Goal: Communication & Community: Answer question/provide support

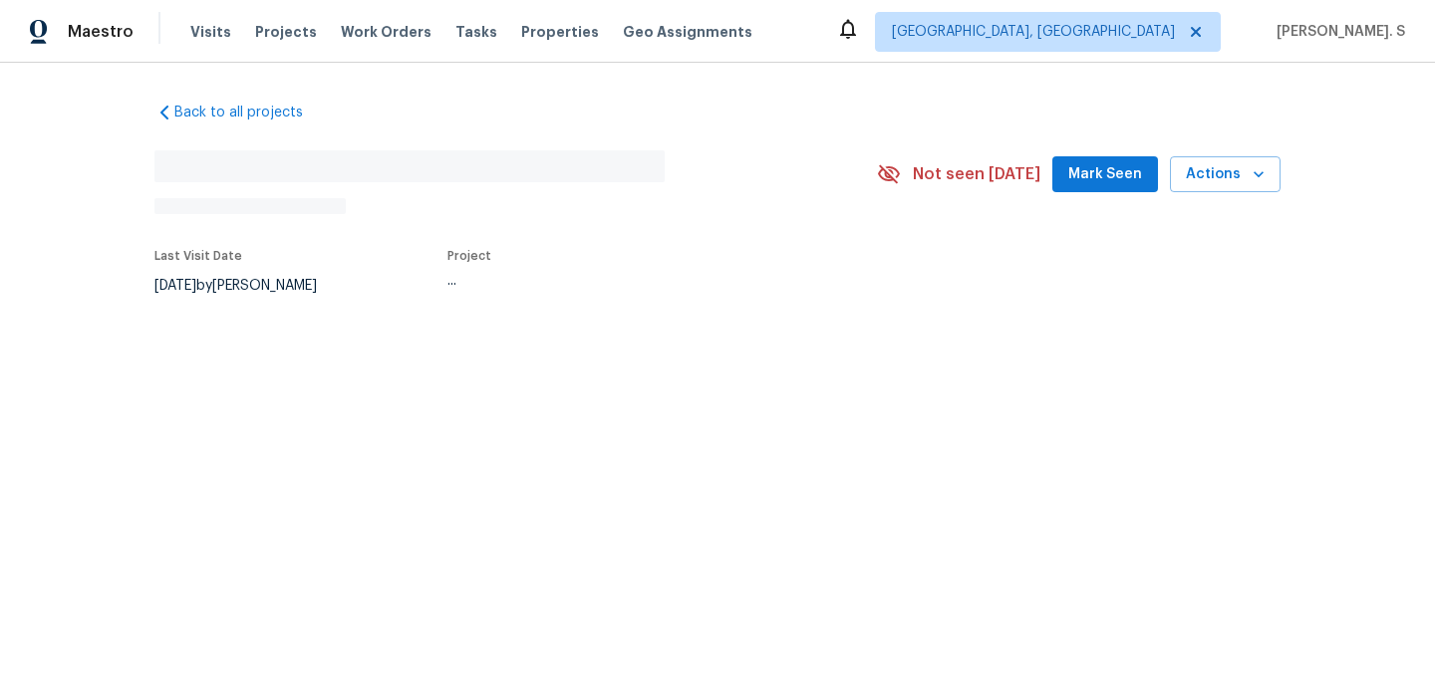
click at [316, 355] on div "Back to all projects No address found N/A Not seen [DATE] Mark Seen Actions Las…" at bounding box center [717, 246] width 1435 height 367
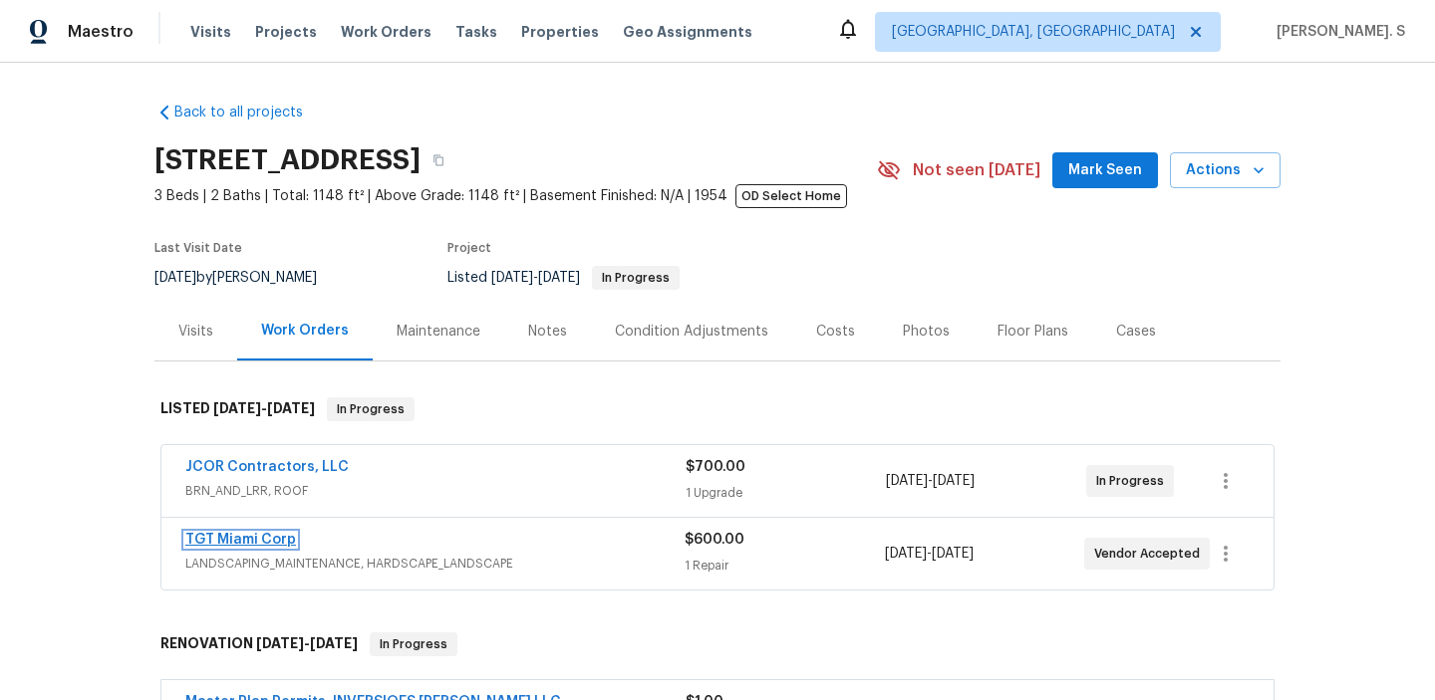
click at [249, 544] on link "TGT Miami Corp" at bounding box center [240, 540] width 111 height 14
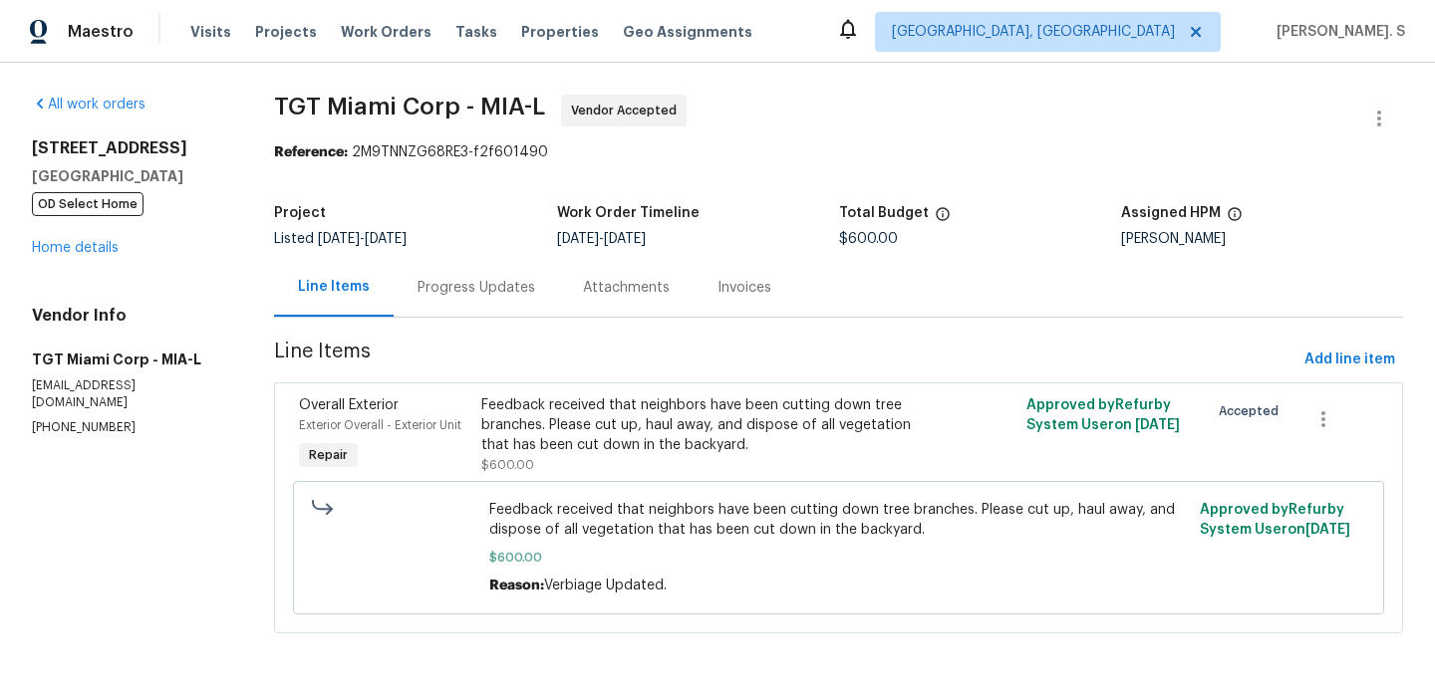
click at [458, 304] on div "Progress Updates" at bounding box center [476, 287] width 165 height 59
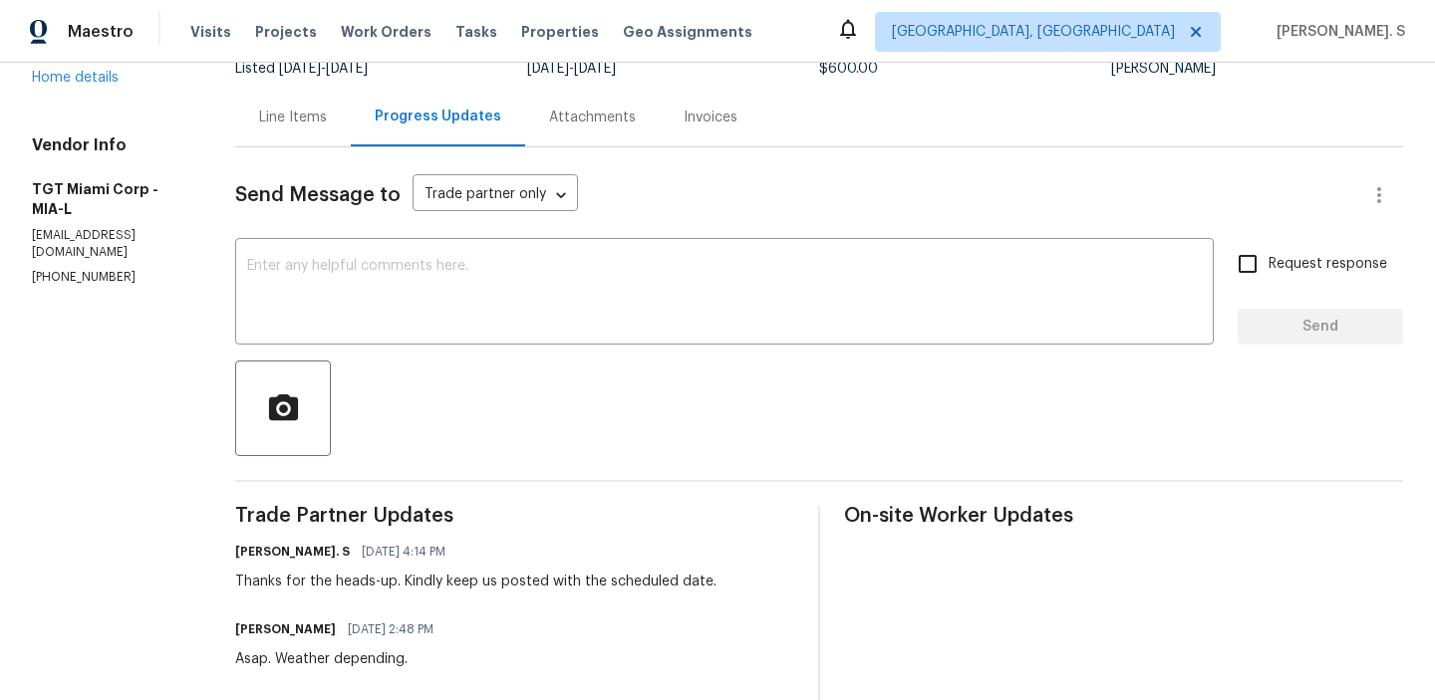
scroll to position [177, 0]
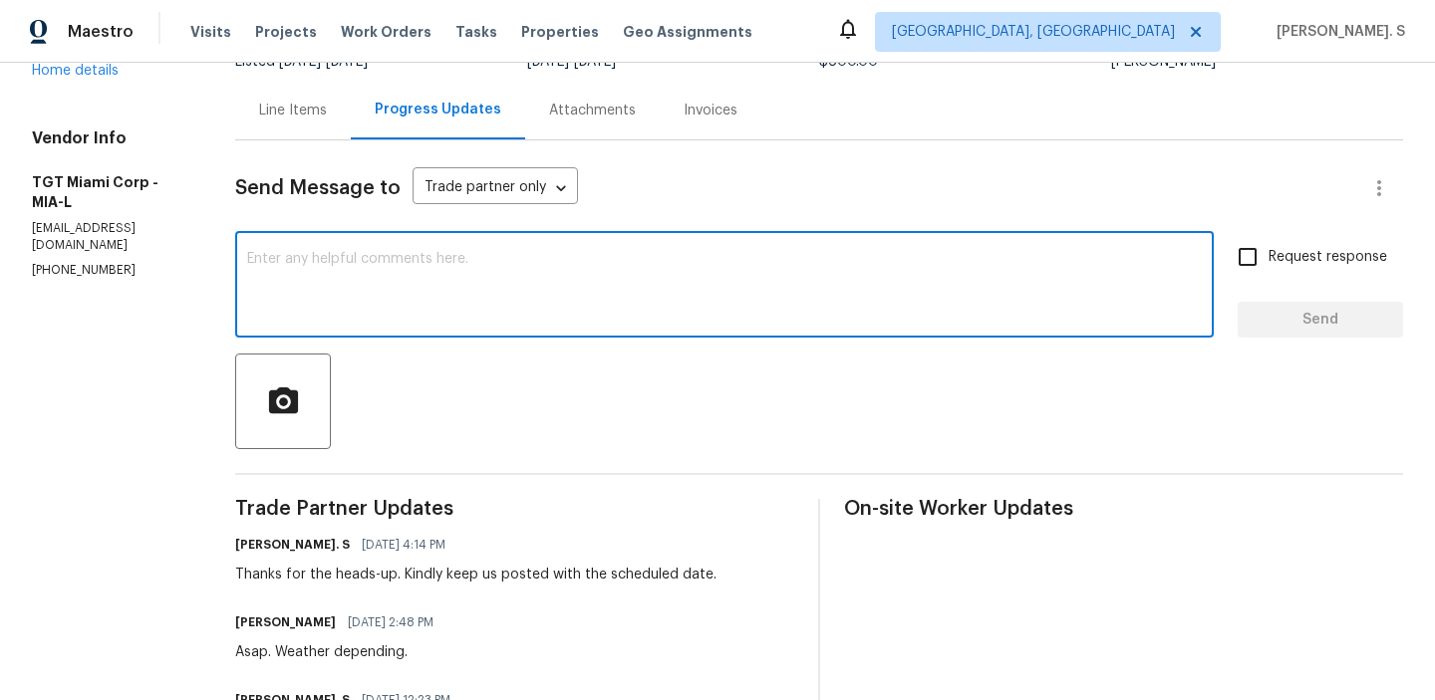
click at [458, 304] on textarea at bounding box center [724, 287] width 954 height 70
click at [347, 289] on textarea at bounding box center [724, 287] width 954 height 70
paste textarea "May we have an update on the progress of the work order?"
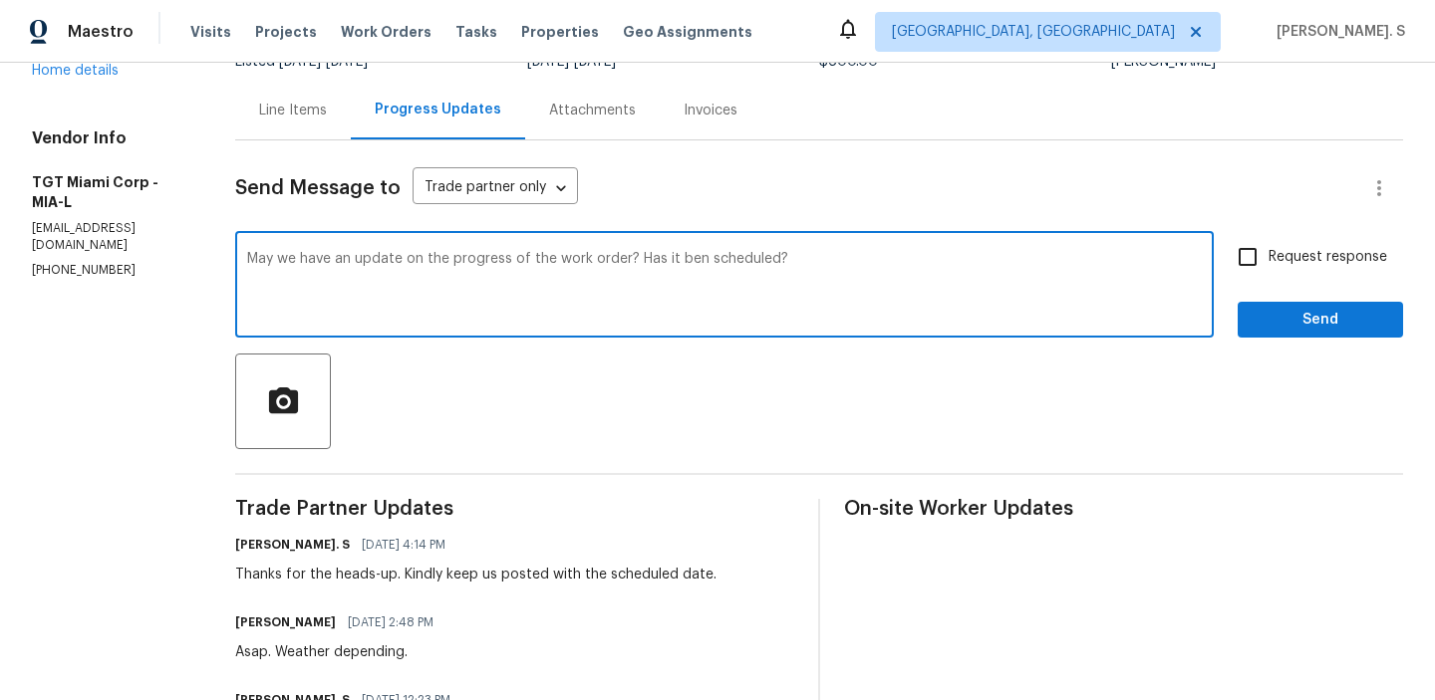
type textarea "May we have an update on the progress of the work order? Has it ben scheduled?"
click at [1234, 270] on input "Request response" at bounding box center [1247, 257] width 42 height 42
checkbox input "true"
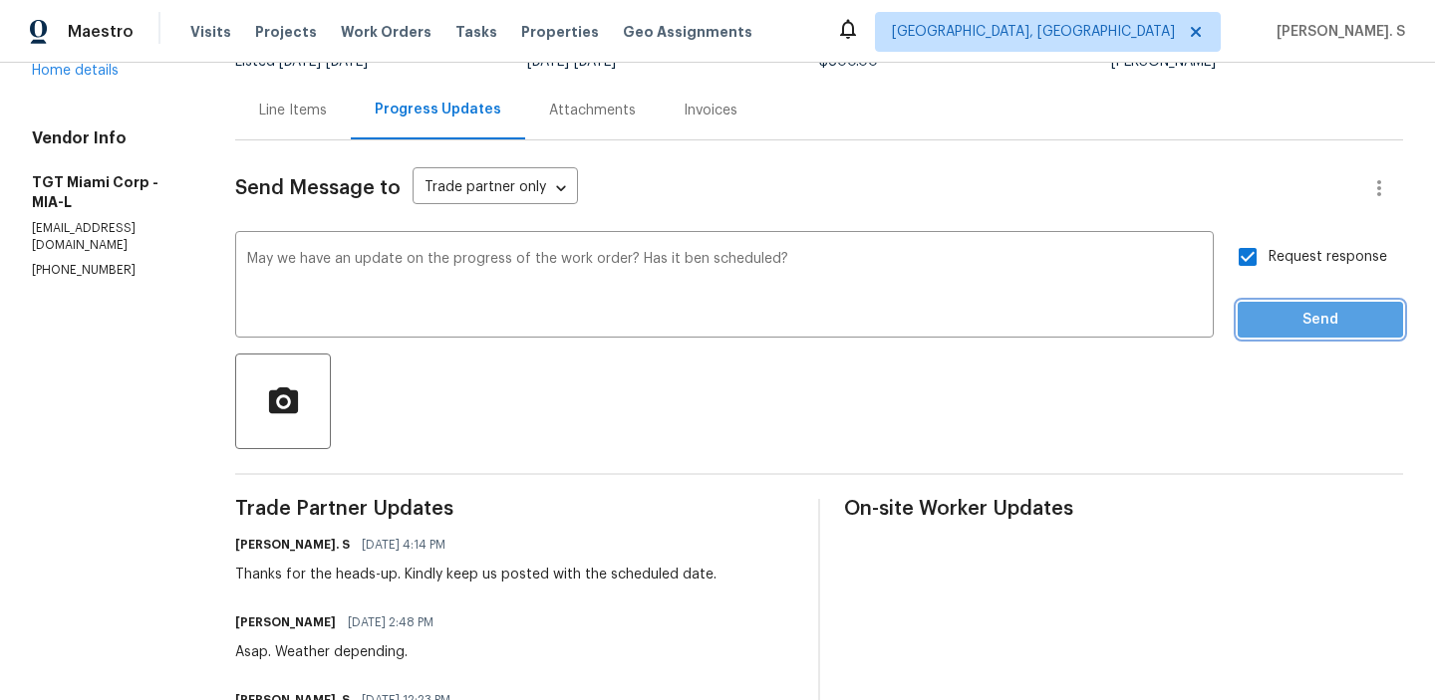
click at [1256, 303] on button "Send" at bounding box center [1319, 320] width 165 height 37
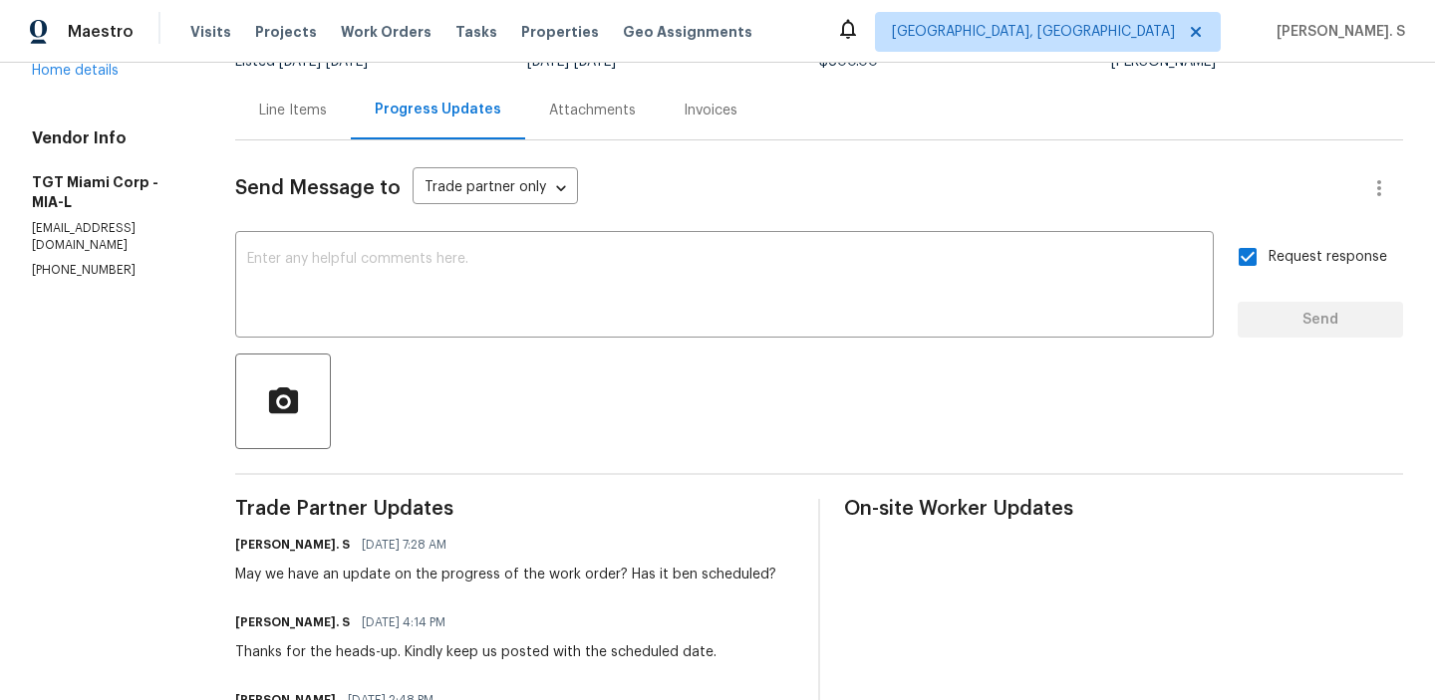
scroll to position [0, 0]
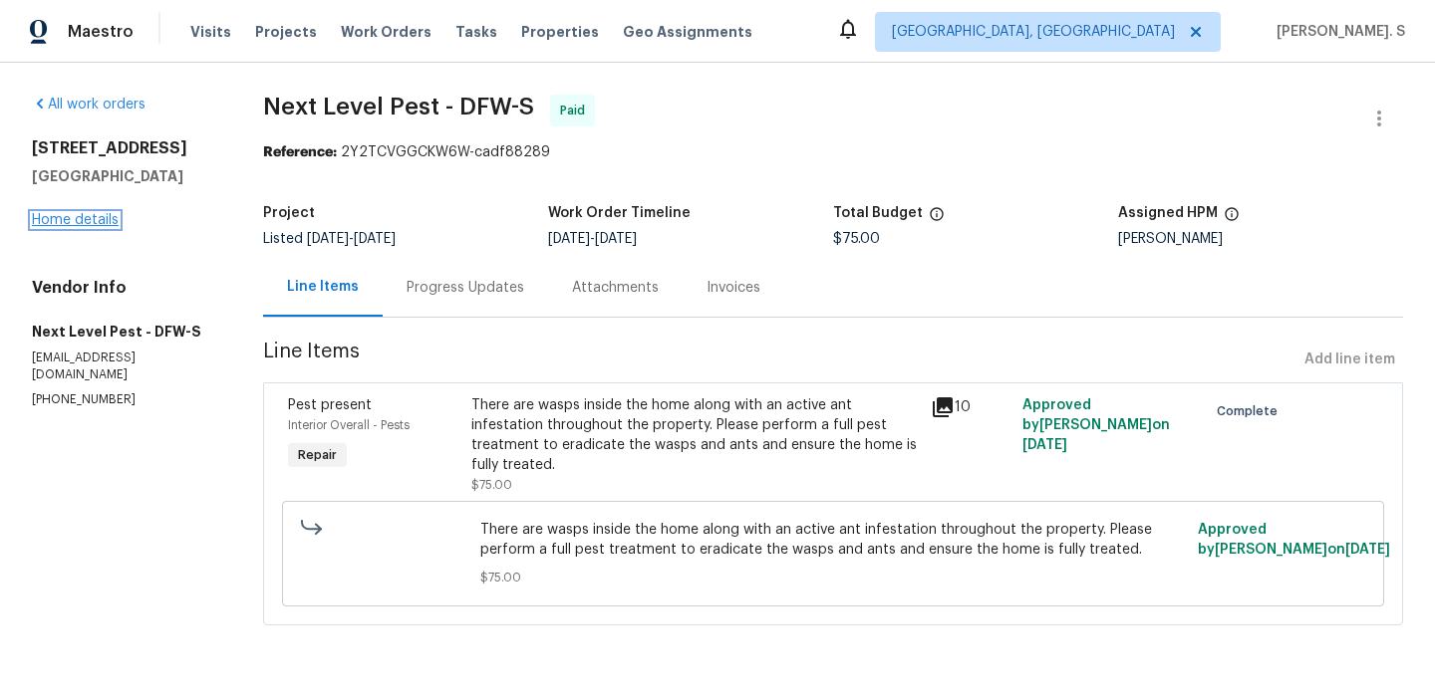
click at [74, 223] on link "Home details" at bounding box center [75, 220] width 87 height 14
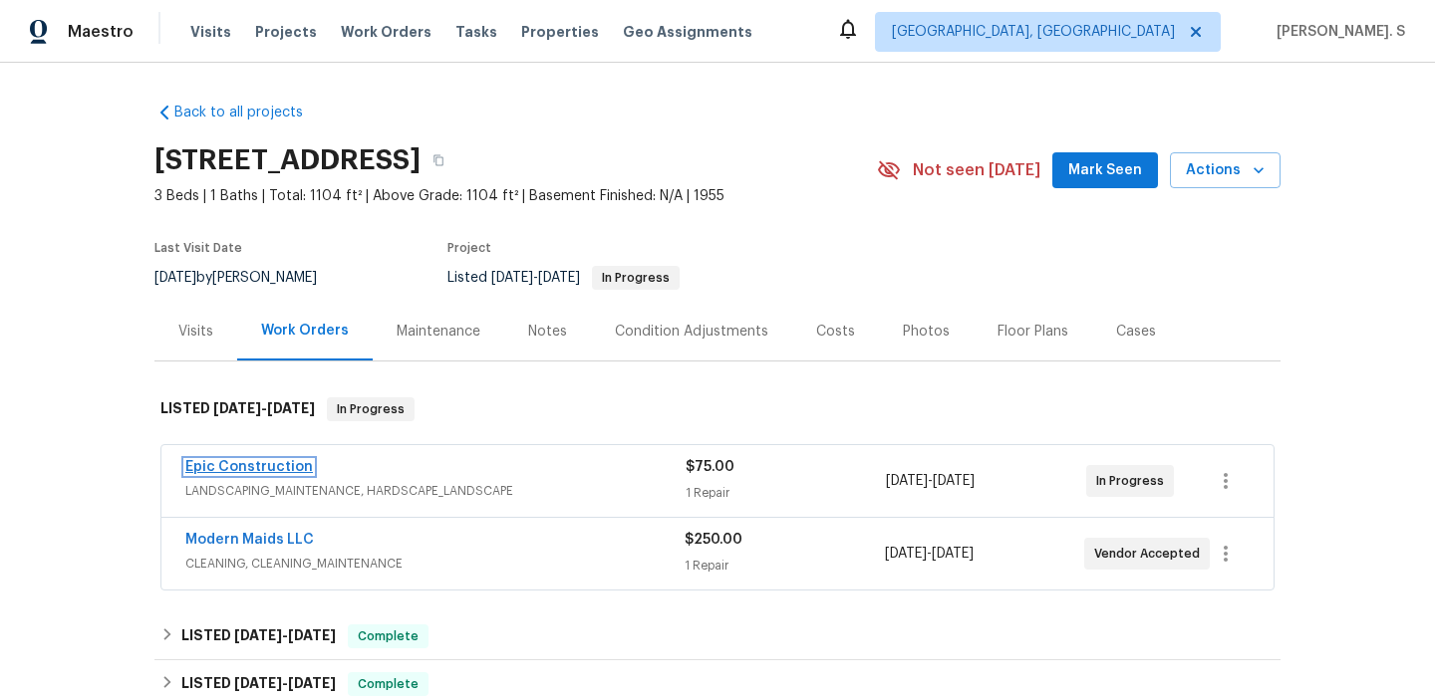
click at [240, 468] on link "Epic Construction" at bounding box center [249, 467] width 128 height 14
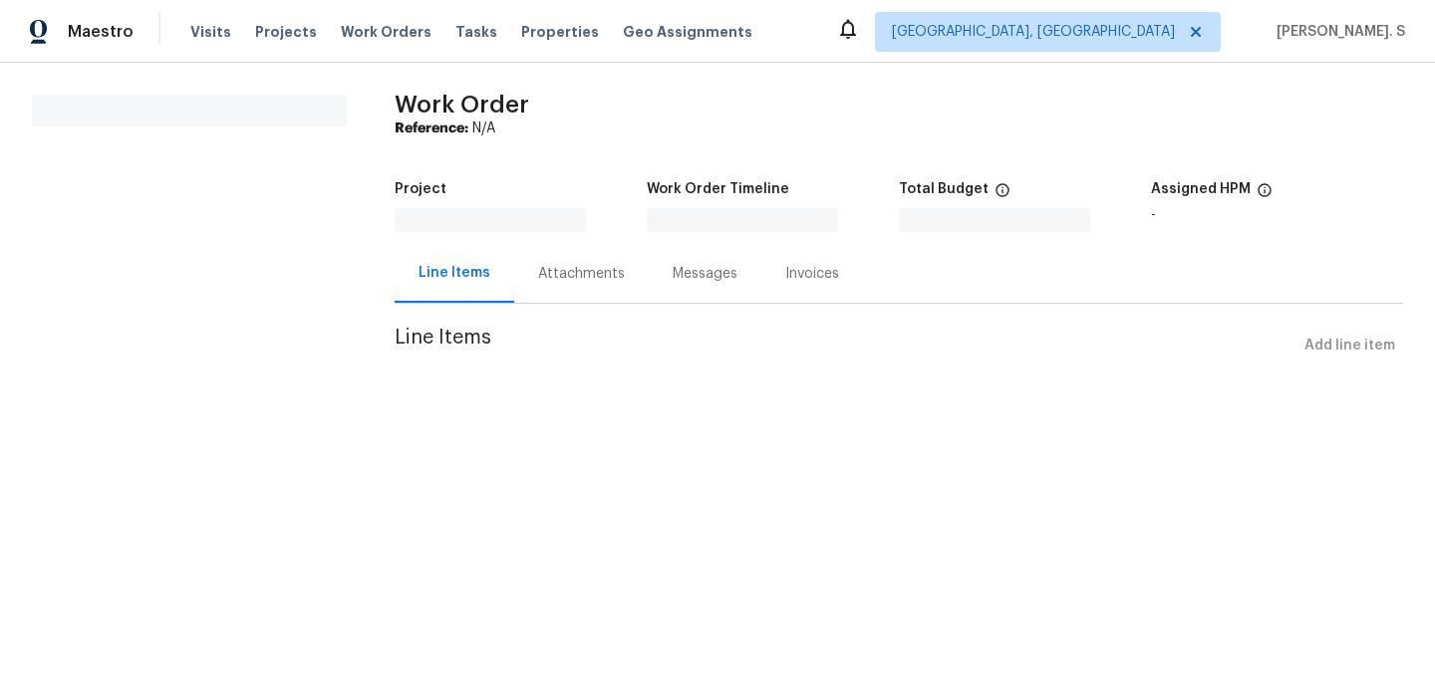
click at [561, 293] on div "Attachments" at bounding box center [581, 273] width 135 height 59
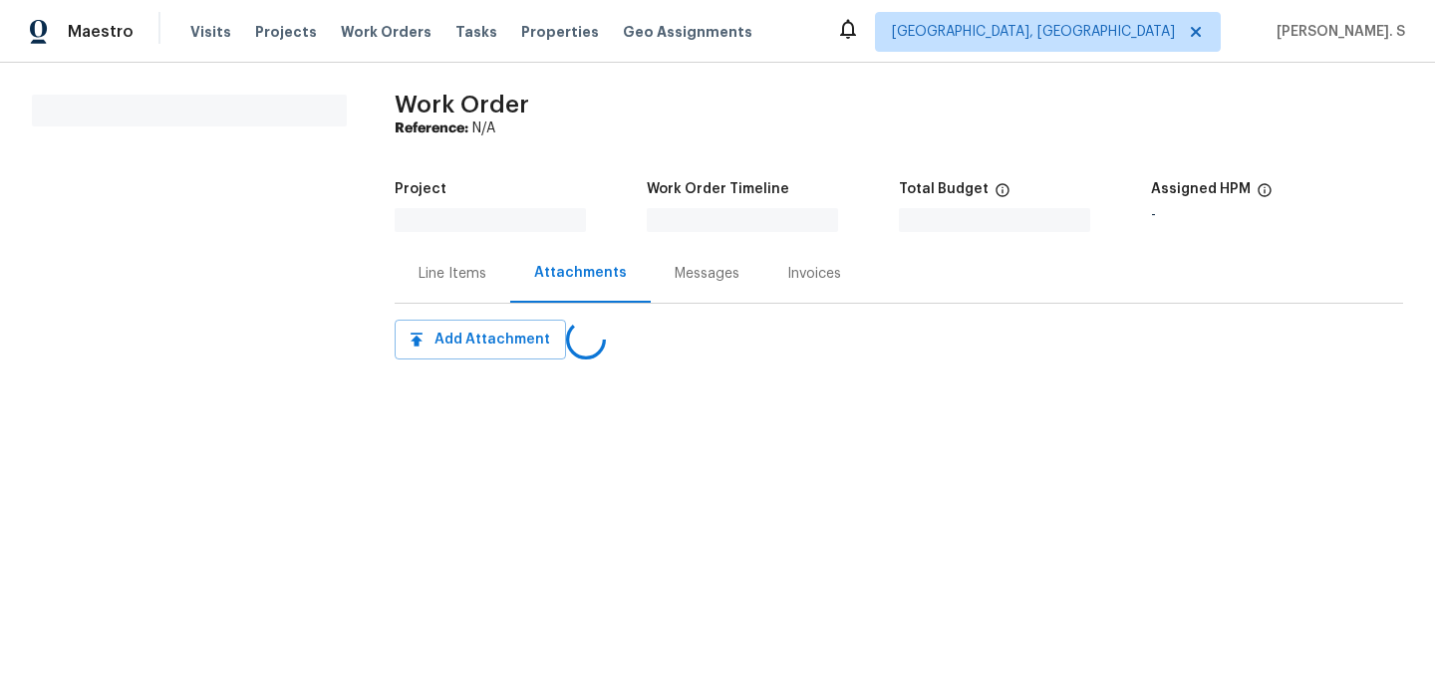
click at [561, 293] on div "Attachments" at bounding box center [580, 273] width 140 height 59
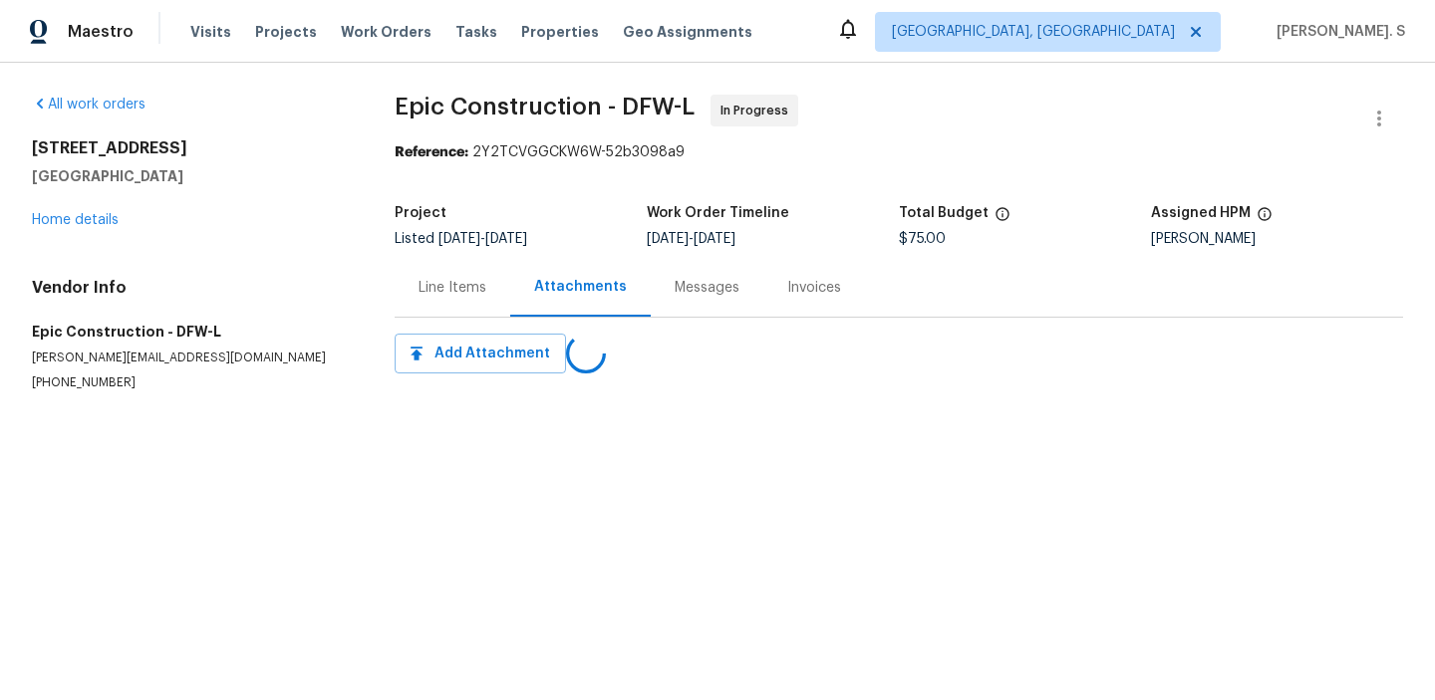
click at [561, 293] on div "Attachments" at bounding box center [580, 287] width 93 height 20
click at [561, 293] on div "Progress Updates" at bounding box center [593, 288] width 118 height 20
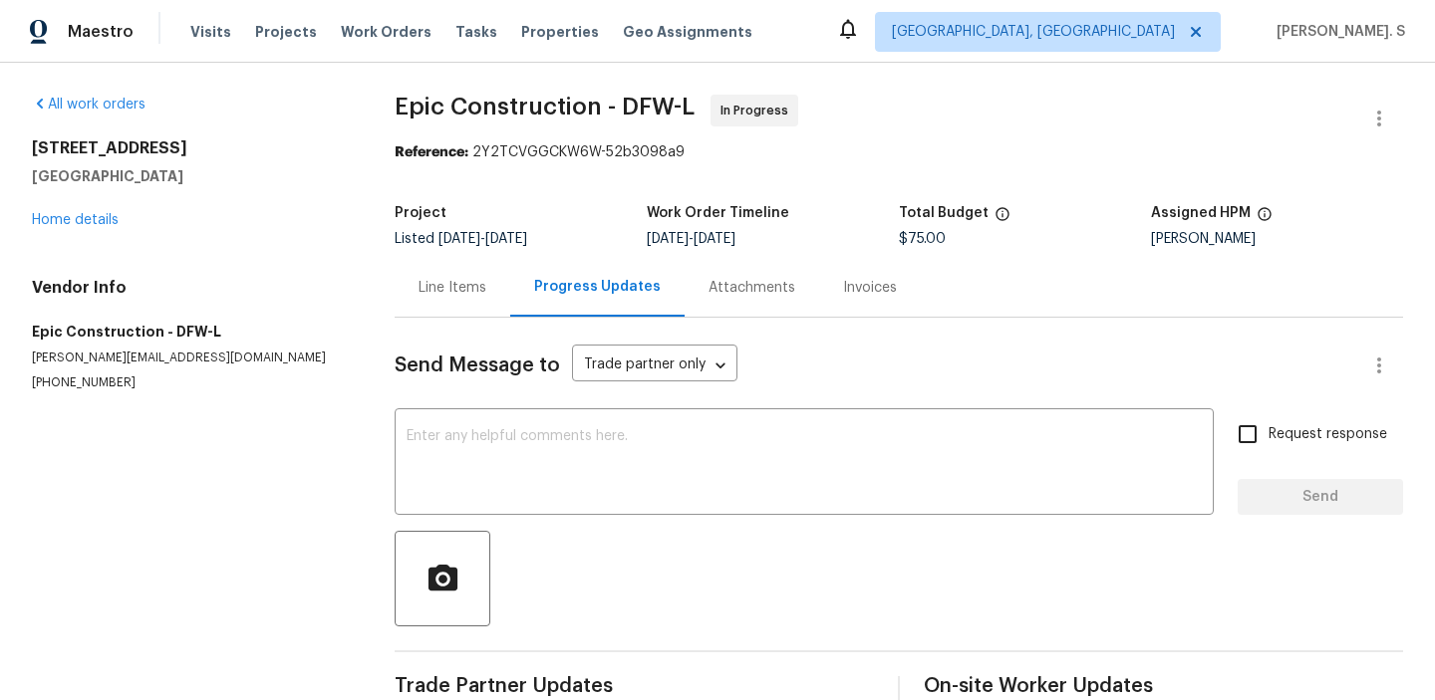
click at [561, 293] on div "Progress Updates" at bounding box center [597, 287] width 127 height 20
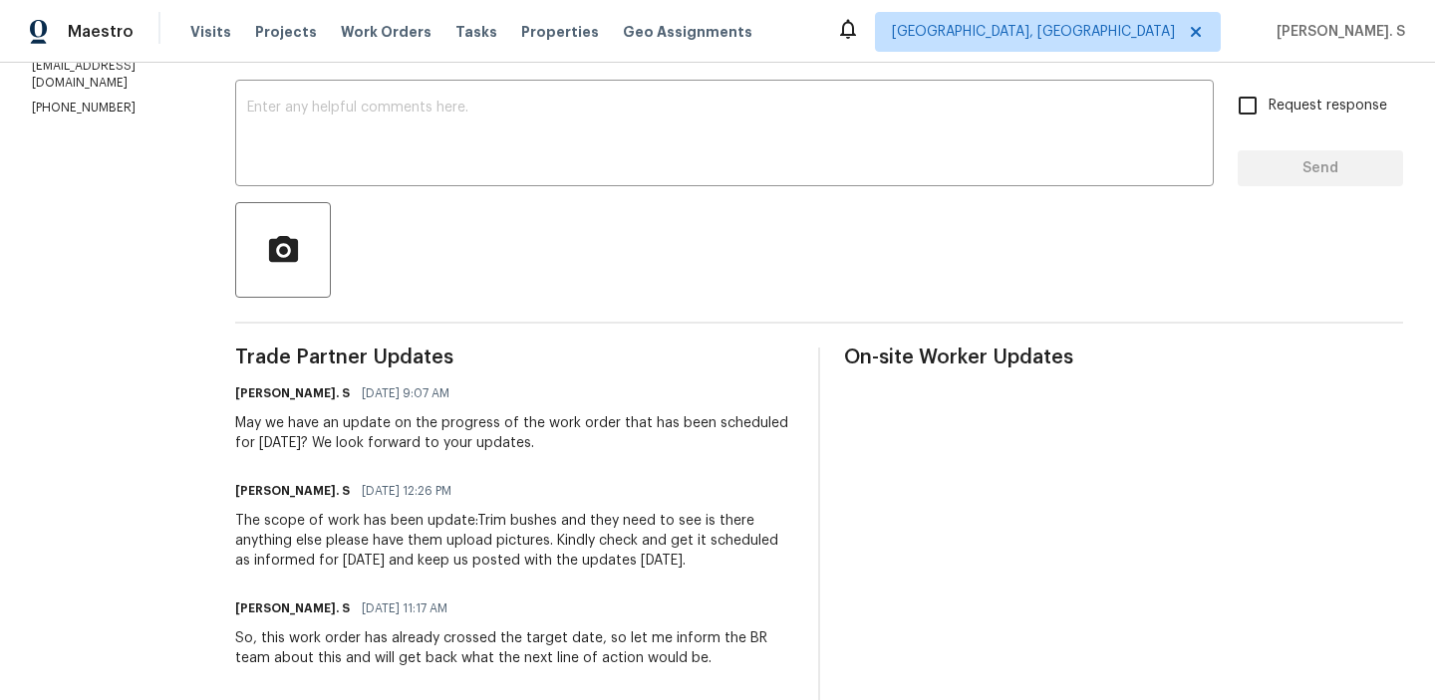
scroll to position [363, 0]
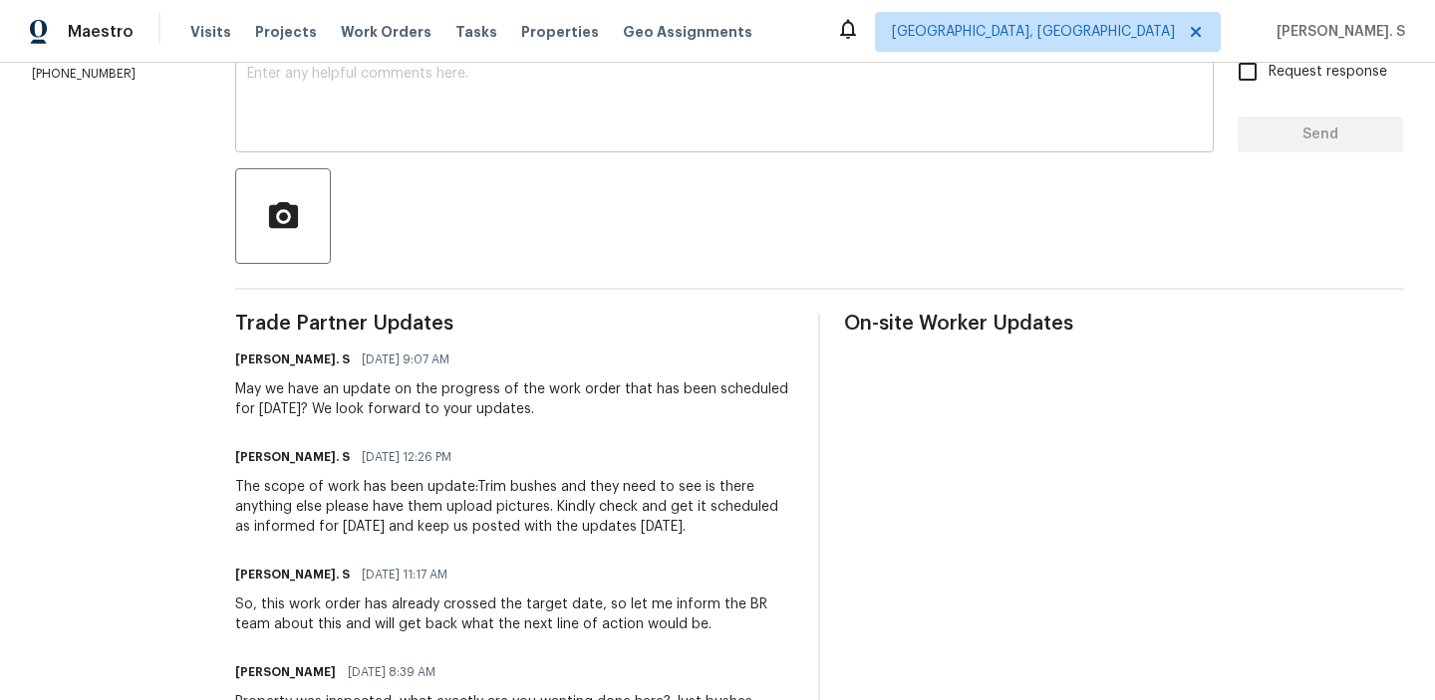
click at [460, 111] on textarea at bounding box center [724, 102] width 954 height 70
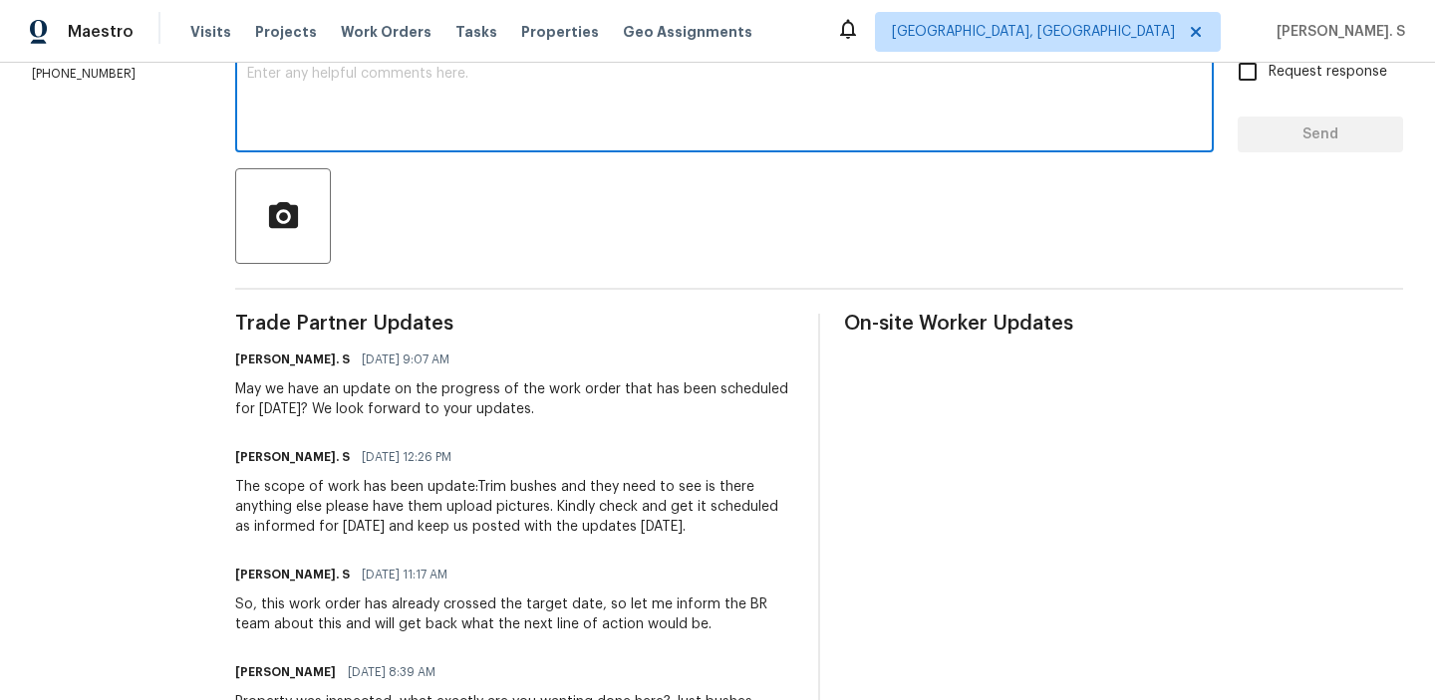
paste textarea "Hello, It's important that this work order is completed within the designated t…"
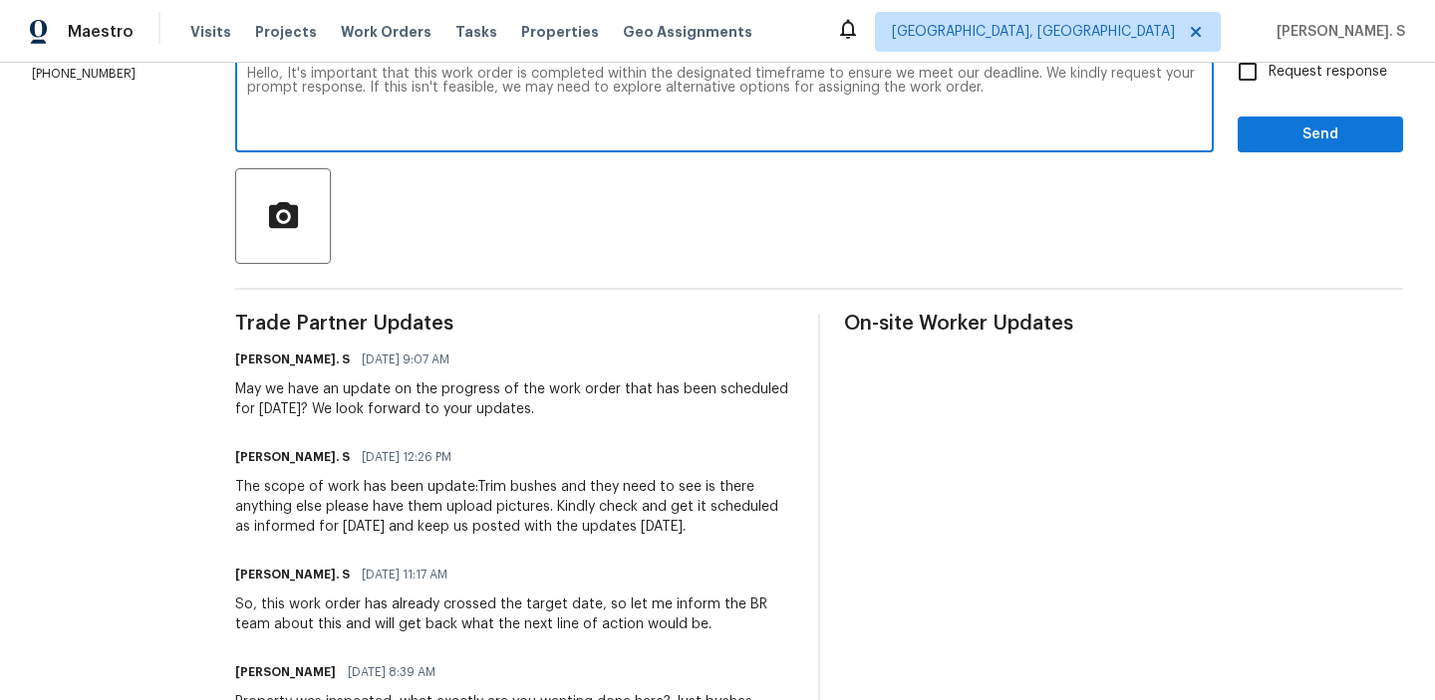
type textarea "Hello, It's important that this work order is completed within the designated t…"
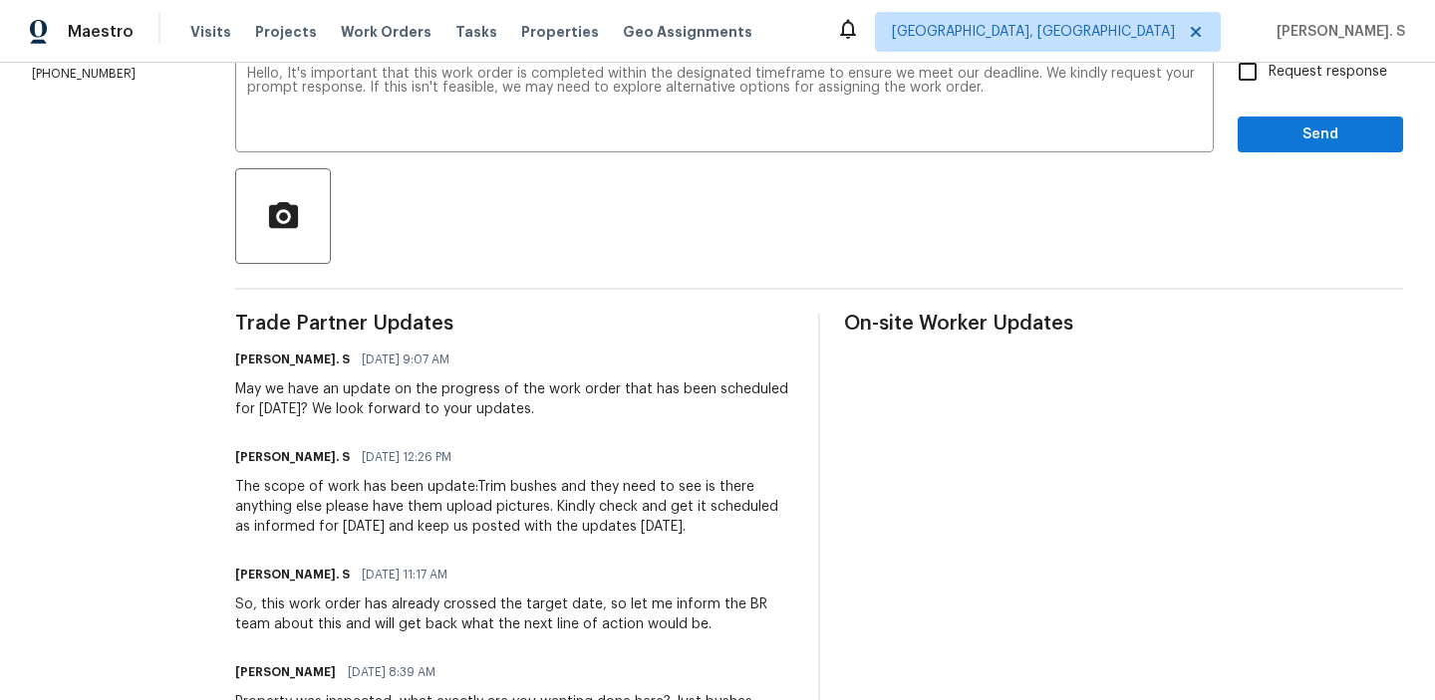
click at [1289, 67] on span "Request response" at bounding box center [1327, 72] width 119 height 21
click at [1268, 67] on input "Request response" at bounding box center [1247, 72] width 42 height 42
checkbox input "true"
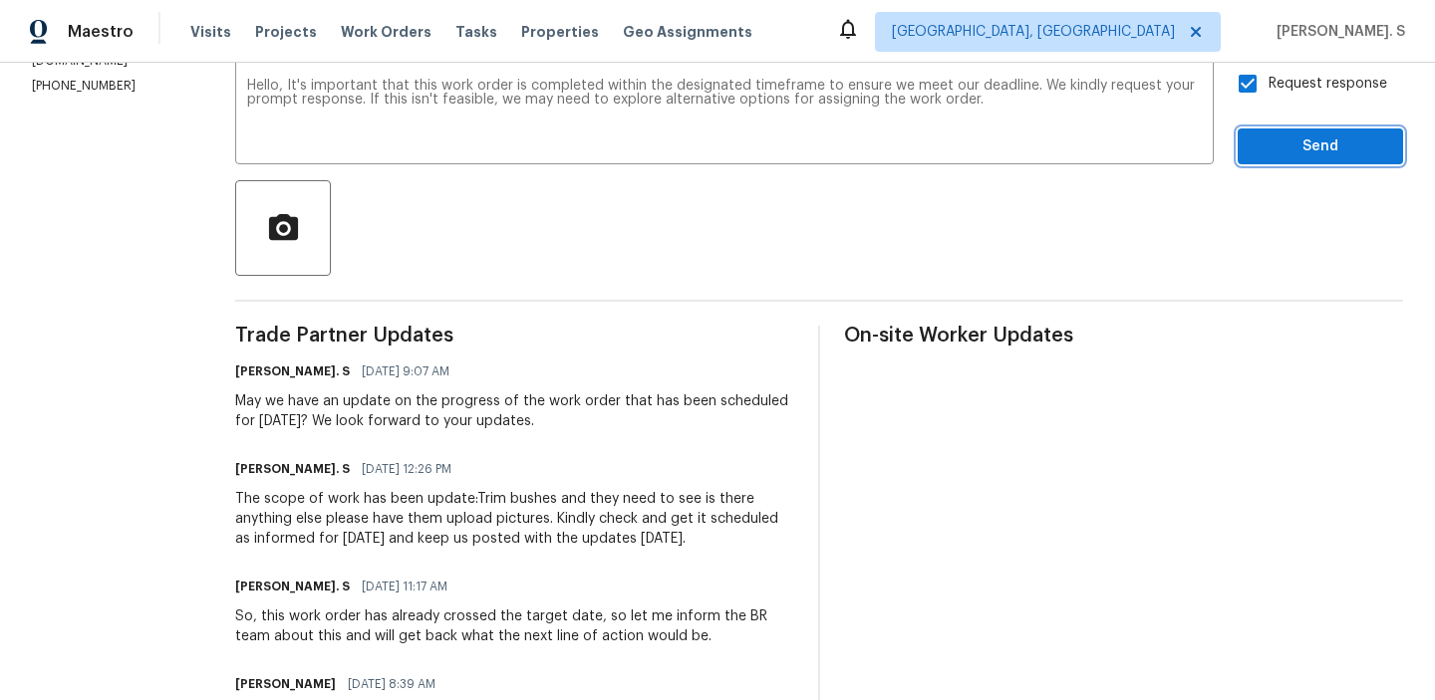
click at [1274, 147] on span "Send" at bounding box center [1320, 147] width 134 height 25
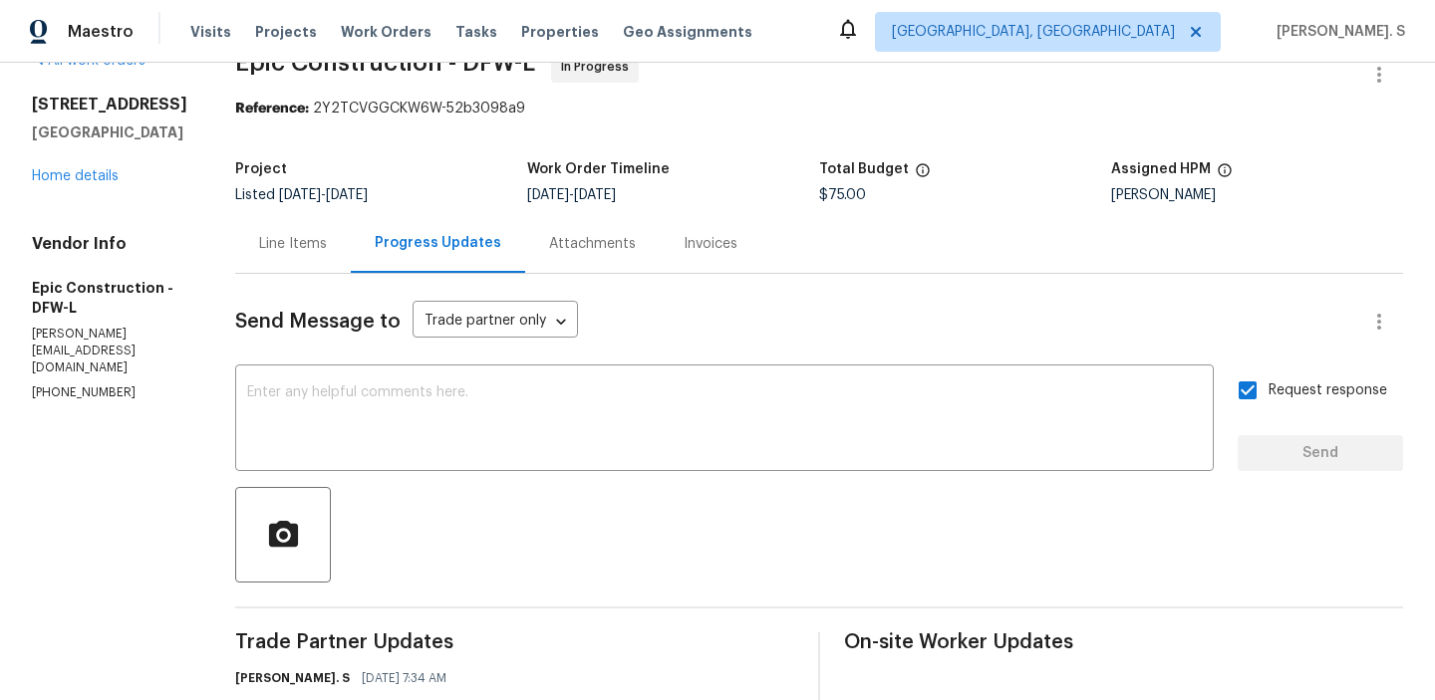
scroll to position [351, 0]
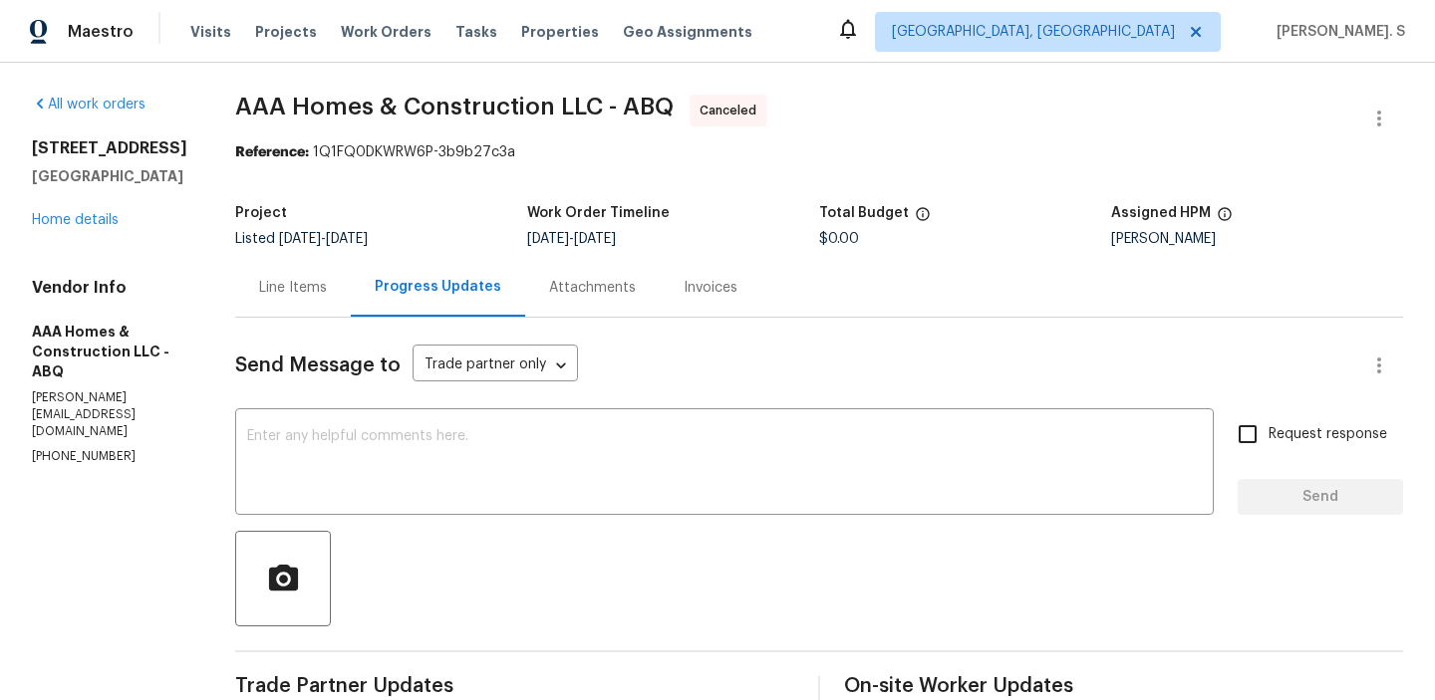
click at [76, 230] on div "5355 Feather Rock Pl NW Albuquerque, NM 87114 Home details" at bounding box center [109, 184] width 155 height 92
click at [87, 227] on link "Home details" at bounding box center [75, 220] width 87 height 14
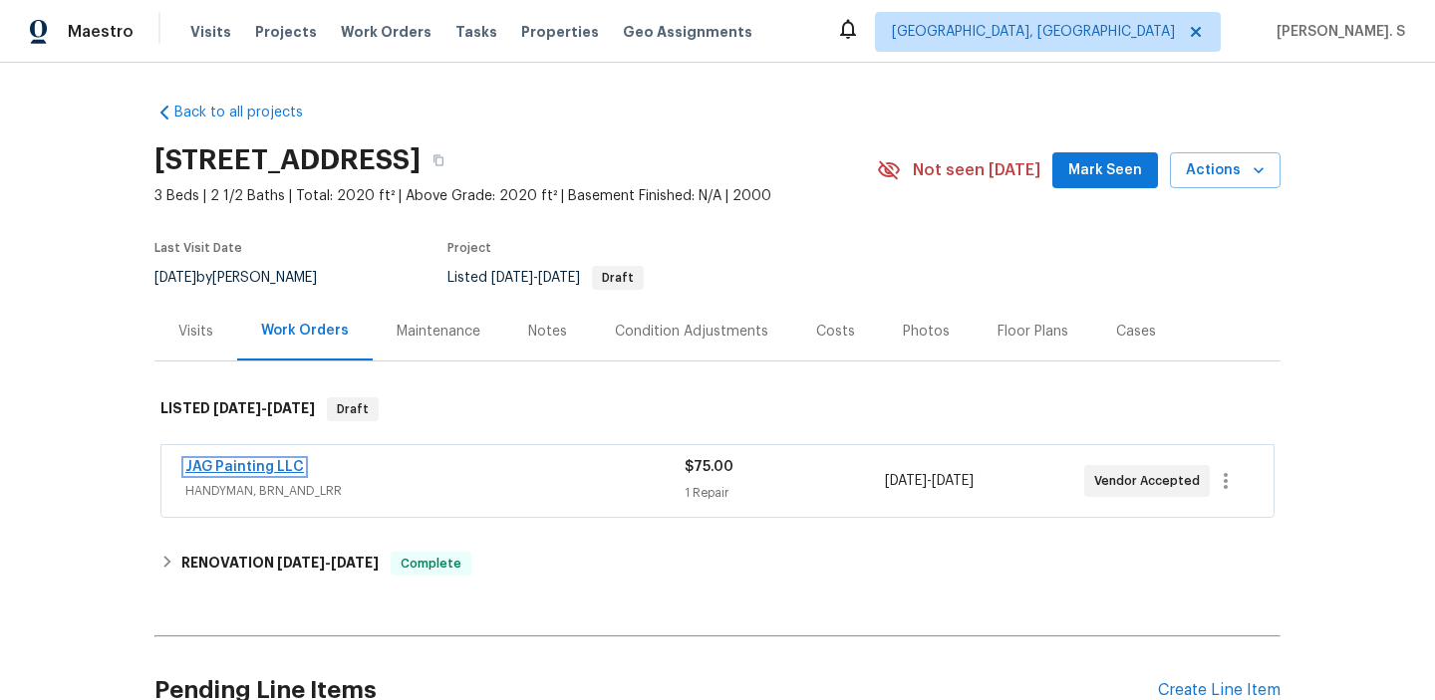
click at [238, 465] on link "JAG Painting LLC" at bounding box center [244, 467] width 119 height 14
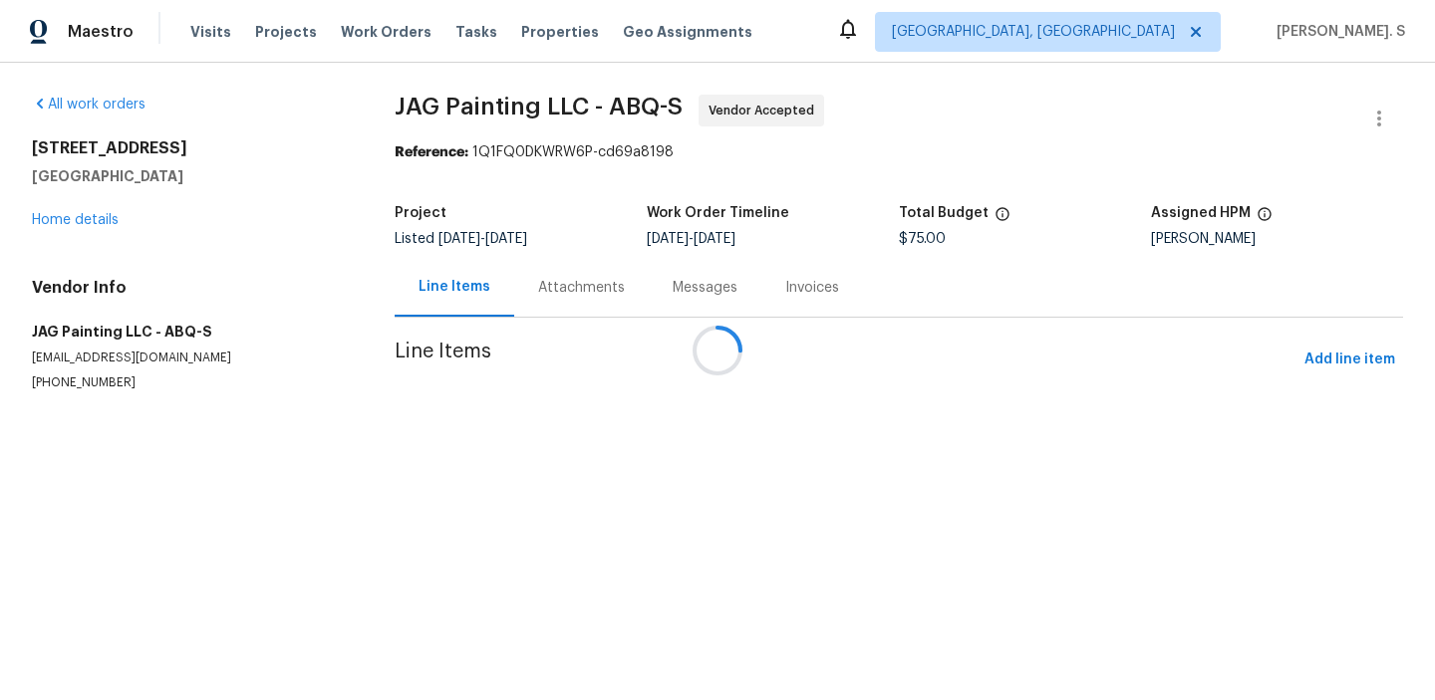
click at [505, 294] on div at bounding box center [717, 350] width 1435 height 700
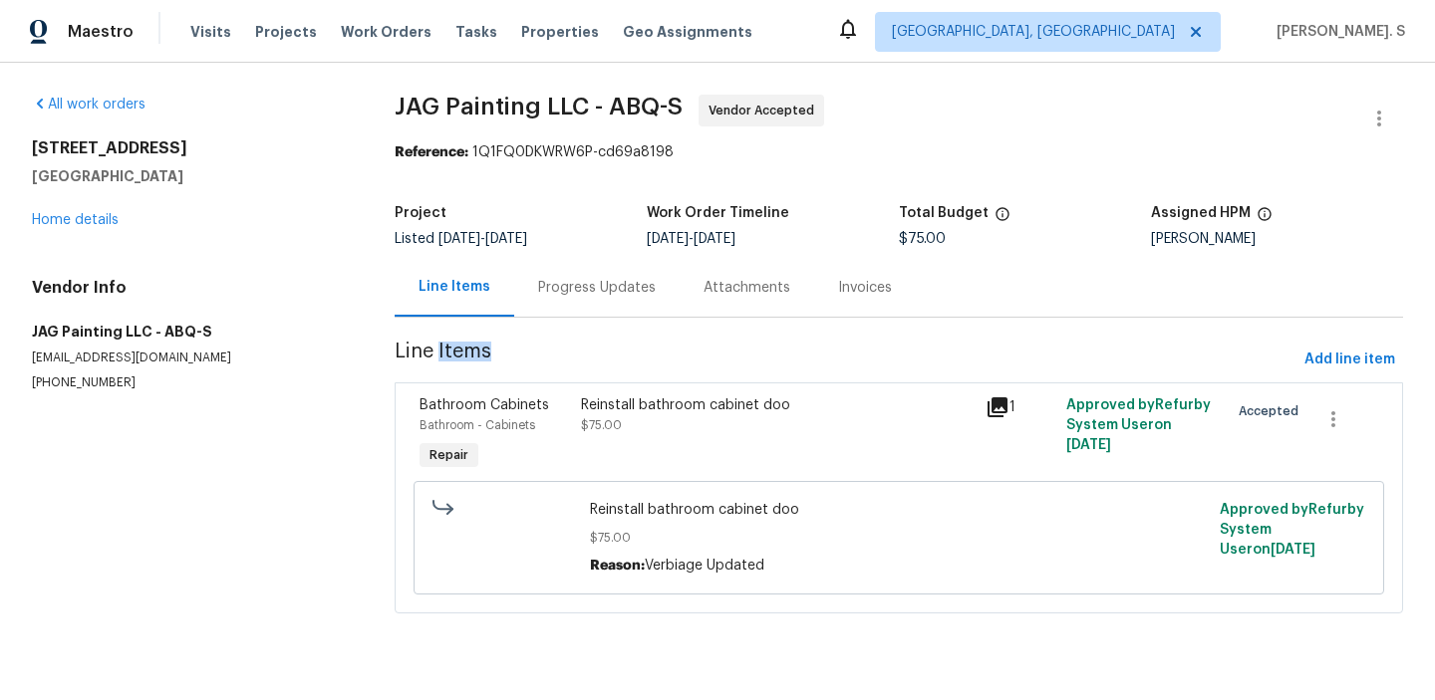
click at [505, 294] on div "Line Items" at bounding box center [455, 287] width 120 height 59
click at [537, 299] on div "Progress Updates" at bounding box center [596, 287] width 165 height 59
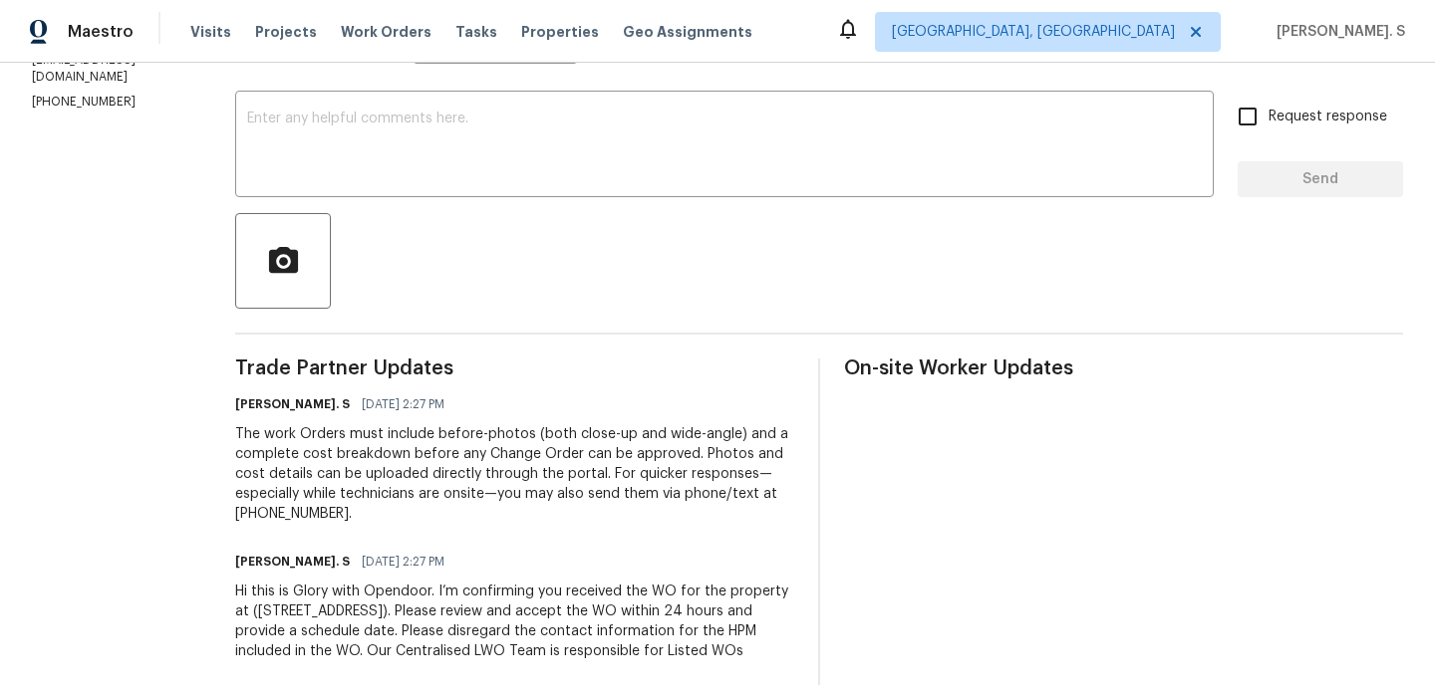
scroll to position [351, 0]
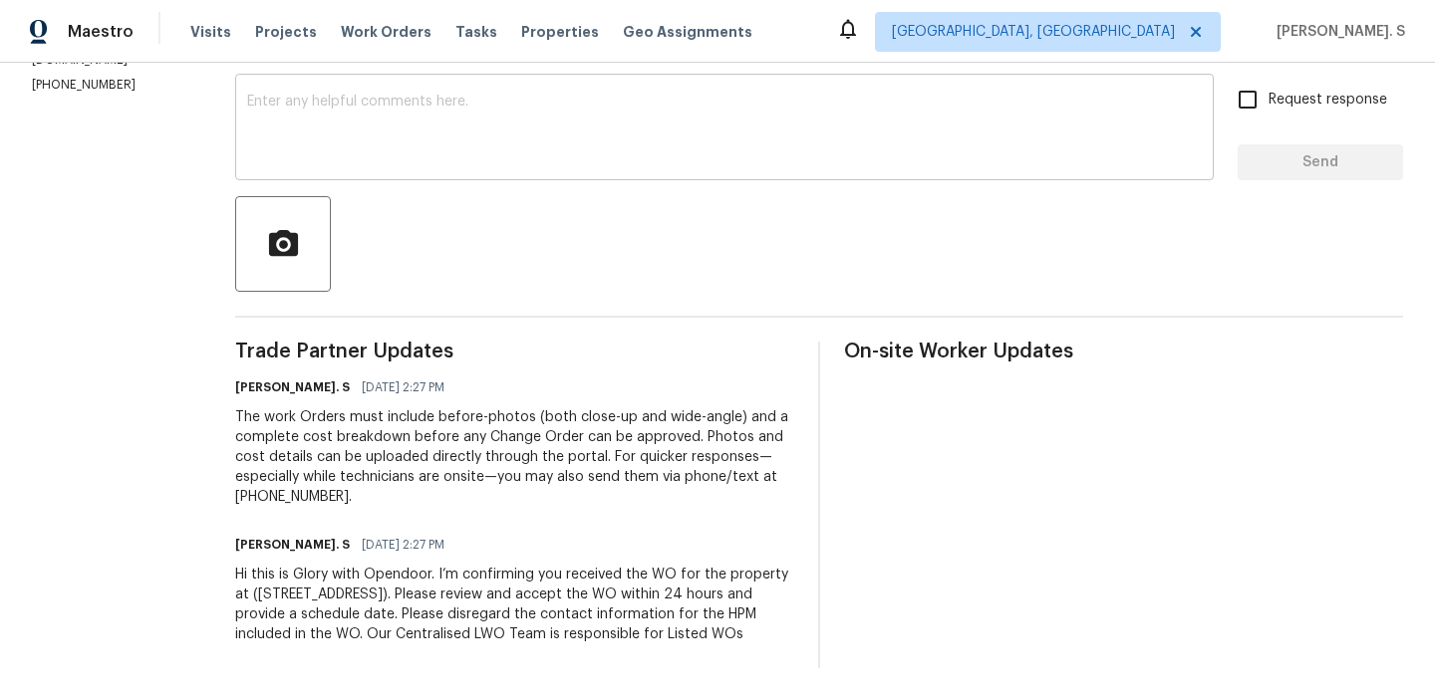
click at [329, 95] on textarea at bounding box center [724, 130] width 954 height 70
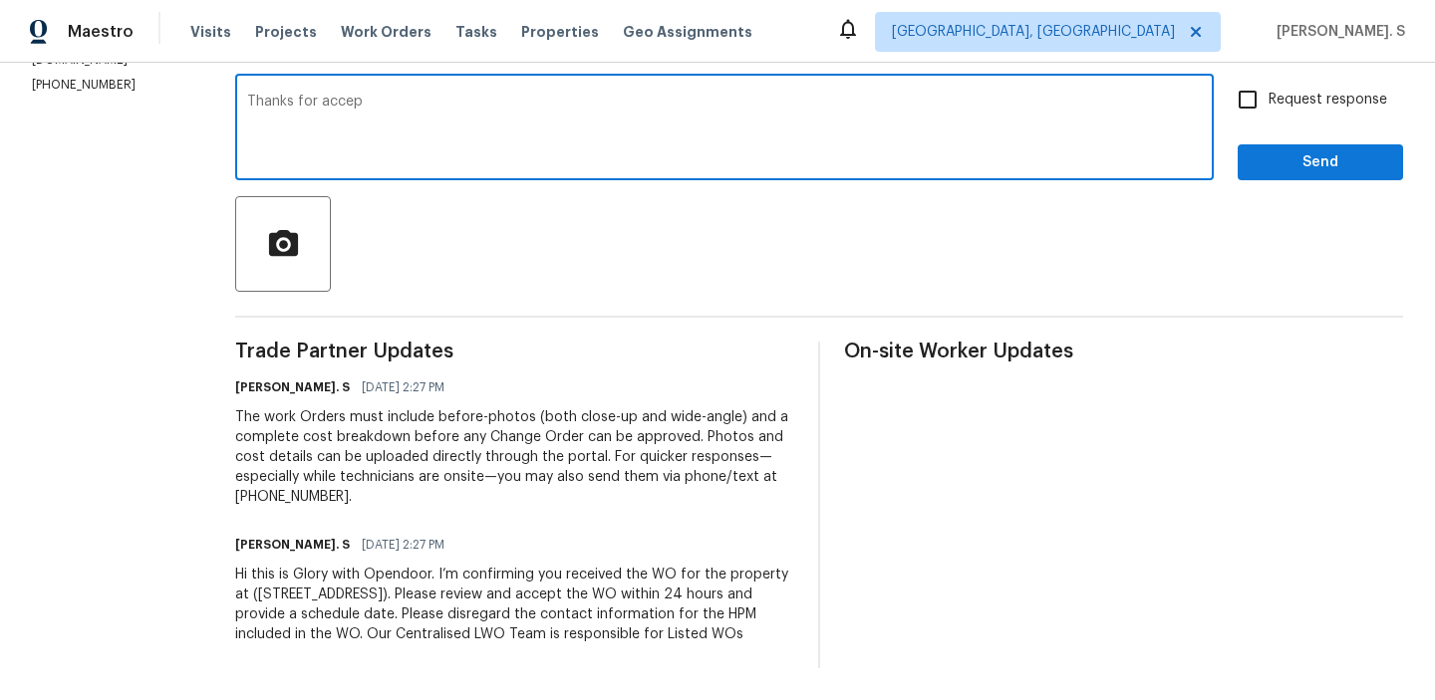
click at [405, 95] on textarea "Thanks for accep" at bounding box center [724, 130] width 954 height 70
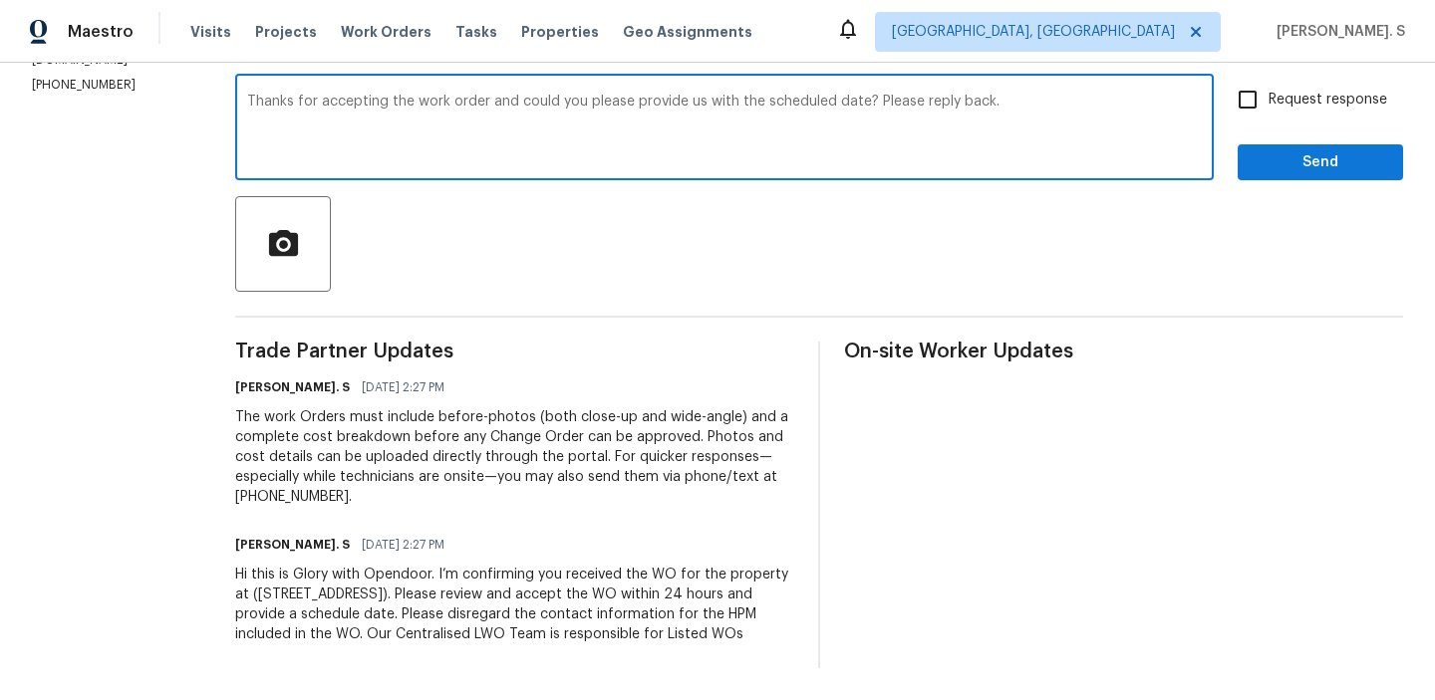
type textarea "Thanks for accepting the work order and could you please provide us with the sc…"
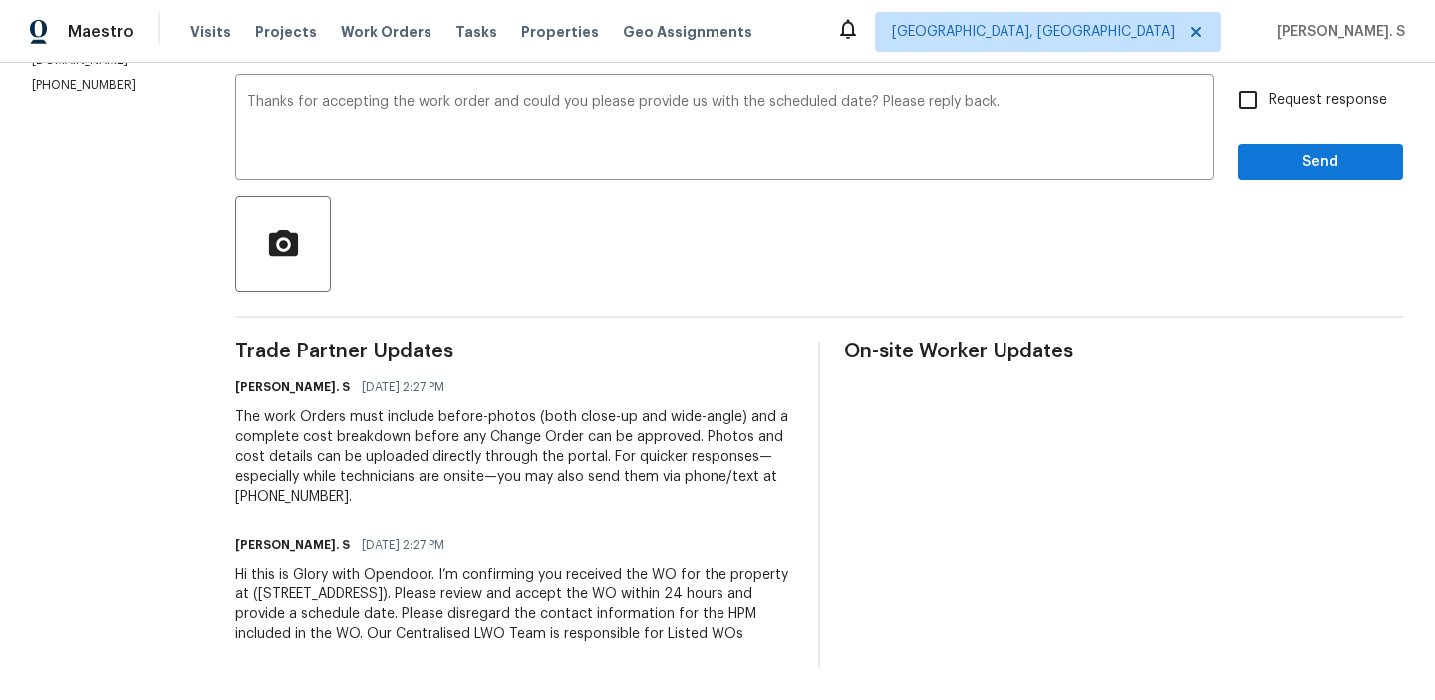
click at [1312, 113] on div "Request response Send" at bounding box center [1319, 130] width 165 height 102
click at [1312, 106] on div "Request response Send" at bounding box center [1319, 130] width 165 height 102
click at [1292, 90] on span "Request response" at bounding box center [1327, 100] width 119 height 21
click at [1268, 79] on input "Request response" at bounding box center [1247, 100] width 42 height 42
checkbox input "true"
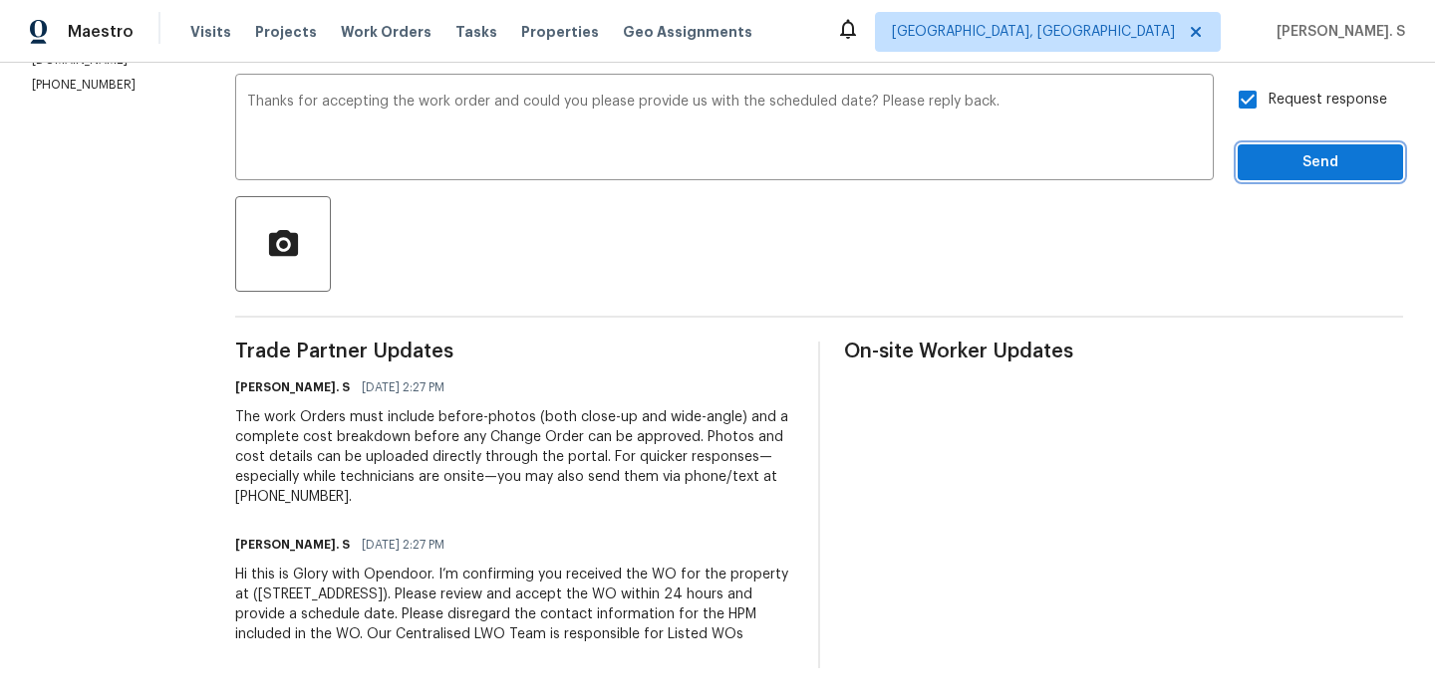
click at [1269, 160] on button "Send" at bounding box center [1319, 162] width 165 height 37
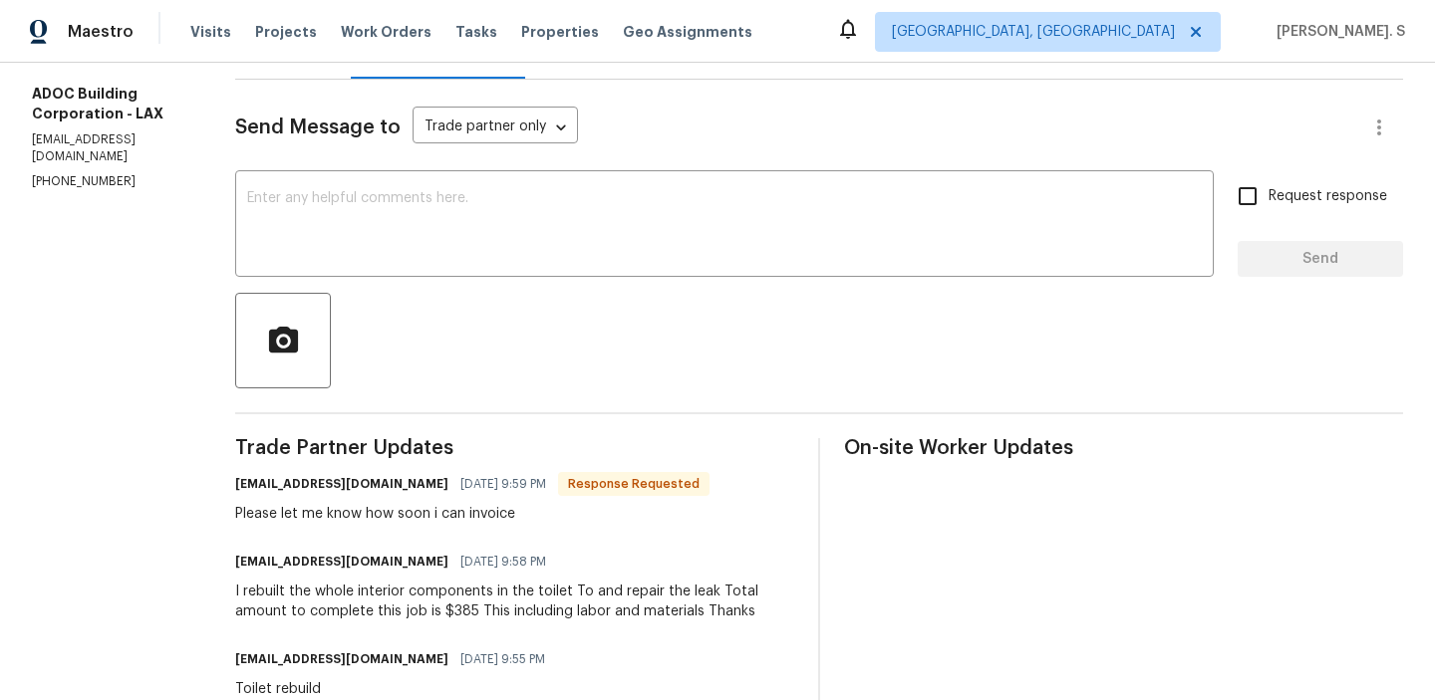
scroll to position [513, 0]
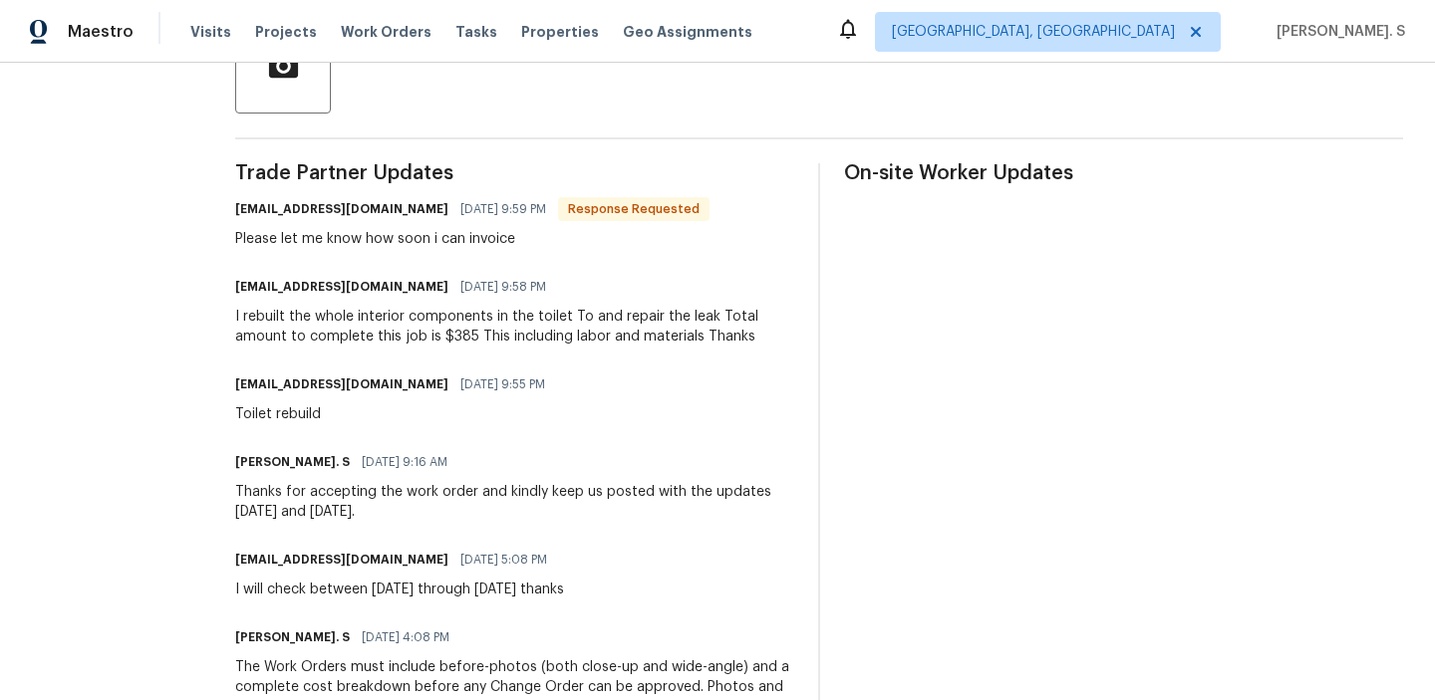
click at [437, 263] on div "Trade Partner Updates [EMAIL_ADDRESS][DOMAIN_NAME] [DATE] 9:59 PM Response Requ…" at bounding box center [514, 540] width 559 height 755
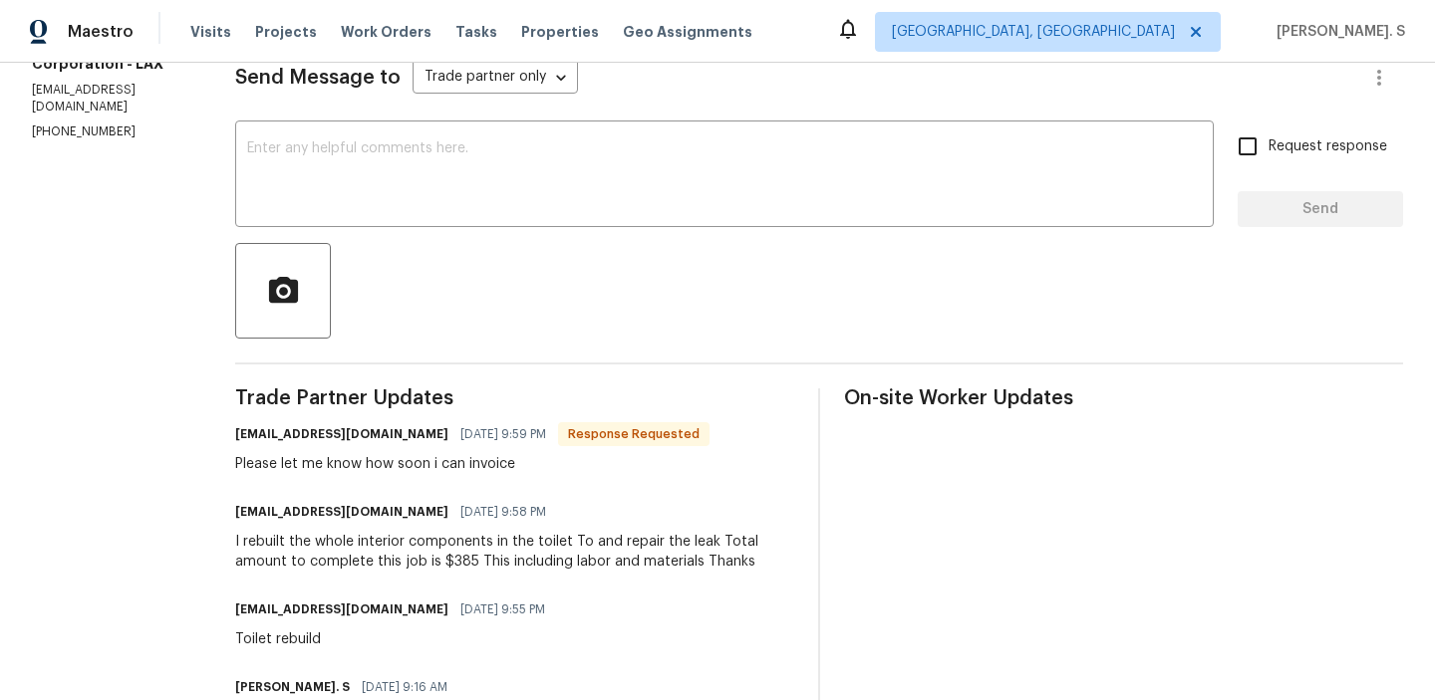
scroll to position [0, 0]
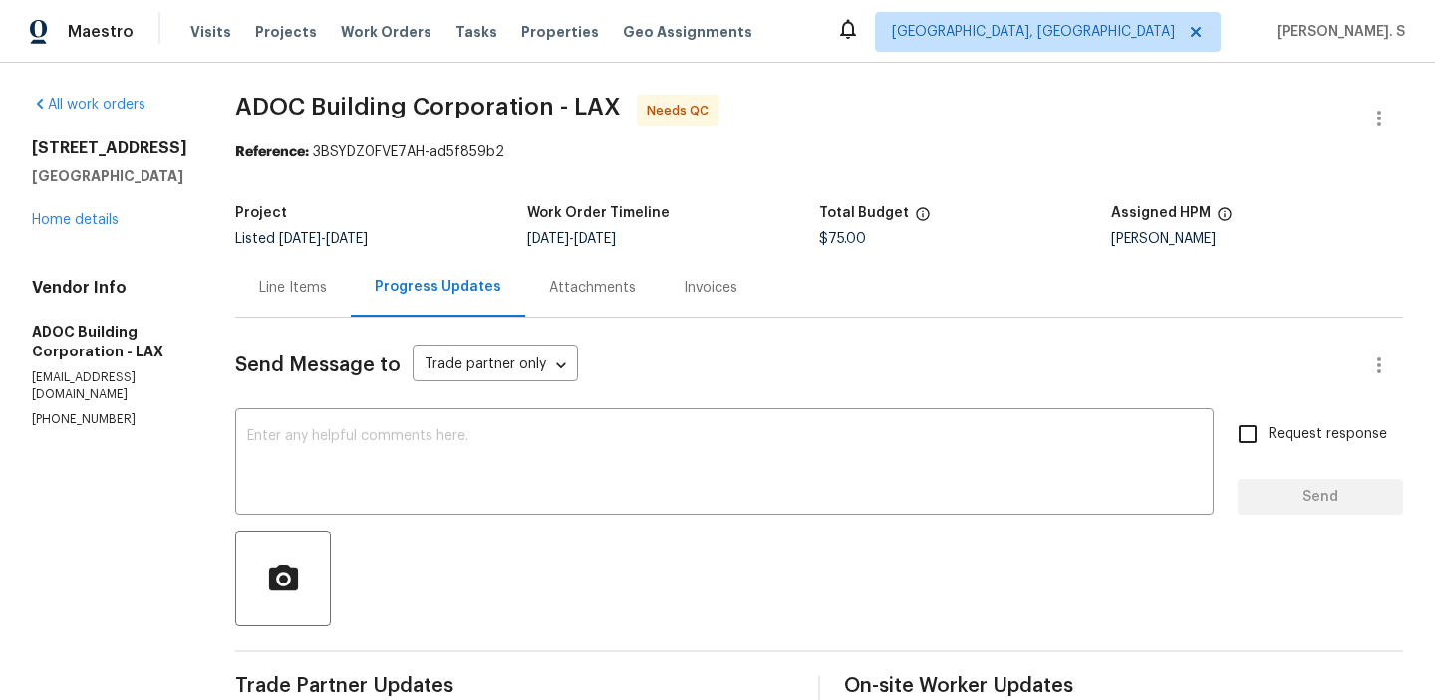
click at [317, 317] on div "Line Items" at bounding box center [293, 287] width 116 height 59
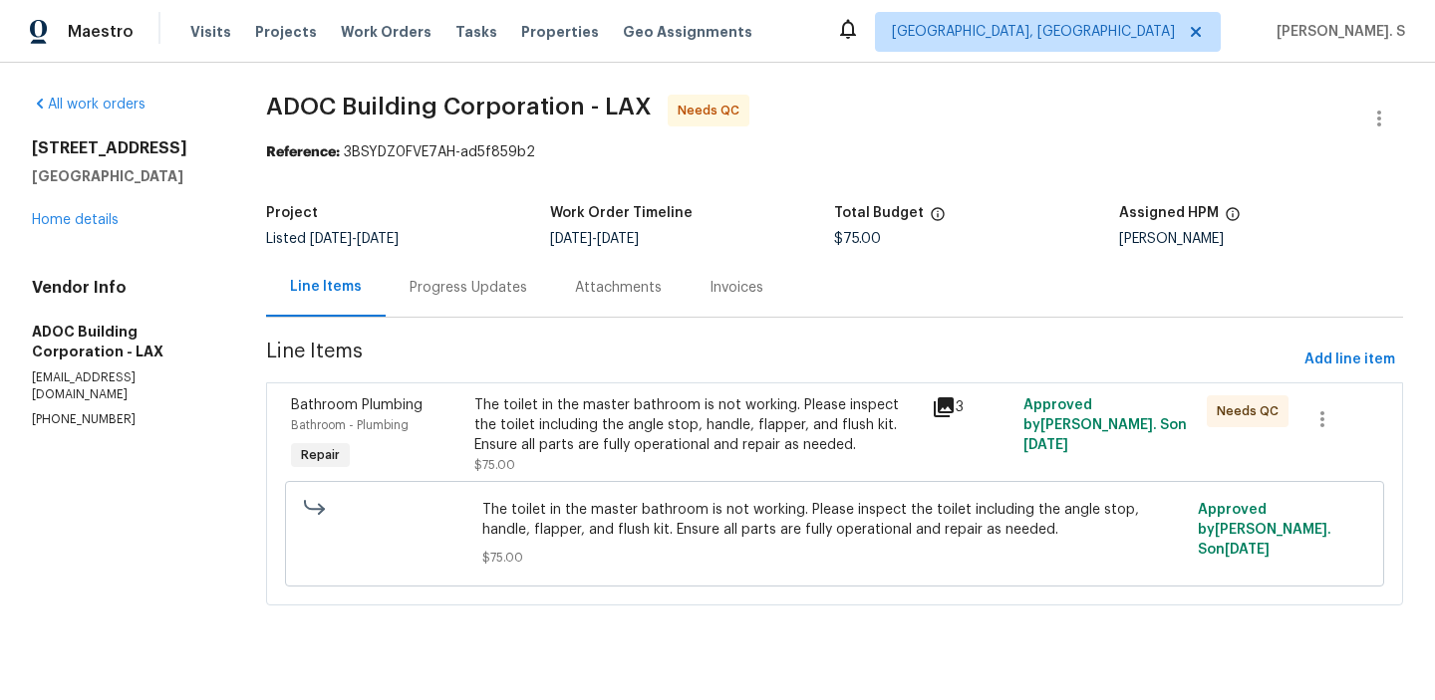
click at [797, 473] on div "The toilet in the master bathroom is not working. Please inspect the toilet inc…" at bounding box center [697, 436] width 446 height 80
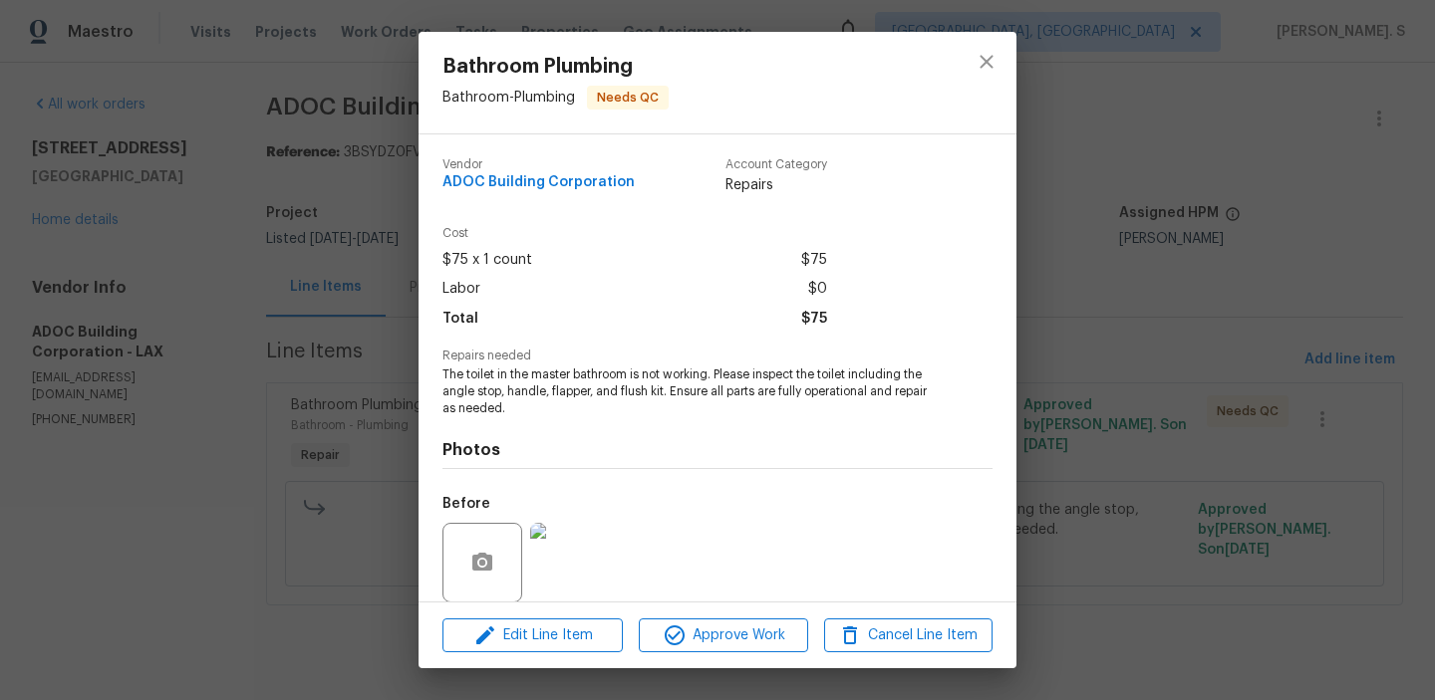
scroll to position [150, 0]
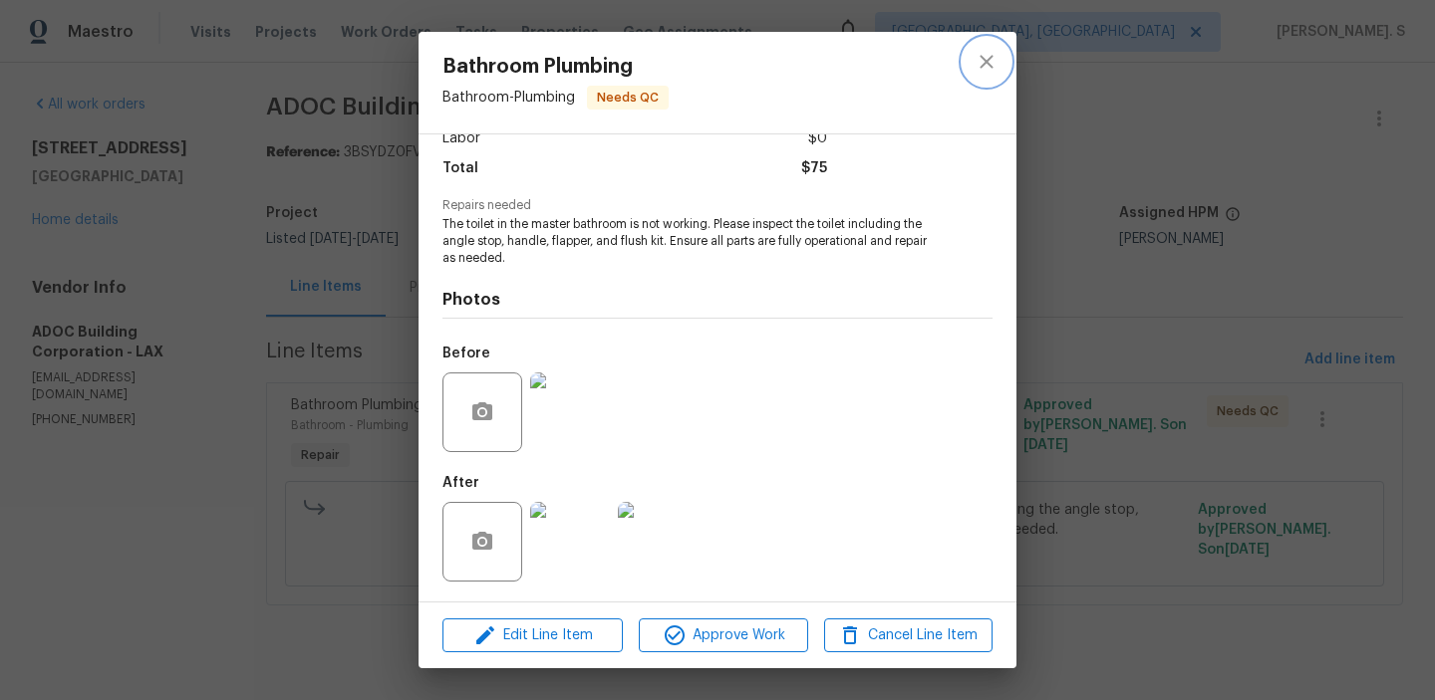
click at [984, 64] on icon "close" at bounding box center [985, 61] width 13 height 13
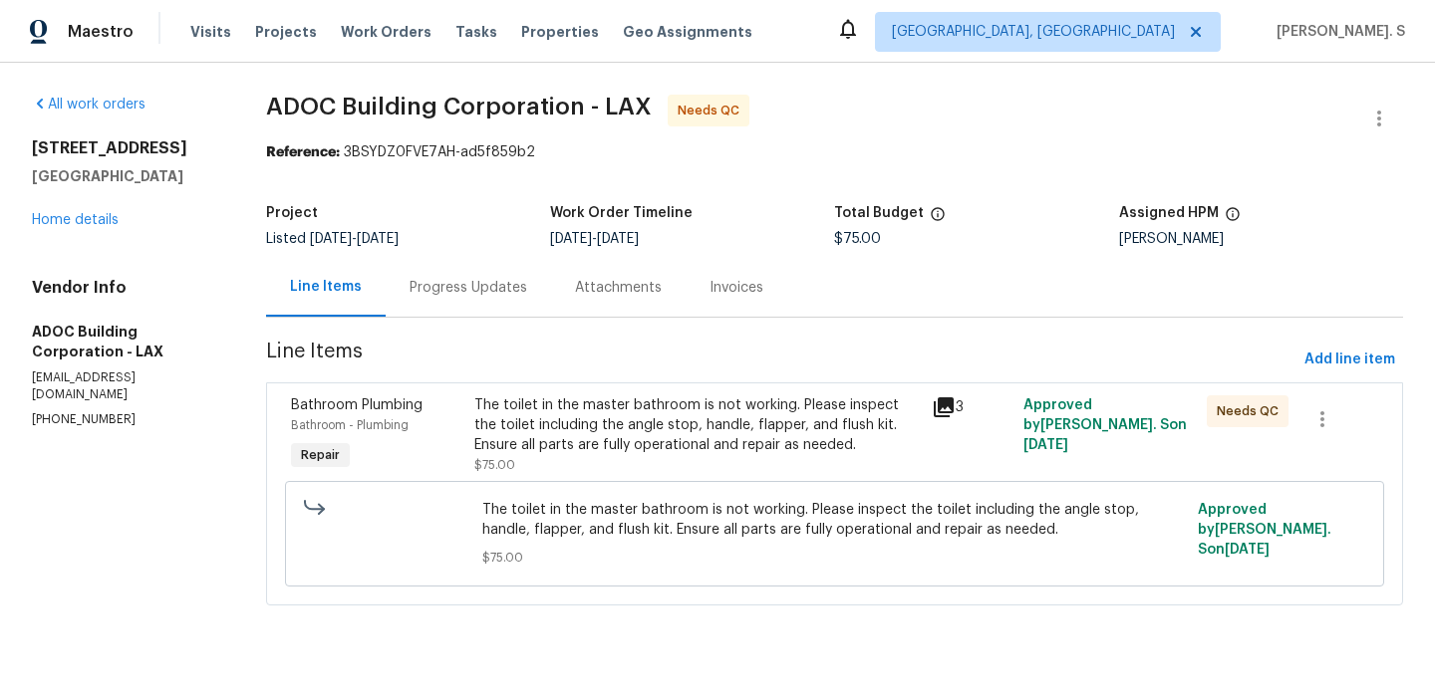
click at [464, 295] on div "Progress Updates" at bounding box center [468, 288] width 118 height 20
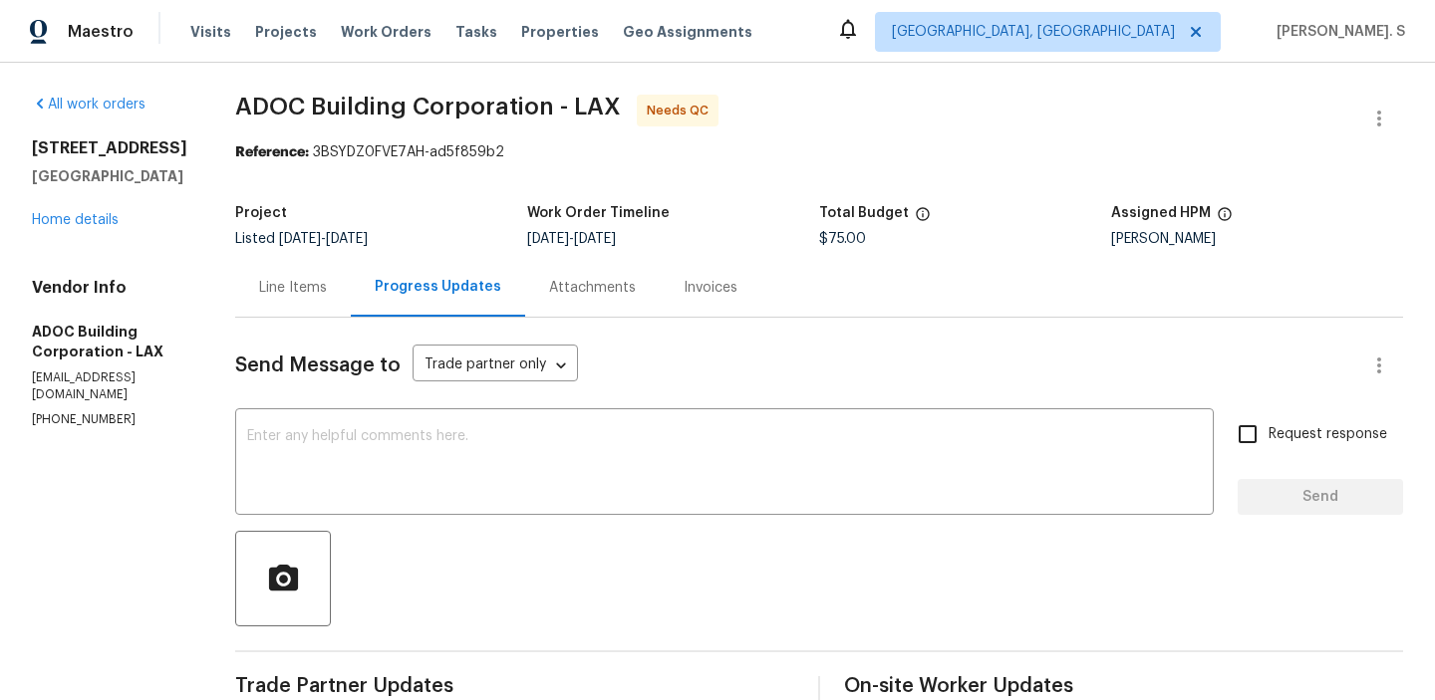
click at [327, 289] on div "Line Items" at bounding box center [293, 288] width 68 height 20
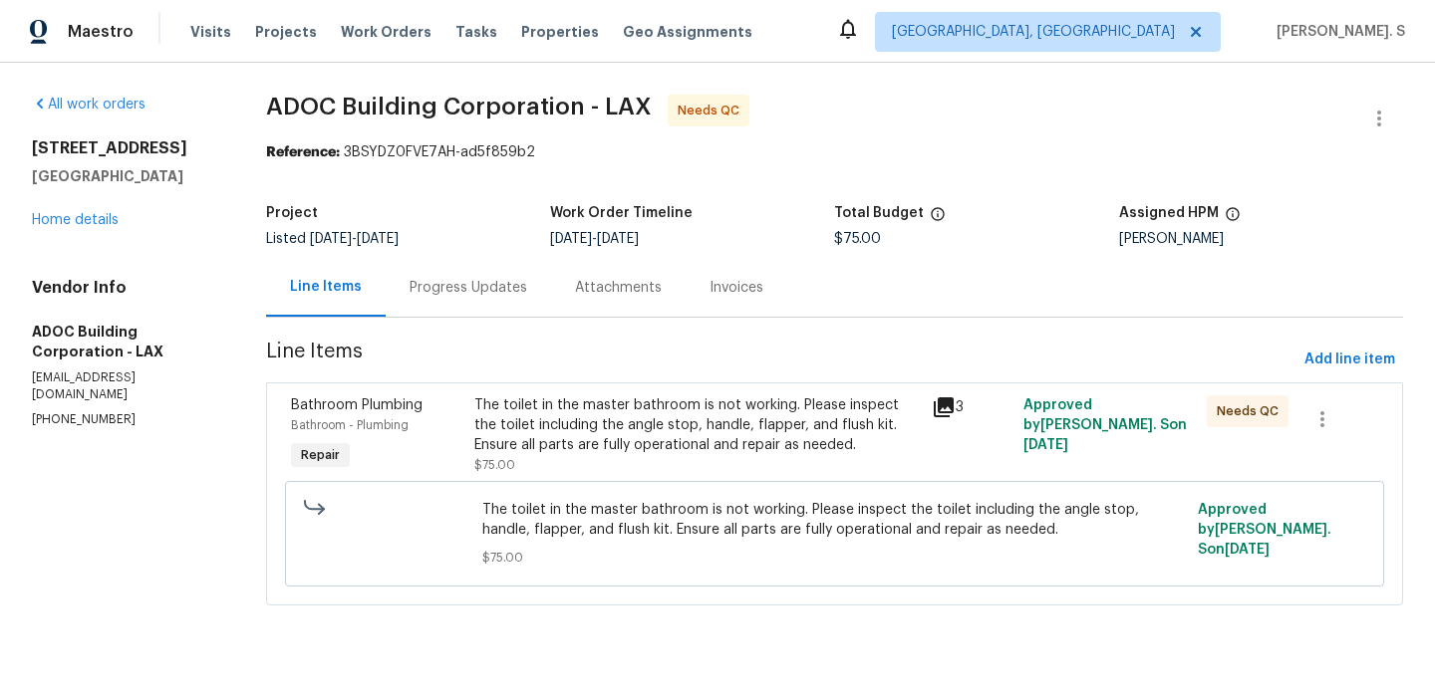
click at [593, 481] on div "The toilet in the master bathroom is not working. Please inspect the toilet inc…" at bounding box center [834, 534] width 1099 height 106
click at [593, 448] on div "The toilet in the master bathroom is not working. Please inspect the toilet inc…" at bounding box center [697, 426] width 446 height 60
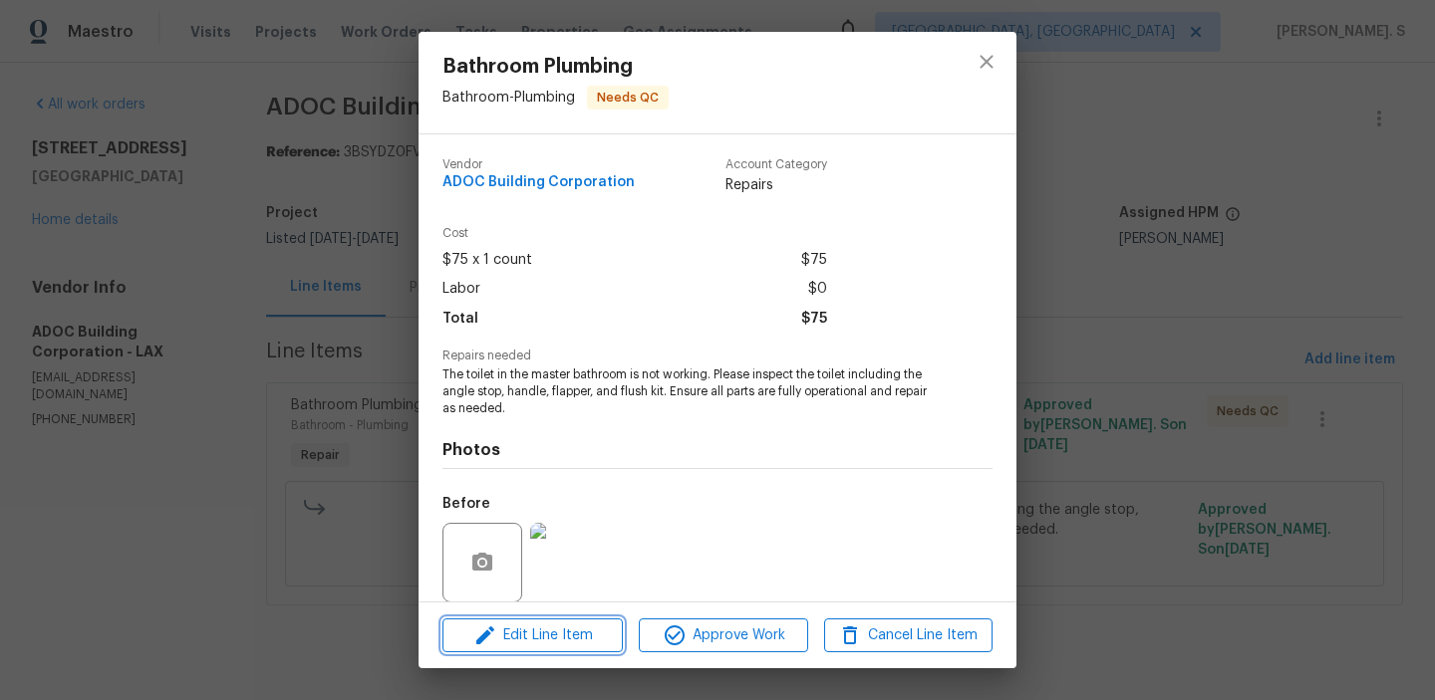
click at [570, 650] on button "Edit Line Item" at bounding box center [532, 636] width 180 height 35
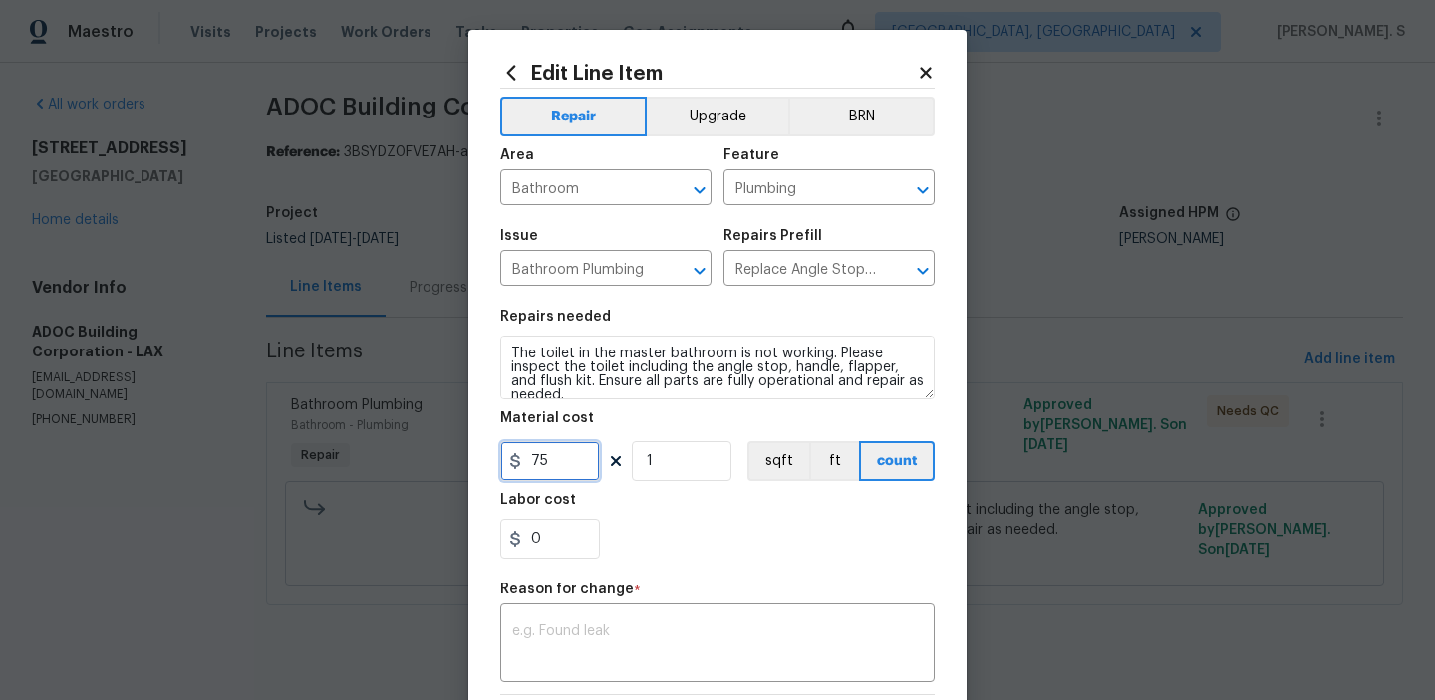
click at [548, 459] on input "75" at bounding box center [550, 461] width 100 height 40
type input "385"
click at [713, 634] on textarea at bounding box center [717, 646] width 410 height 42
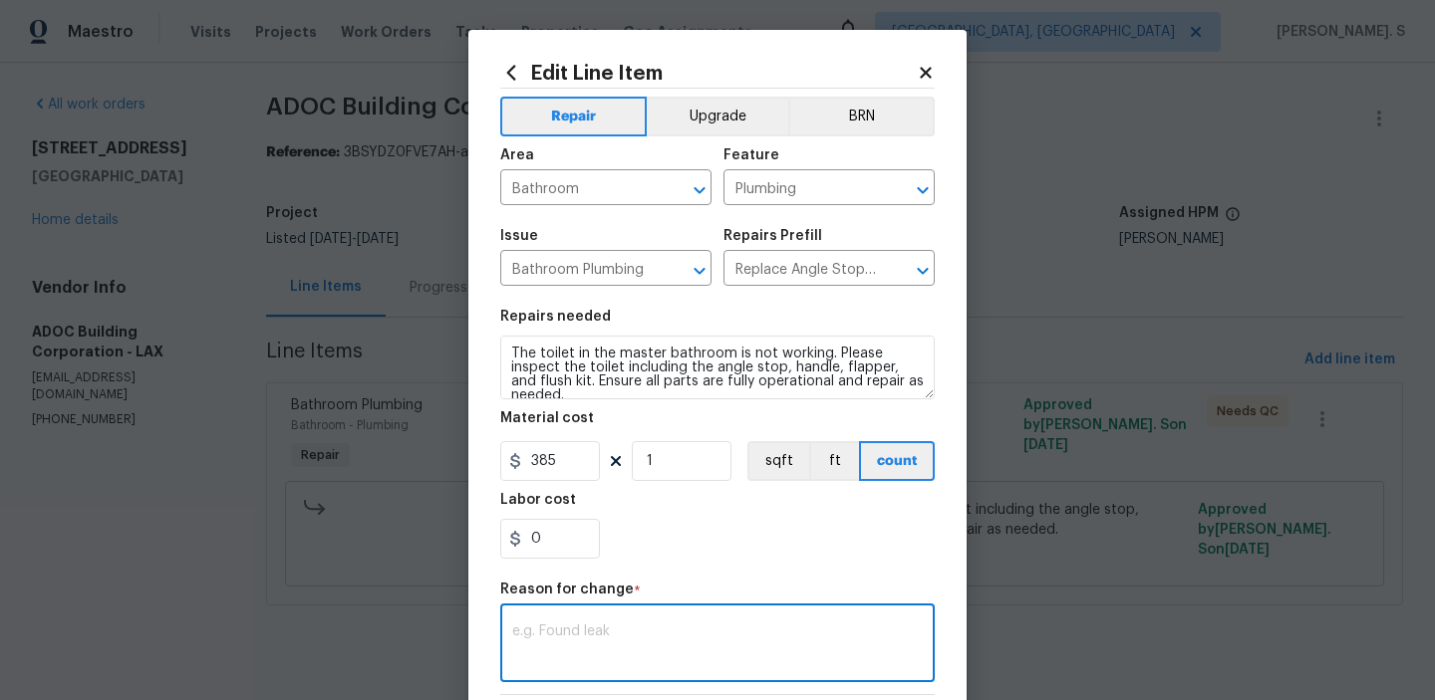
paste textarea "(GJ) Updated per vendor’s final cost."
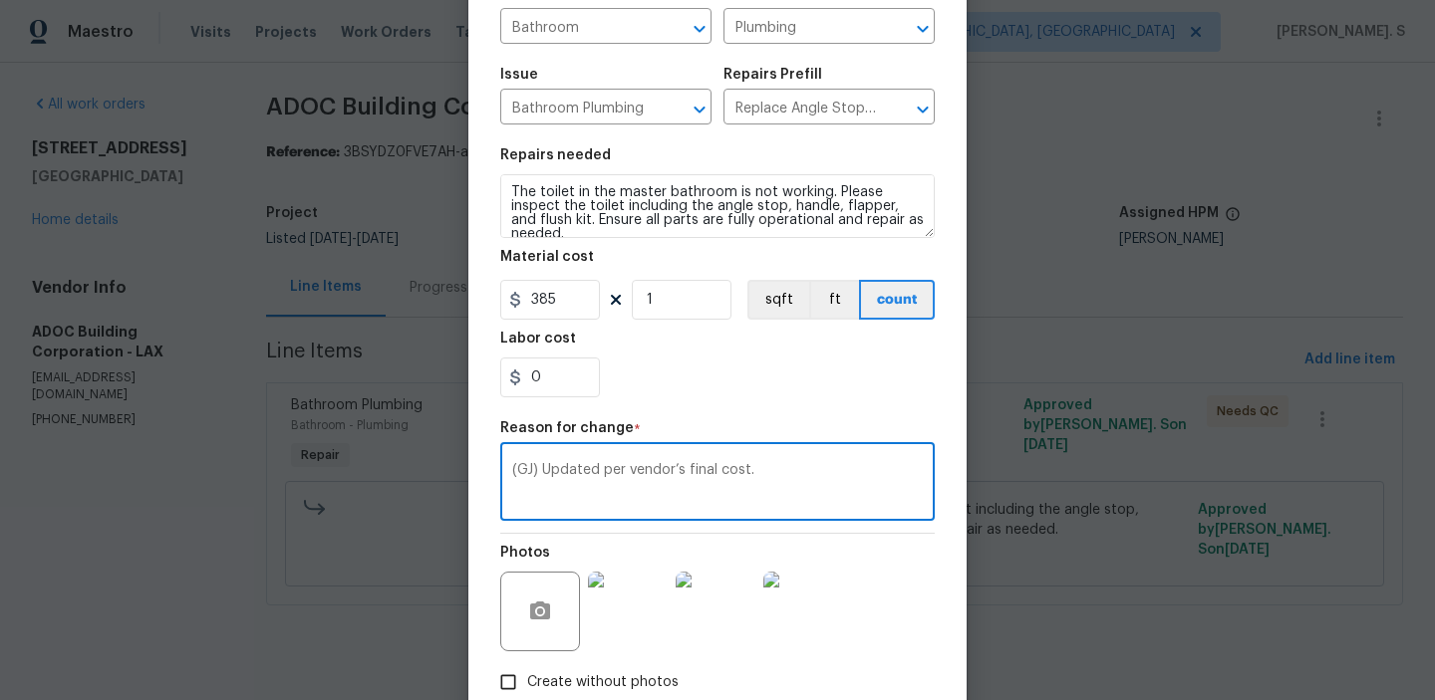
scroll to position [282, 0]
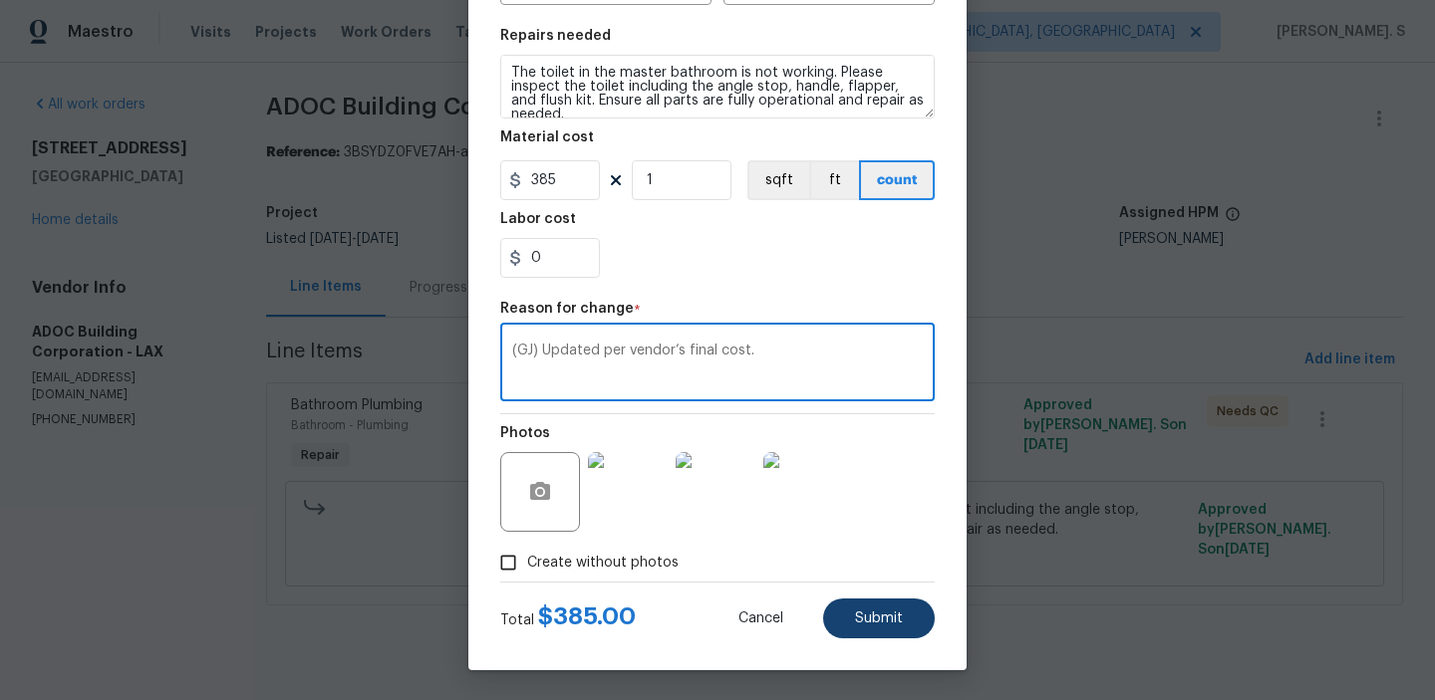
type textarea "(GJ) Updated per vendor’s final cost."
click at [891, 623] on span "Submit" at bounding box center [879, 619] width 48 height 15
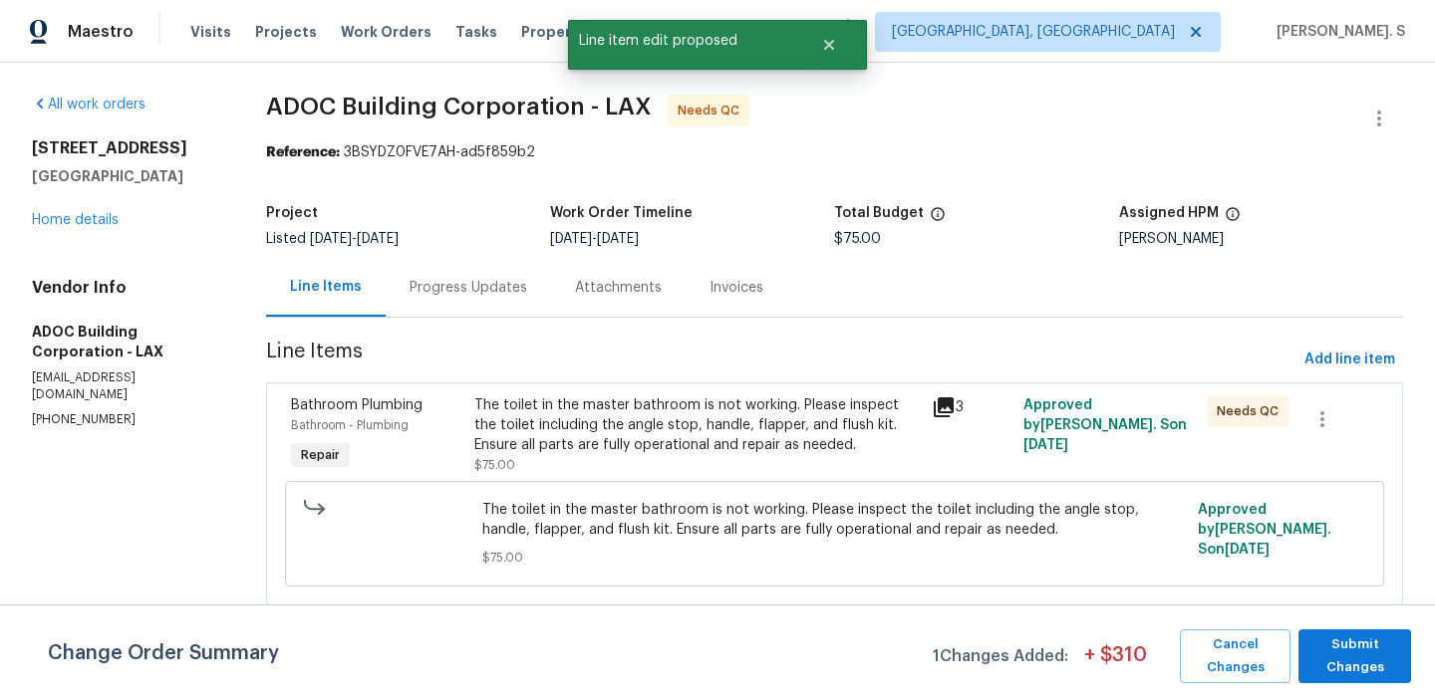
scroll to position [0, 0]
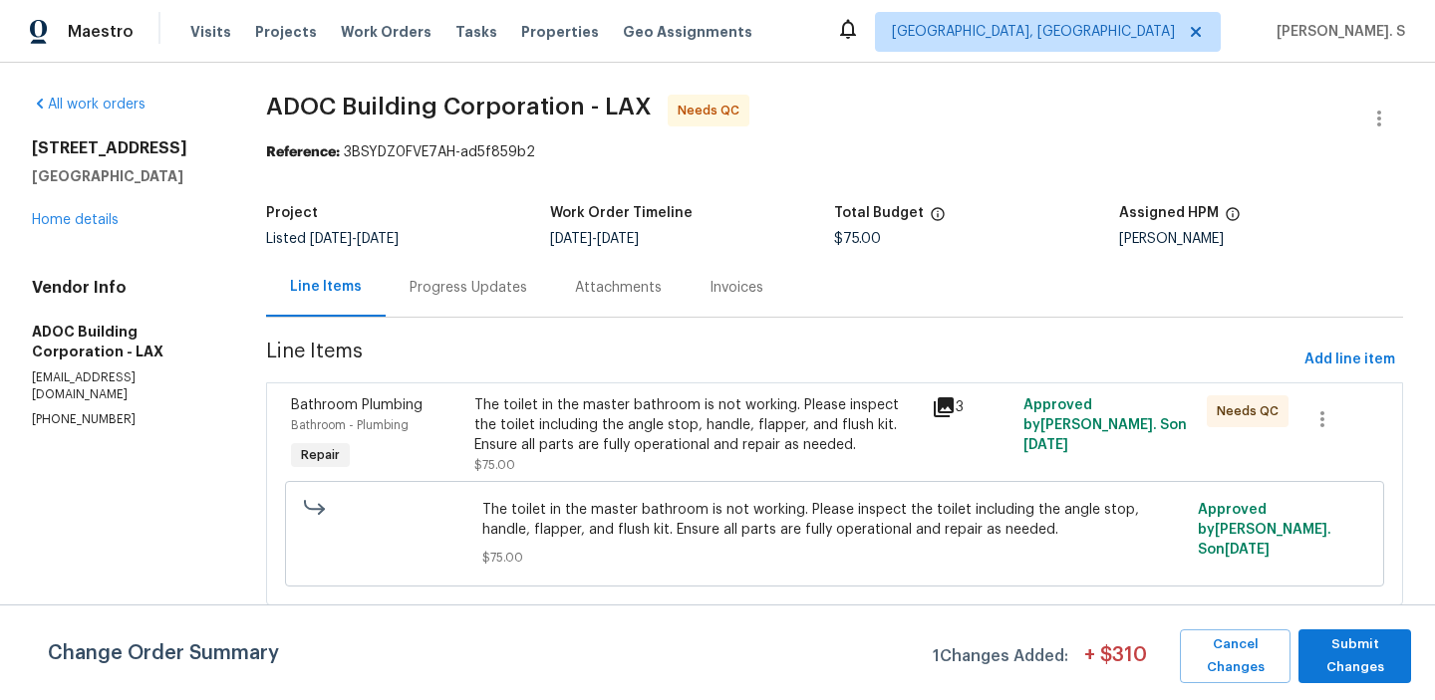
click at [416, 93] on div "All work orders 3124 Darkwood St Lancaster, CA 93536 Home details Vendor Info A…" at bounding box center [717, 362] width 1435 height 599
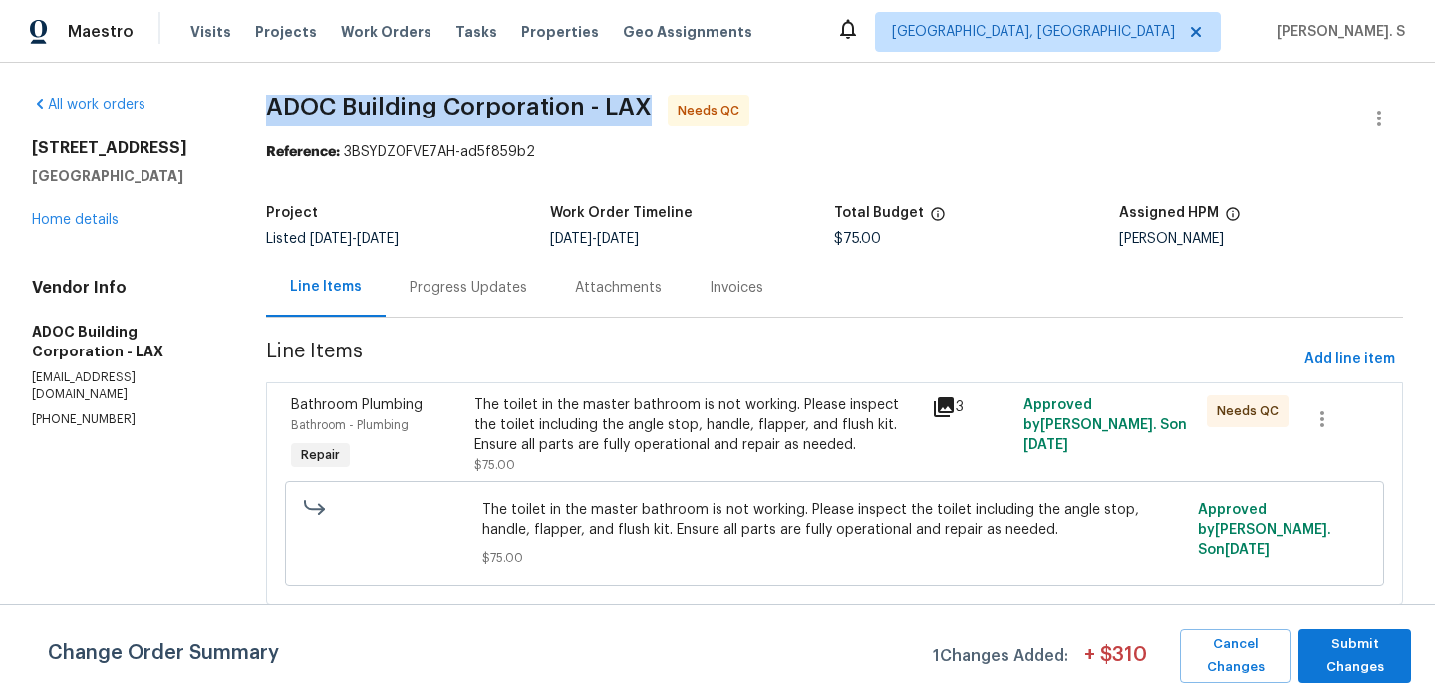
click at [416, 93] on div "All work orders 3124 Darkwood St Lancaster, CA 93536 Home details Vendor Info A…" at bounding box center [717, 362] width 1435 height 599
copy span "ADOC Building Corporation - LAX"
click at [656, 531] on span "The toilet in the master bathroom is not working. Please inspect the toilet inc…" at bounding box center [833, 520] width 703 height 40
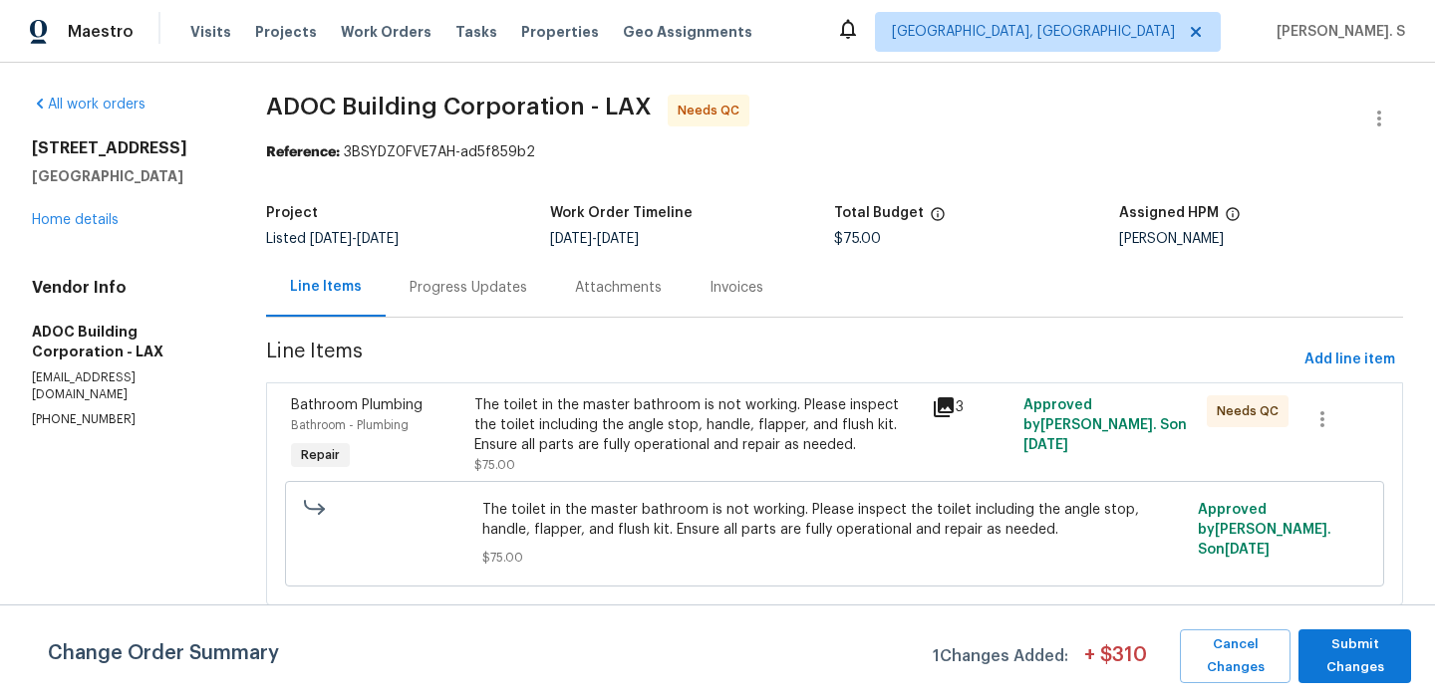
click at [656, 531] on span "The toilet in the master bathroom is not working. Please inspect the toilet inc…" at bounding box center [833, 520] width 703 height 40
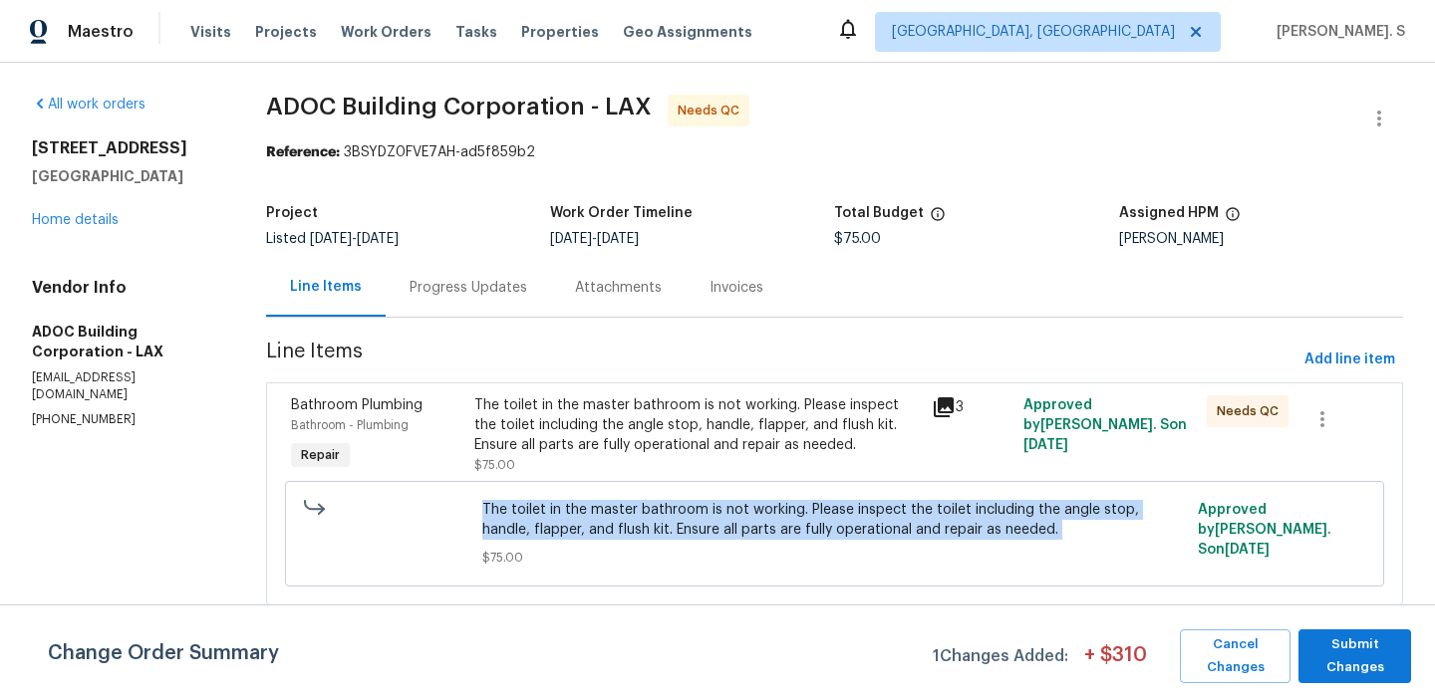
copy span "The toilet in the master bathroom is not working. Please inspect the toilet inc…"
click at [478, 288] on div "Progress Updates" at bounding box center [468, 288] width 118 height 20
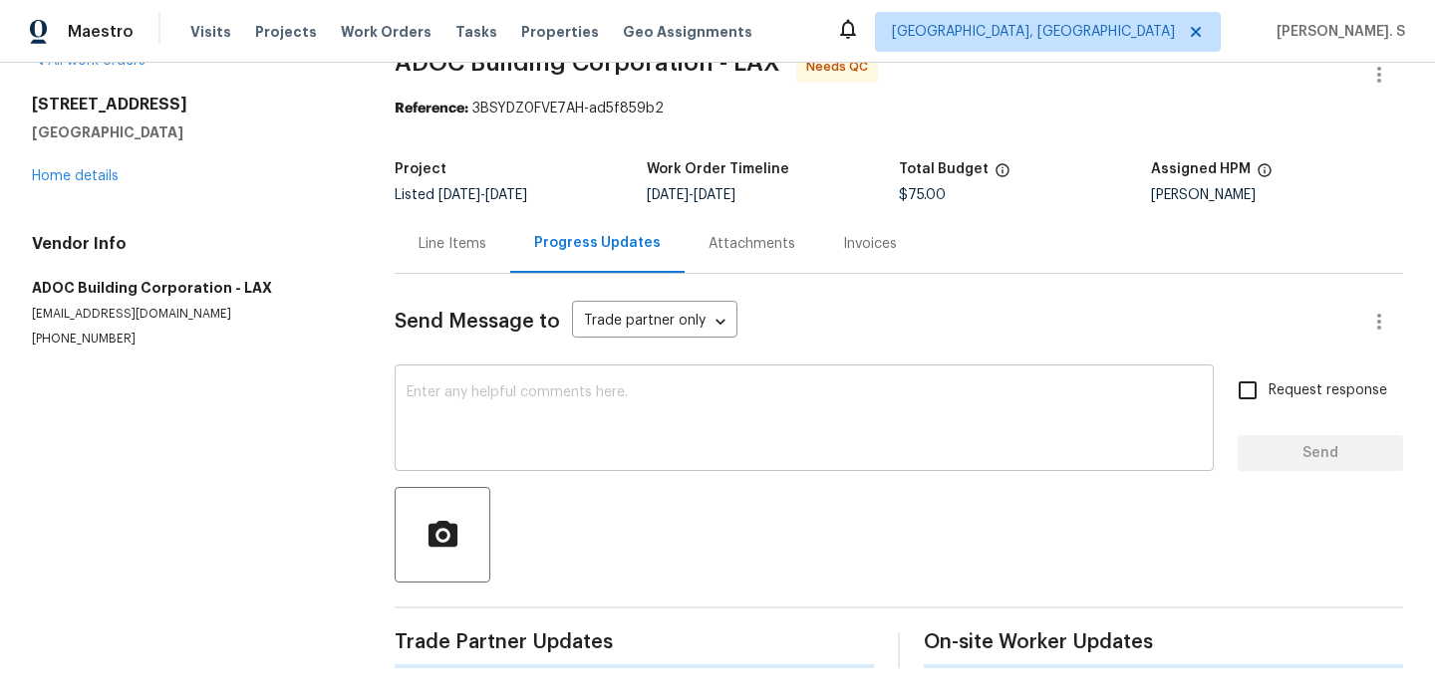
scroll to position [196, 0]
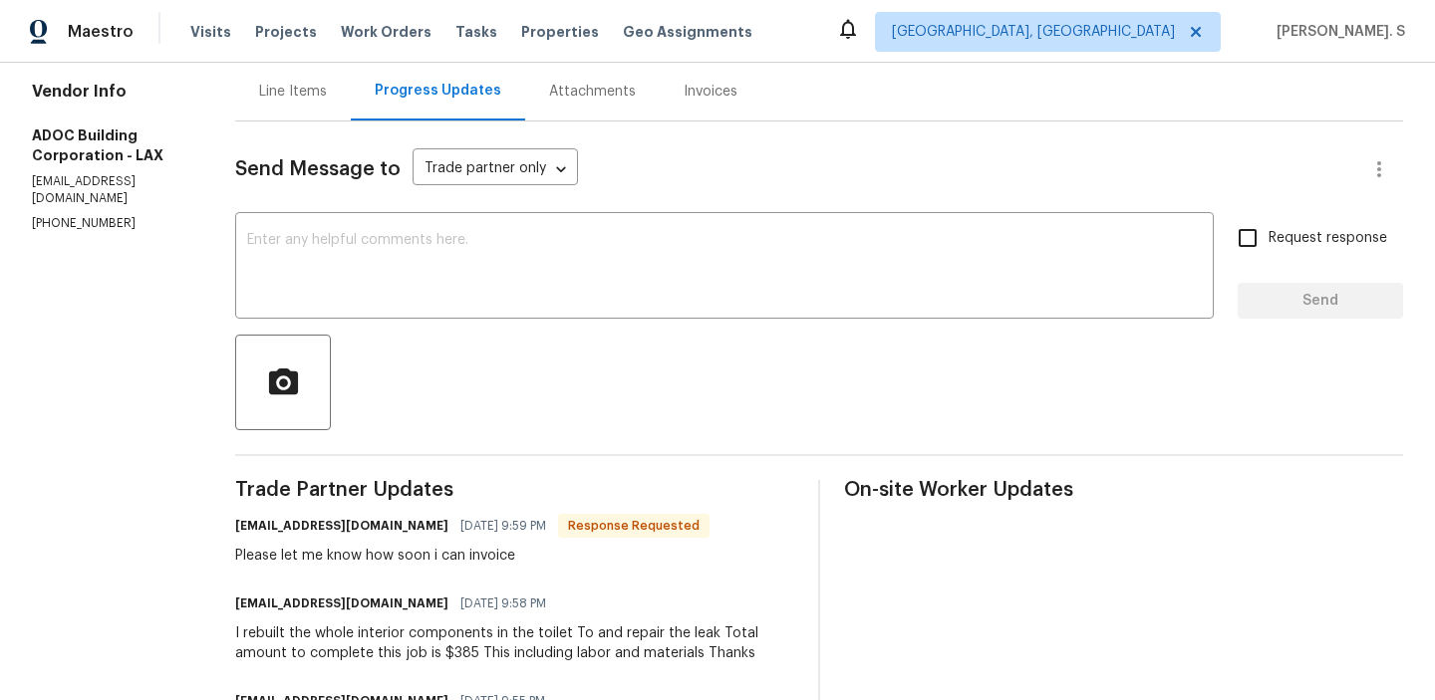
click at [436, 642] on div "I rebuilt the whole interior components in the toilet To and repair the leak To…" at bounding box center [514, 644] width 559 height 40
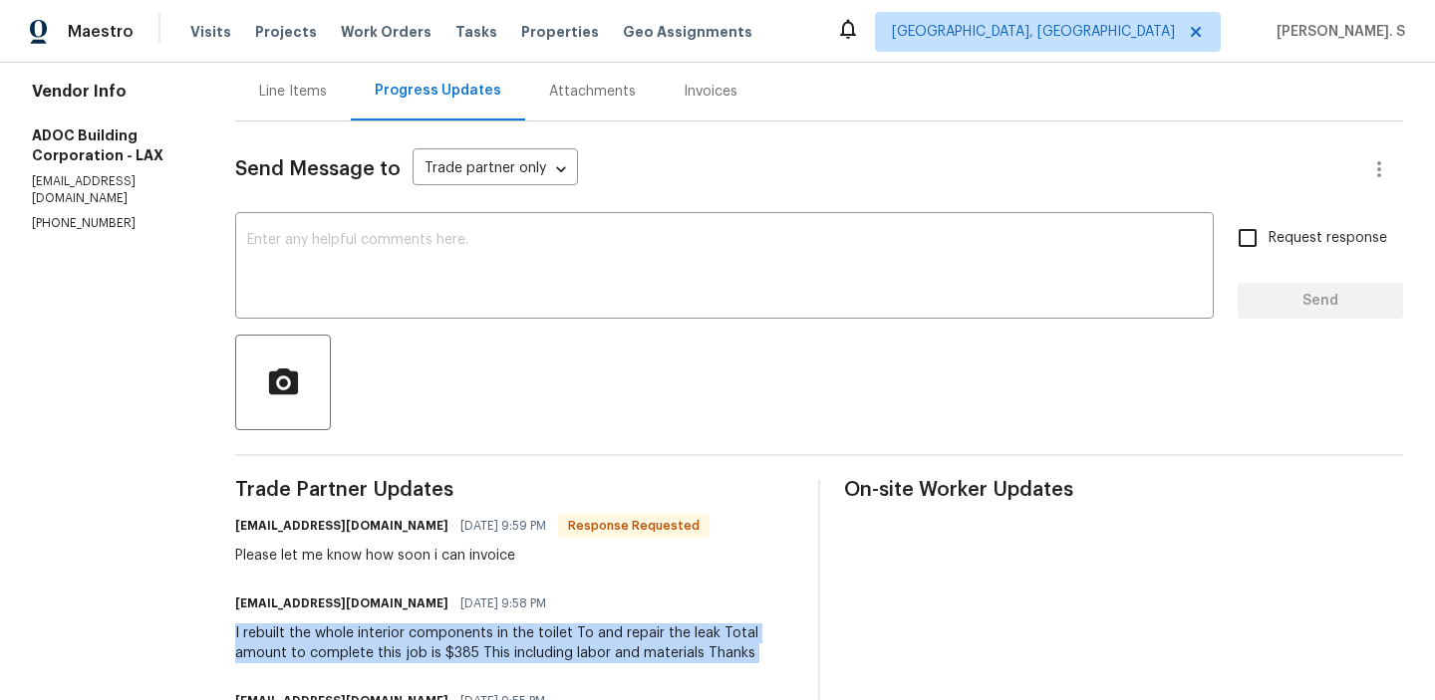
copy div "I rebuilt the whole interior components in the toilet To and repair the leak To…"
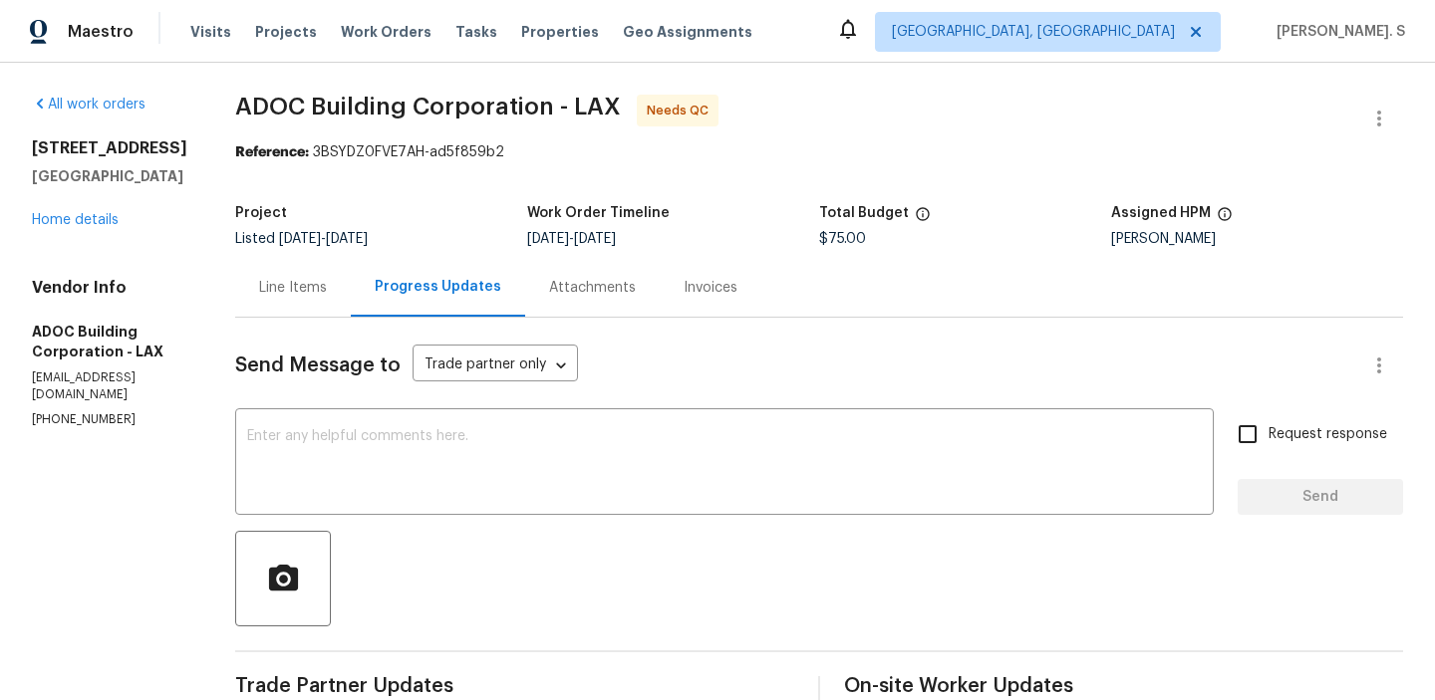
click at [332, 271] on div "Line Items" at bounding box center [293, 287] width 116 height 59
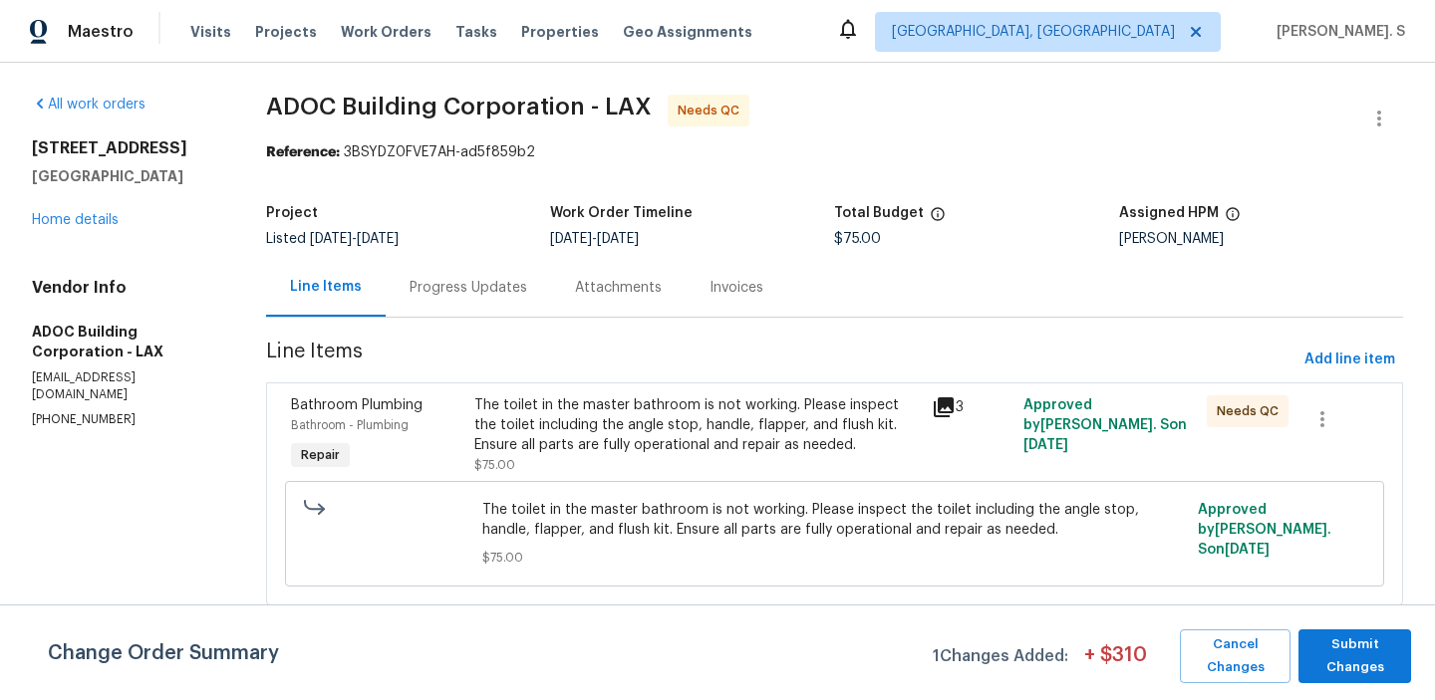
click at [780, 459] on div "The toilet in the master bathroom is not working. Please inspect the toilet inc…" at bounding box center [697, 436] width 446 height 80
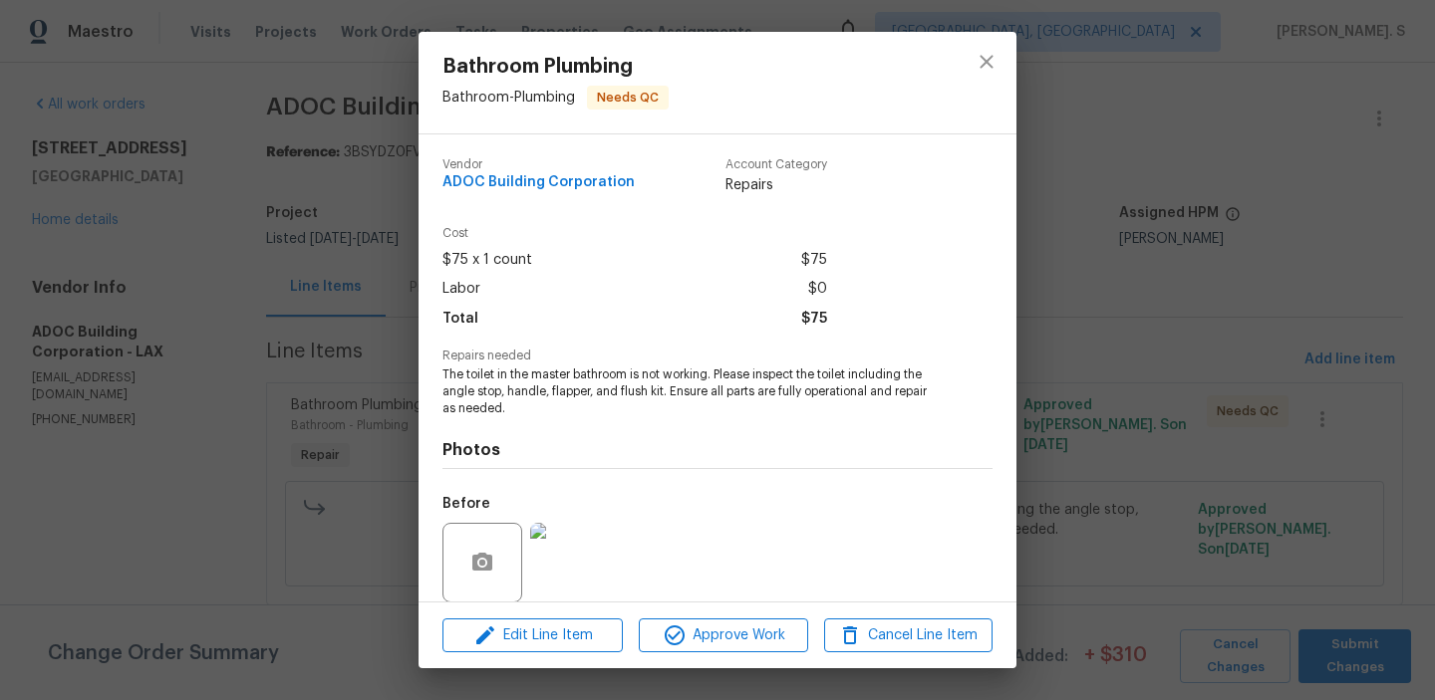
click at [1231, 536] on div "Bathroom Plumbing Bathroom - Plumbing Needs QC Vendor ADOC Building Corporation…" at bounding box center [717, 350] width 1435 height 700
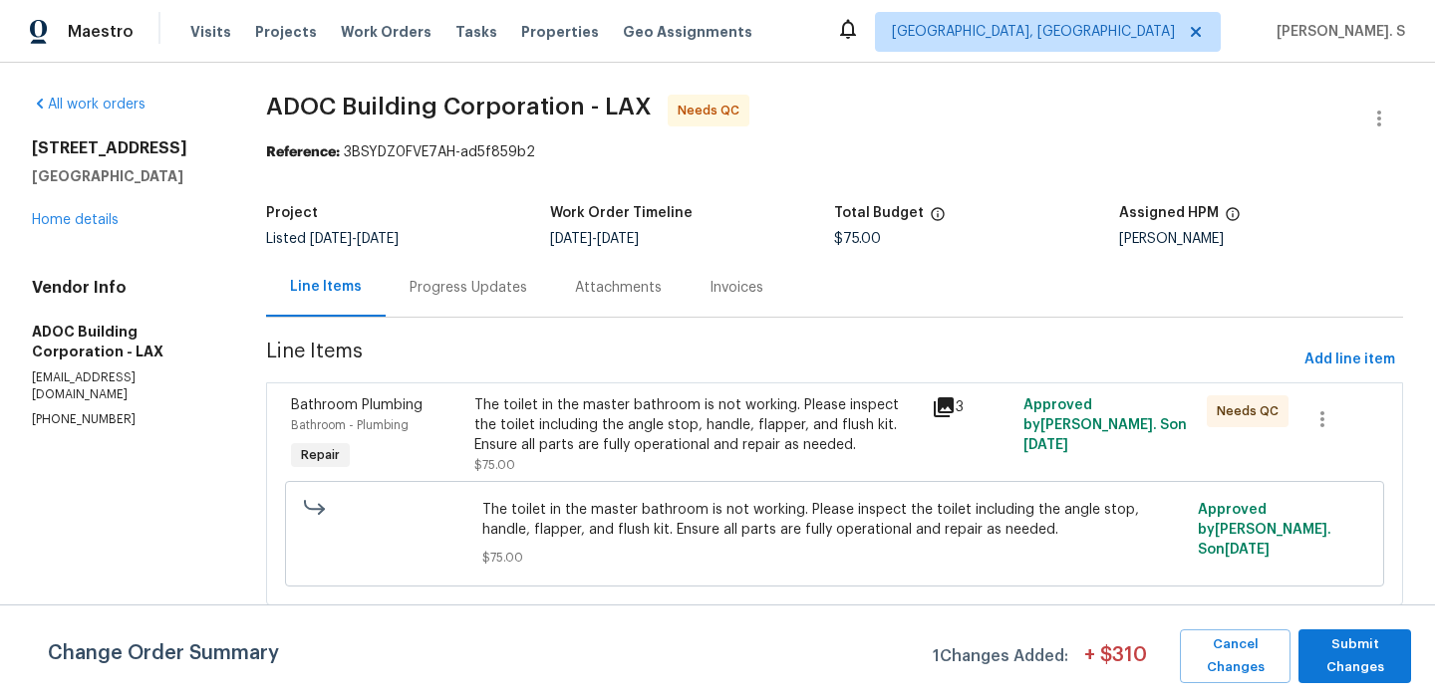
click at [1395, 692] on div "Change Order Summary 1 Changes Added: + $ 310 Cancel Changes Submit Changes" at bounding box center [717, 653] width 1435 height 96
click at [1392, 664] on span "Submit Changes" at bounding box center [1354, 657] width 93 height 46
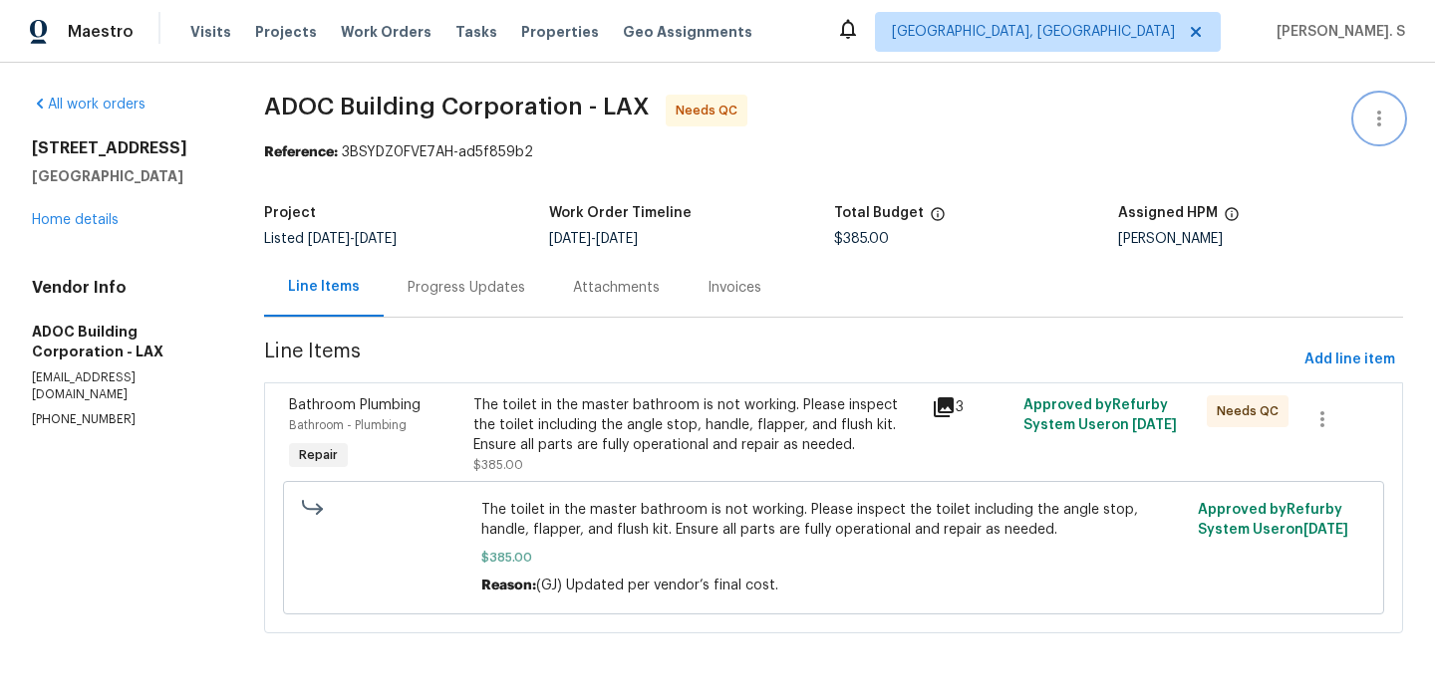
click at [1372, 99] on button "button" at bounding box center [1379, 119] width 48 height 48
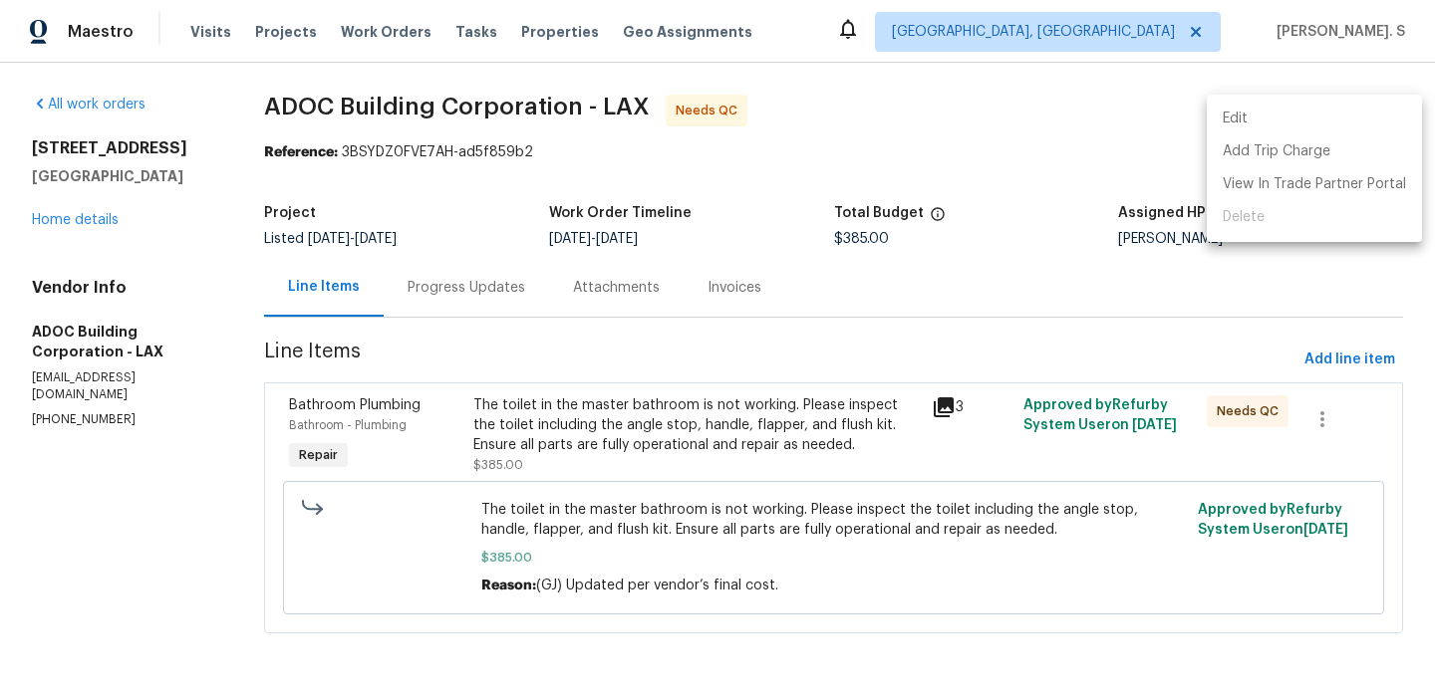
click at [1294, 113] on li "Edit" at bounding box center [1314, 119] width 215 height 33
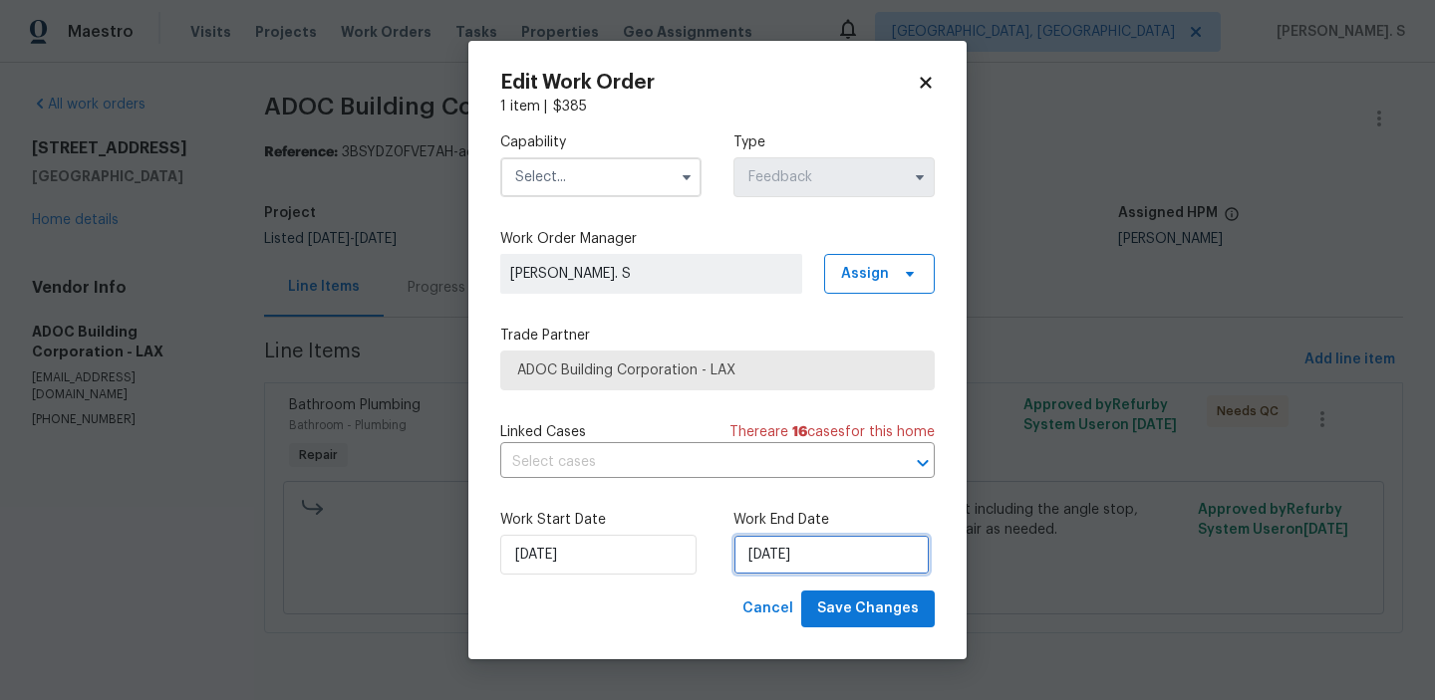
click at [806, 545] on input "9/5/2025" at bounding box center [831, 555] width 196 height 40
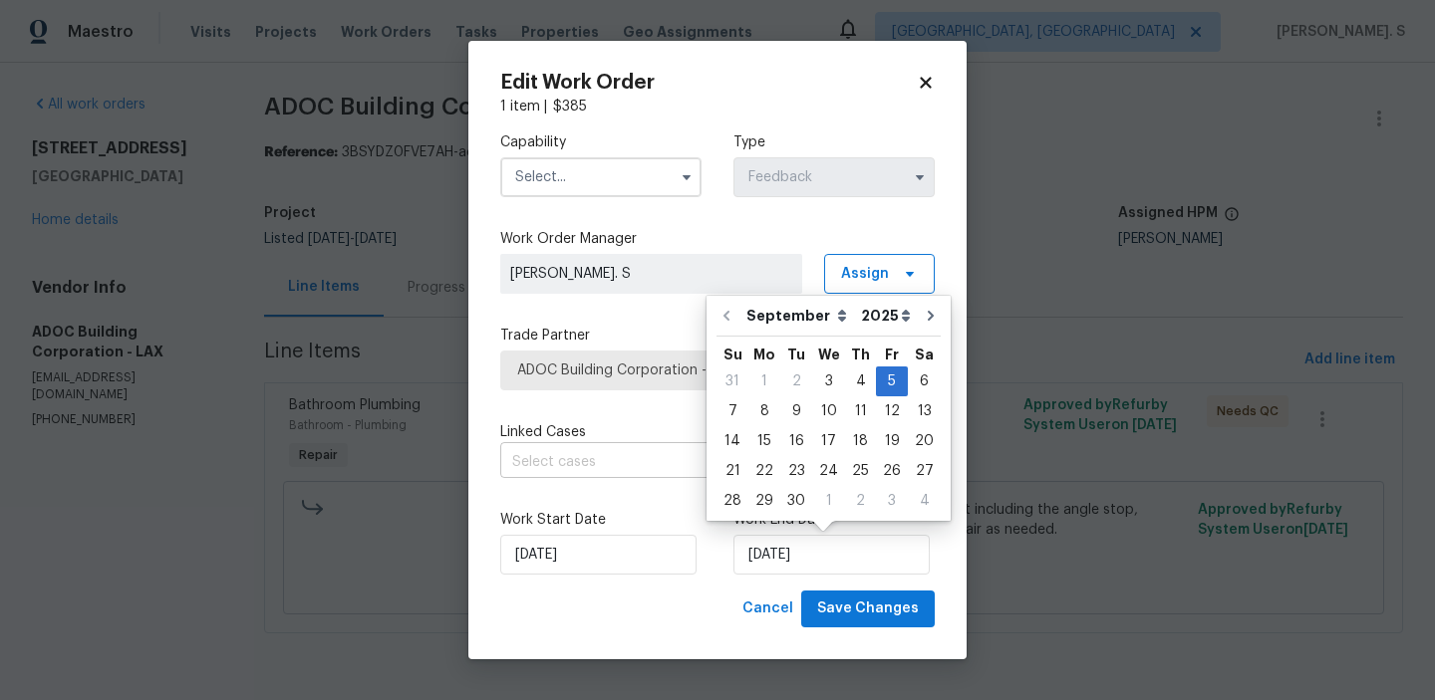
click at [606, 462] on input "text" at bounding box center [689, 462] width 379 height 31
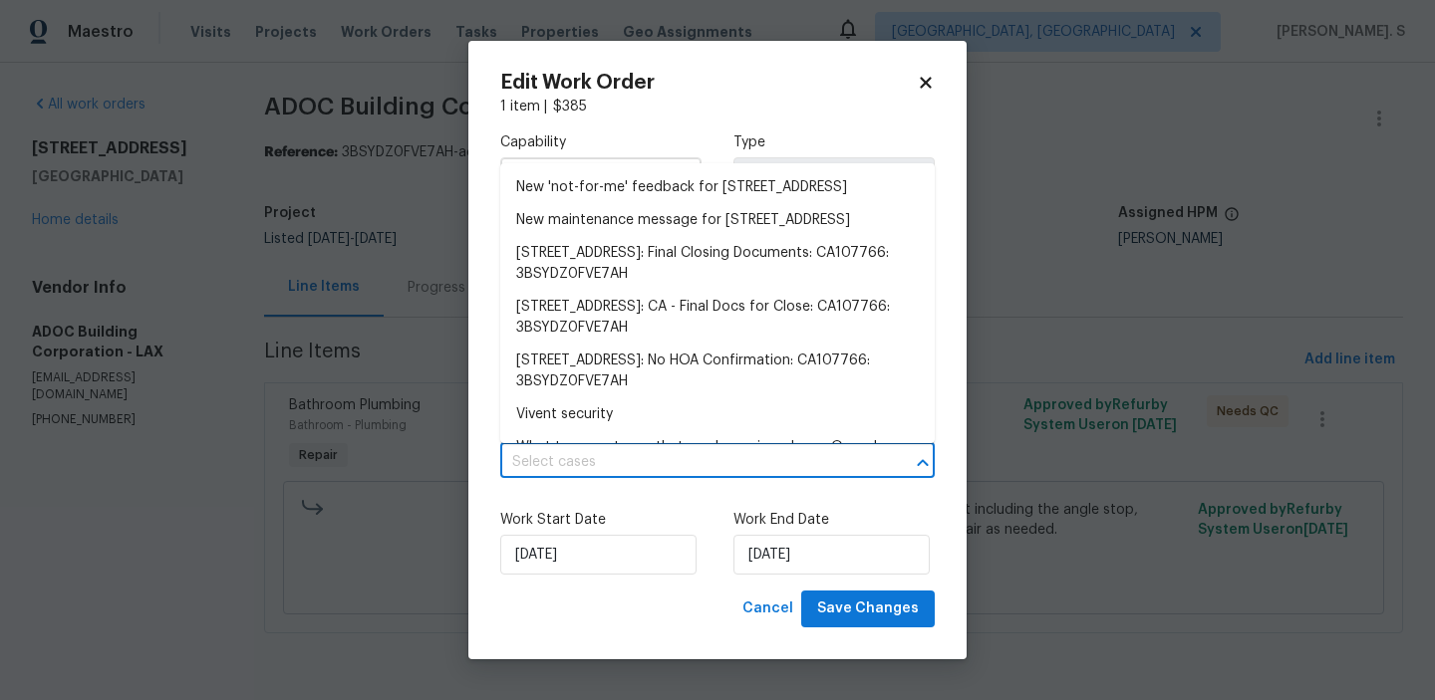
scroll to position [450, 0]
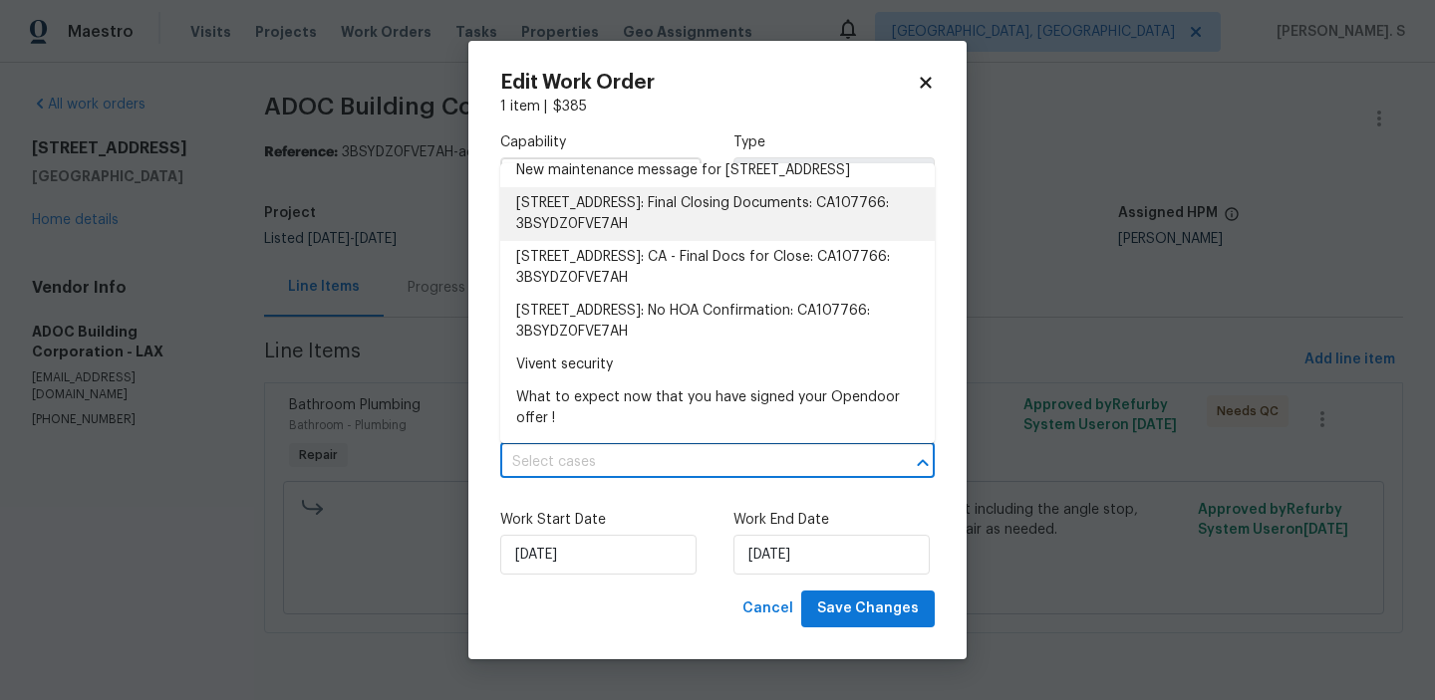
click at [365, 273] on body "Maestro Visits Projects Work Orders Tasks Properties Geo Assignments Albuquerqu…" at bounding box center [717, 344] width 1435 height 689
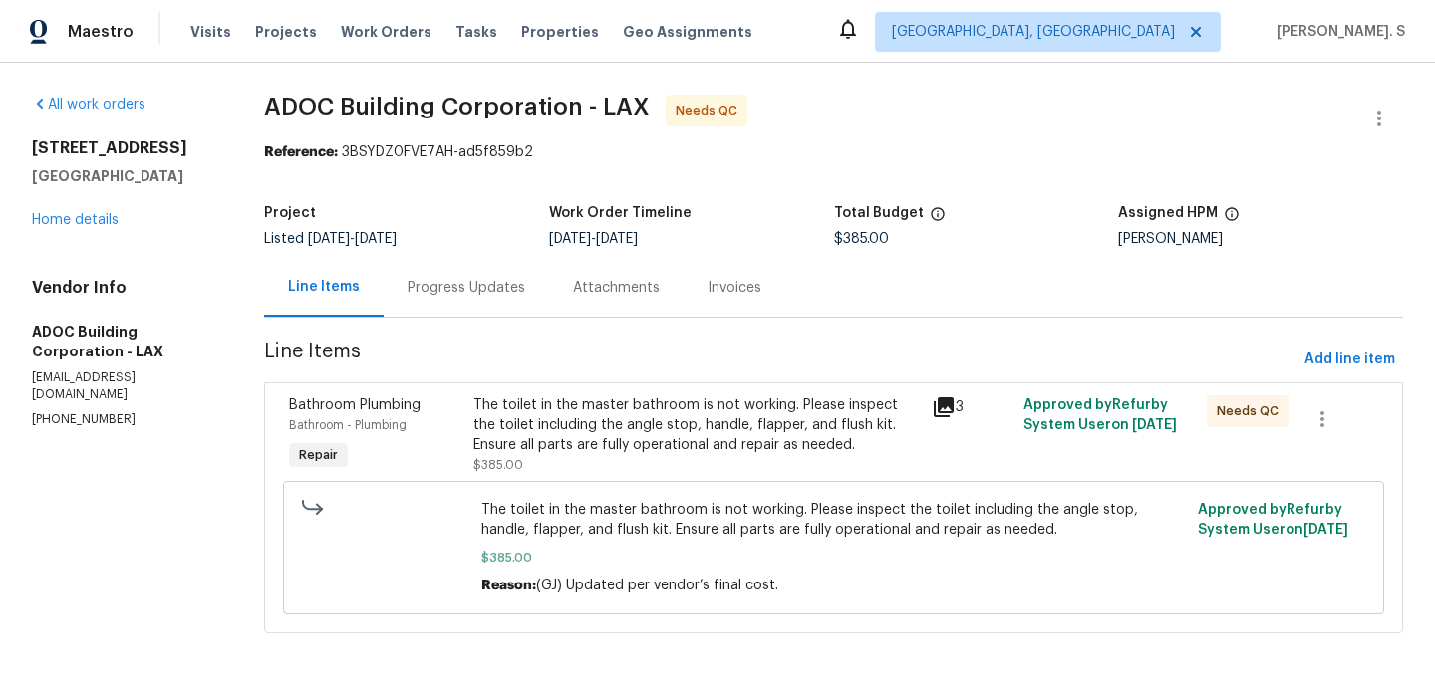
click at [724, 433] on div "The toilet in the master bathroom is not working. Please inspect the toilet inc…" at bounding box center [696, 426] width 446 height 60
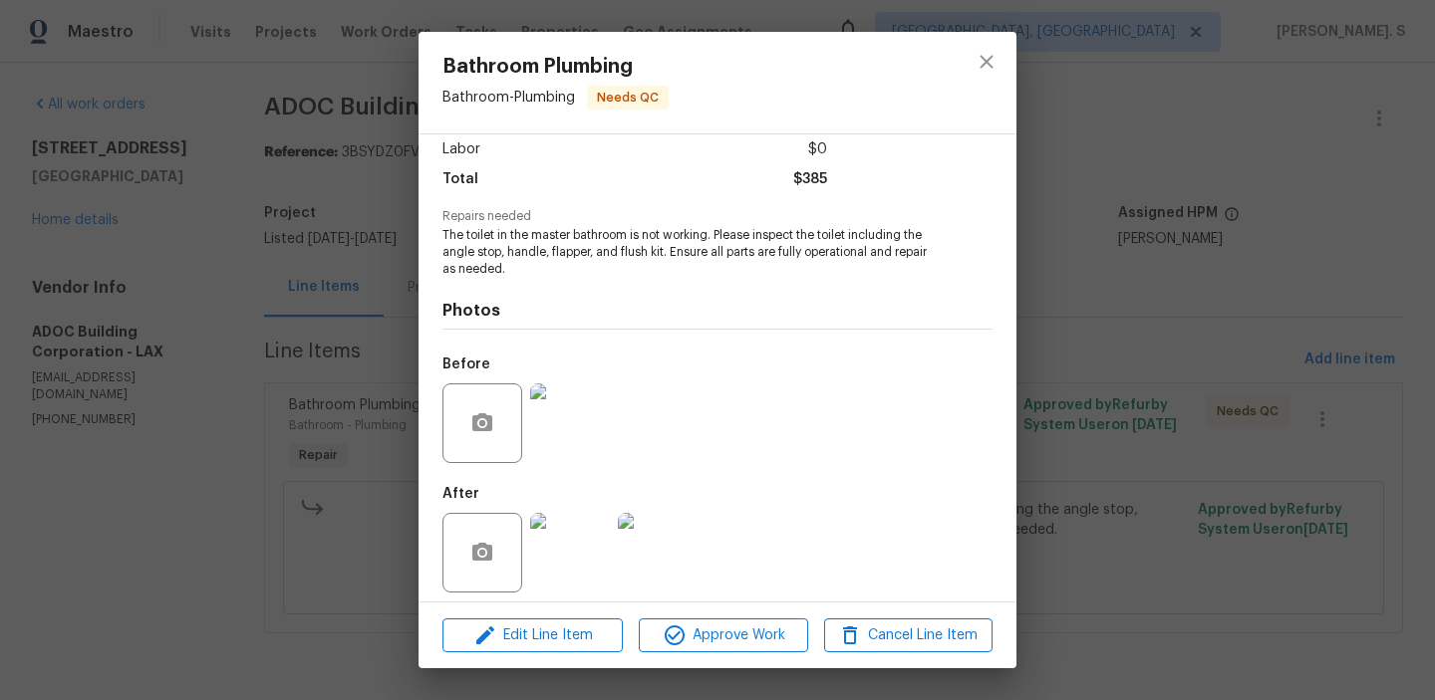
scroll to position [150, 0]
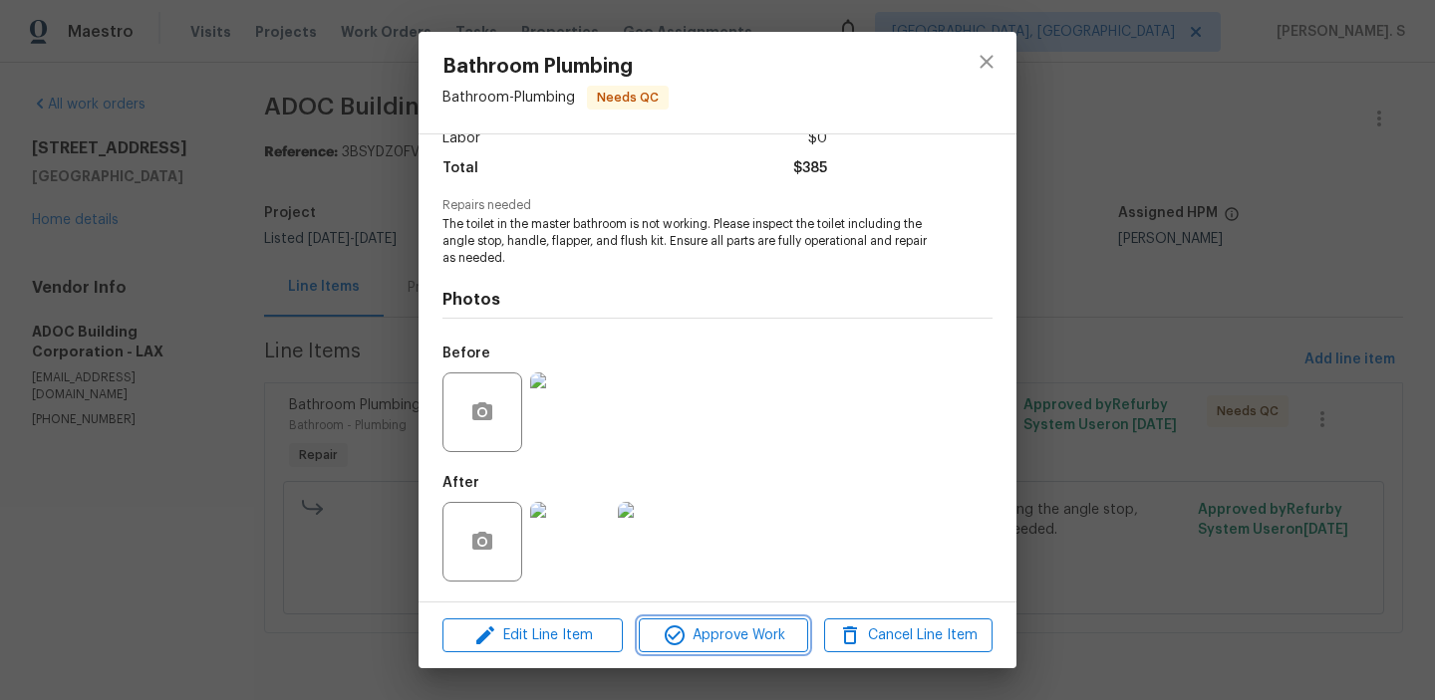
click at [692, 627] on span "Approve Work" at bounding box center [723, 636] width 156 height 25
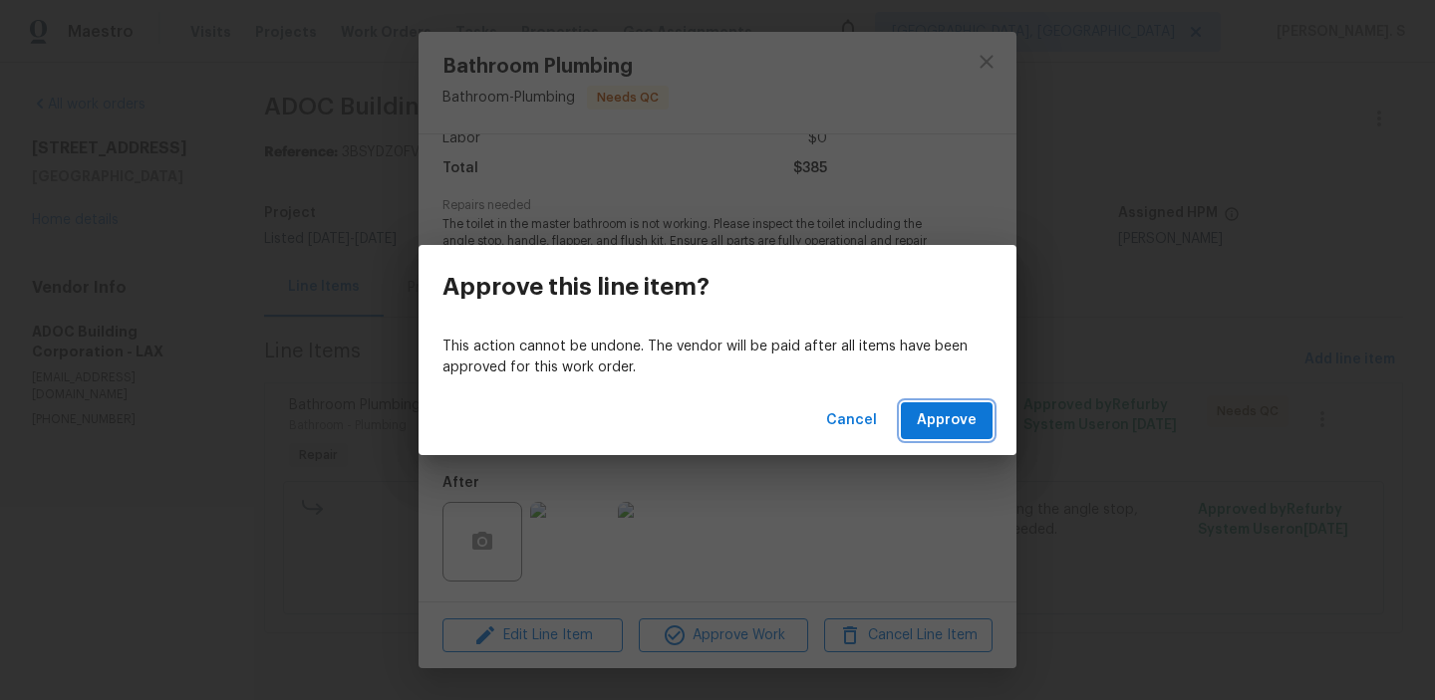
click at [916, 424] on button "Approve" at bounding box center [947, 421] width 92 height 37
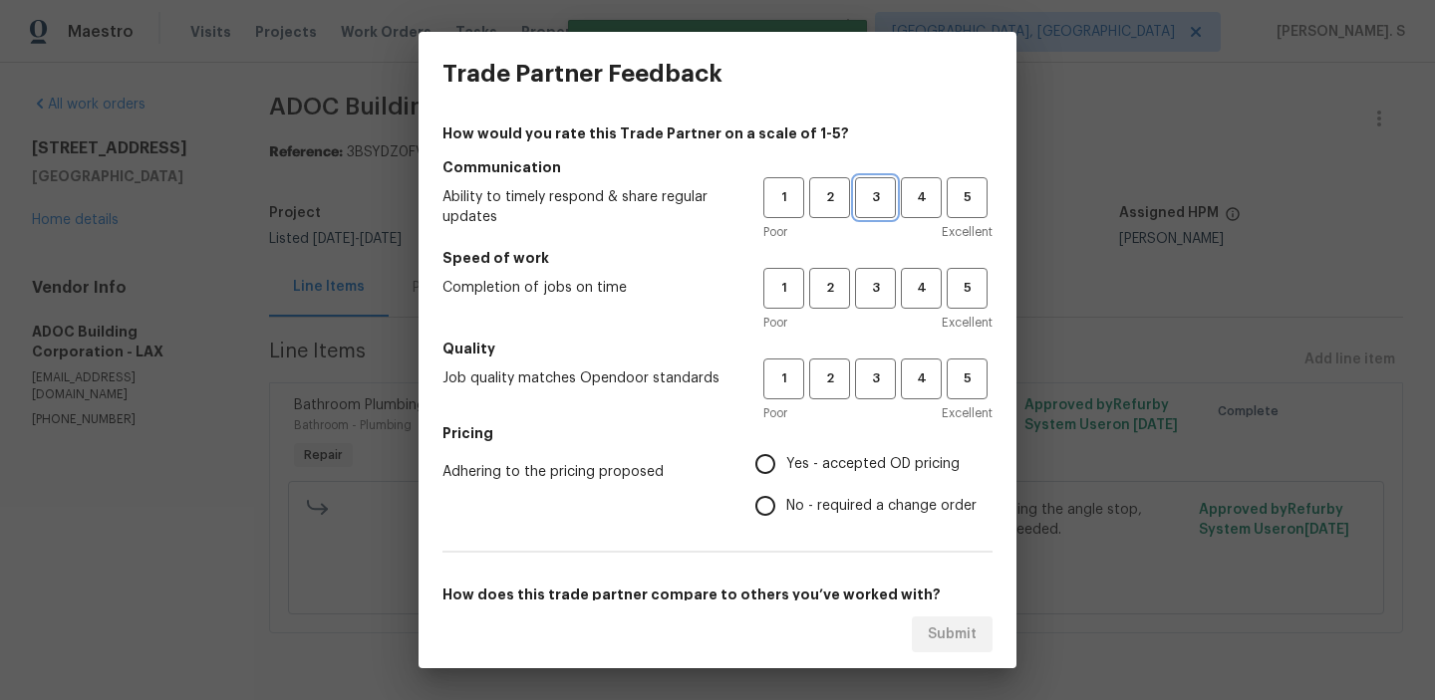
click at [883, 194] on span "3" at bounding box center [875, 197] width 37 height 23
click at [878, 306] on button "3" at bounding box center [875, 288] width 41 height 41
click at [871, 402] on div "1 2 3 4 5 Poor Excellent" at bounding box center [877, 391] width 229 height 65
click at [872, 387] on span "3" at bounding box center [875, 379] width 37 height 23
click at [814, 517] on label "No - required a change order" at bounding box center [860, 506] width 232 height 42
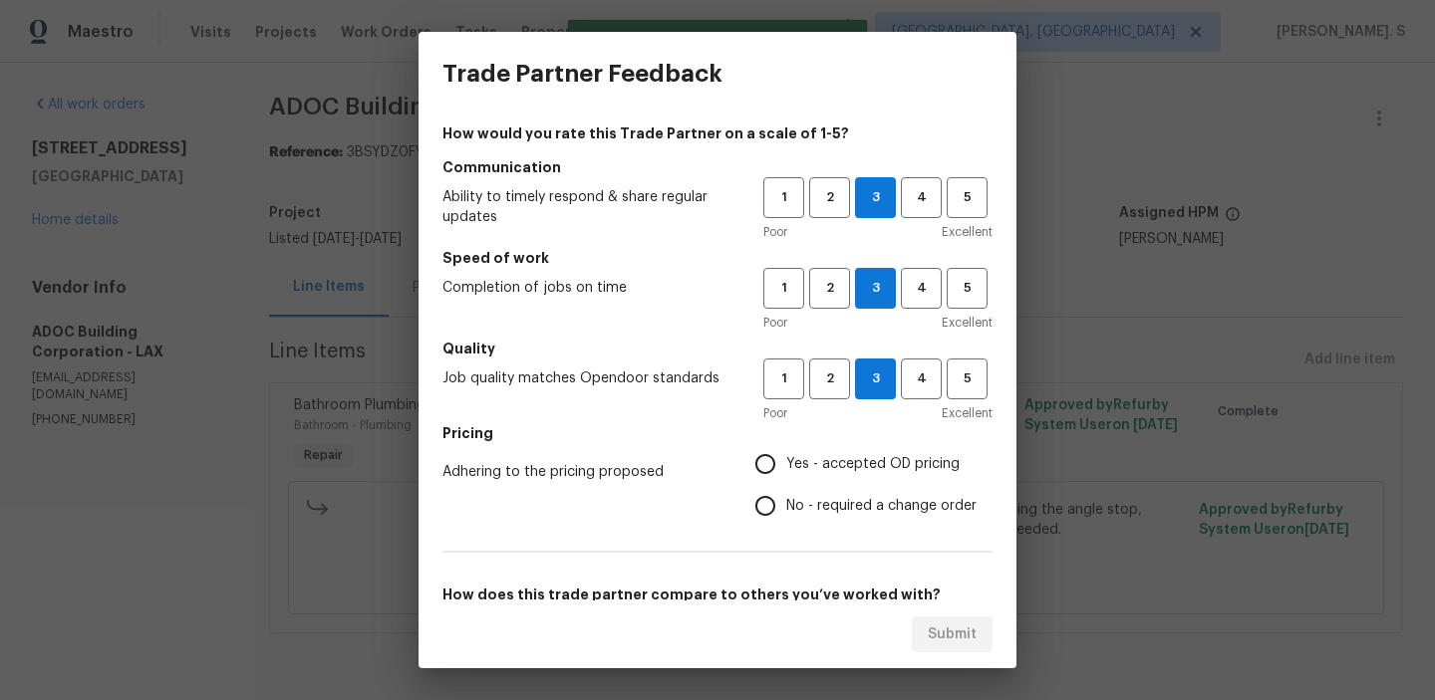
click at [786, 517] on input "No - required a change order" at bounding box center [765, 506] width 42 height 42
radio input "true"
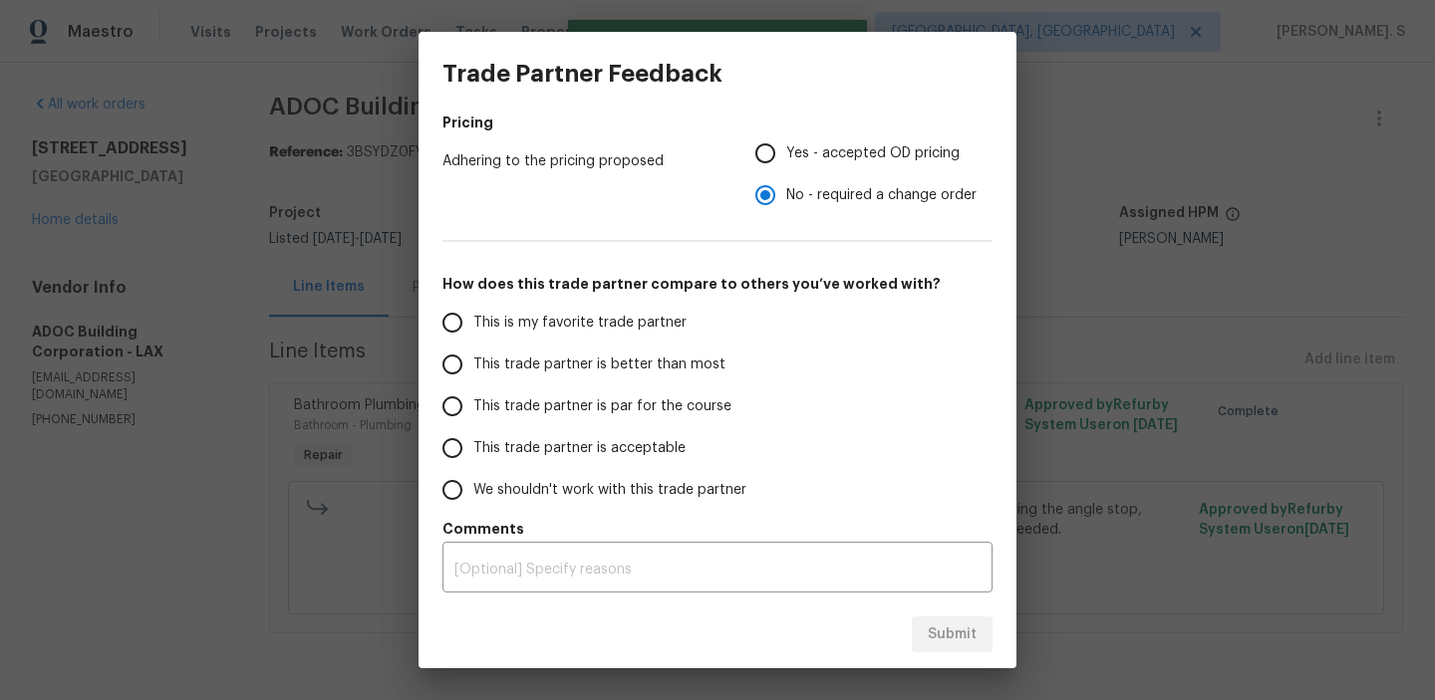
click at [623, 399] on span "This trade partner is par for the course" at bounding box center [602, 407] width 258 height 21
click at [473, 399] on input "This trade partner is par for the course" at bounding box center [452, 407] width 42 height 42
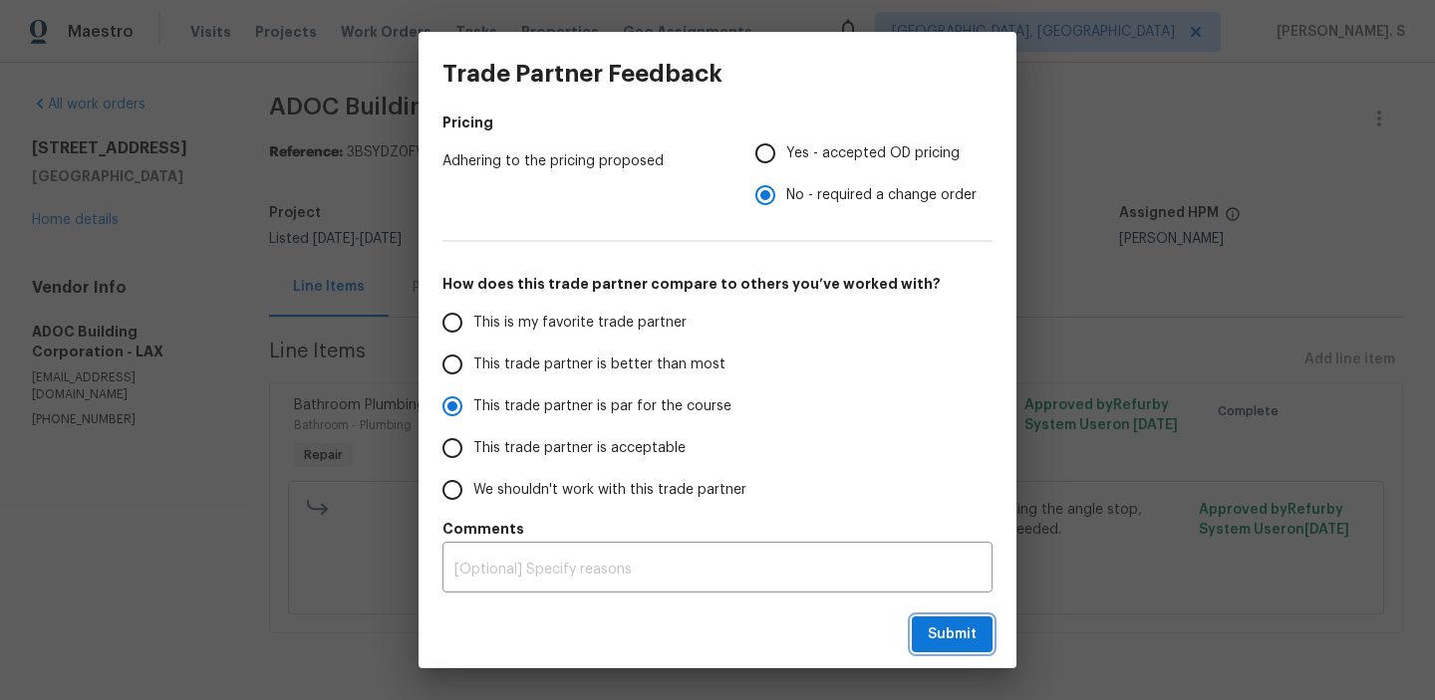
click at [941, 621] on button "Submit" at bounding box center [952, 635] width 81 height 37
radio input "true"
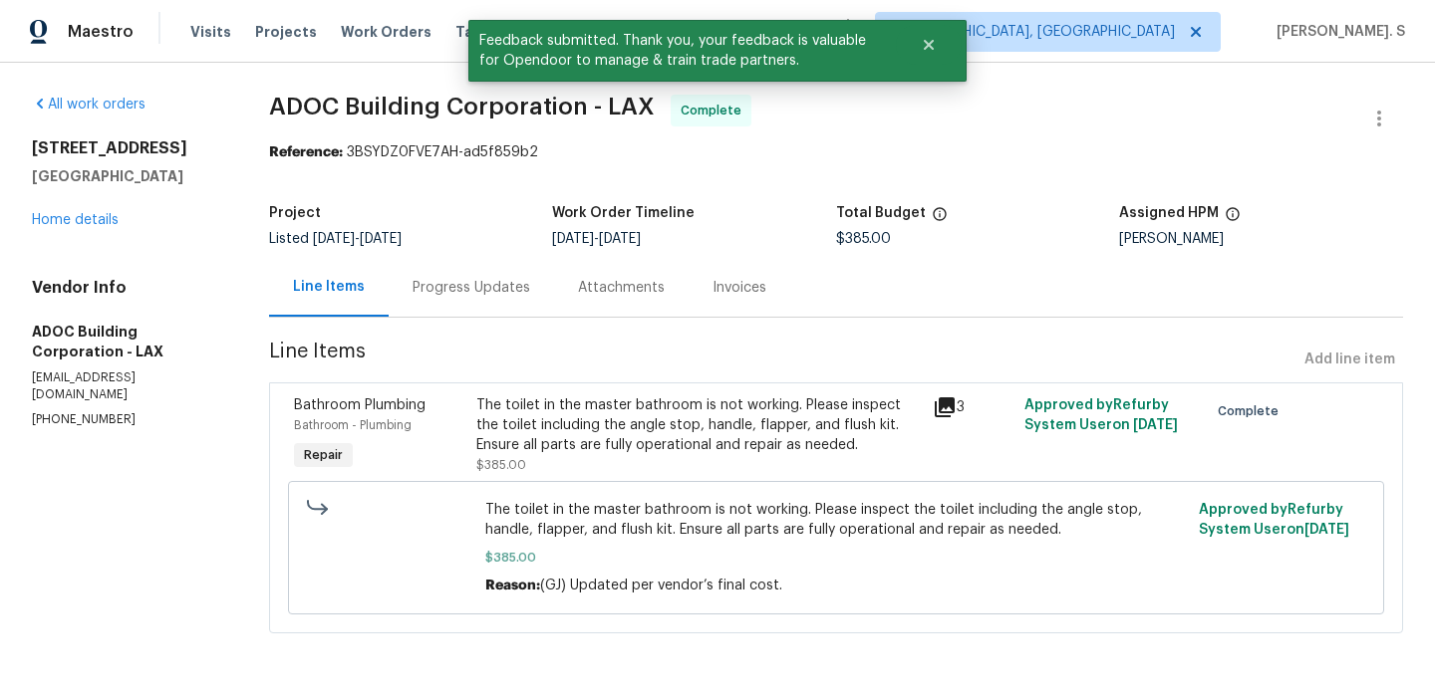
click at [509, 301] on div "Progress Updates" at bounding box center [471, 287] width 165 height 59
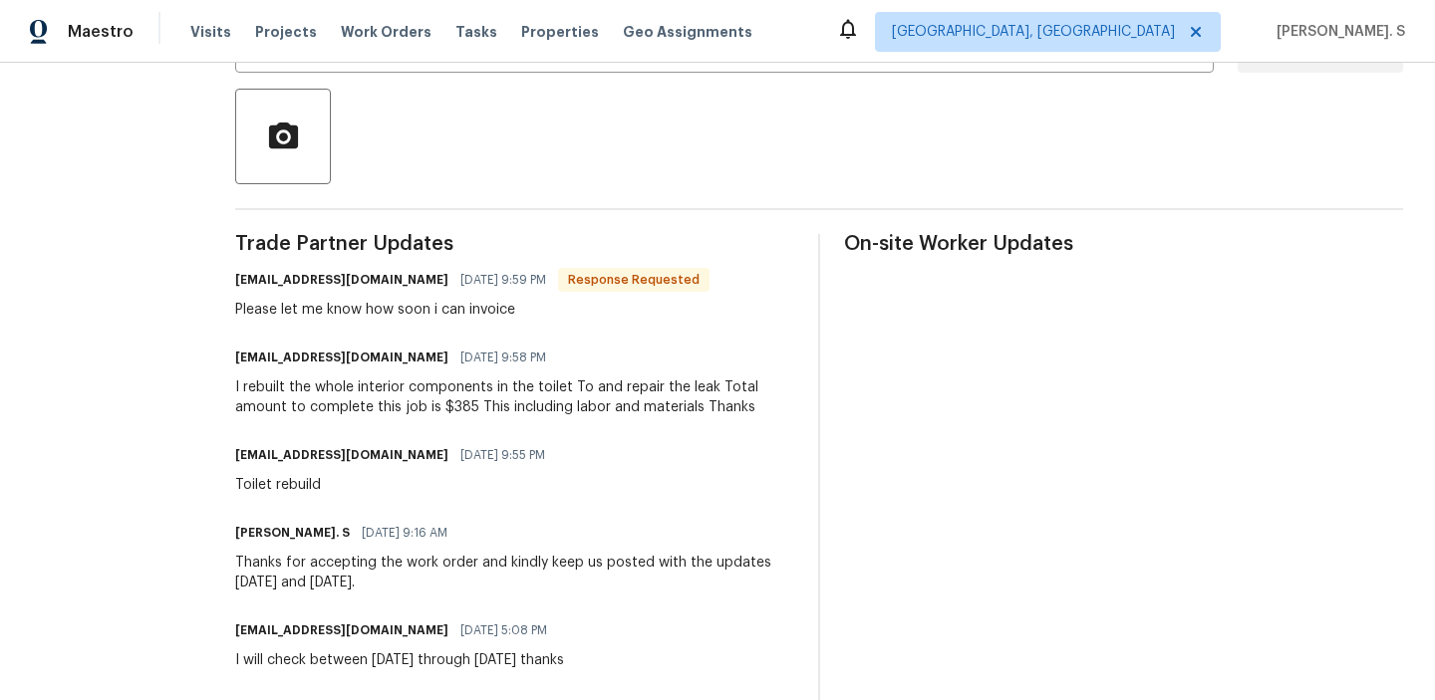
scroll to position [82, 0]
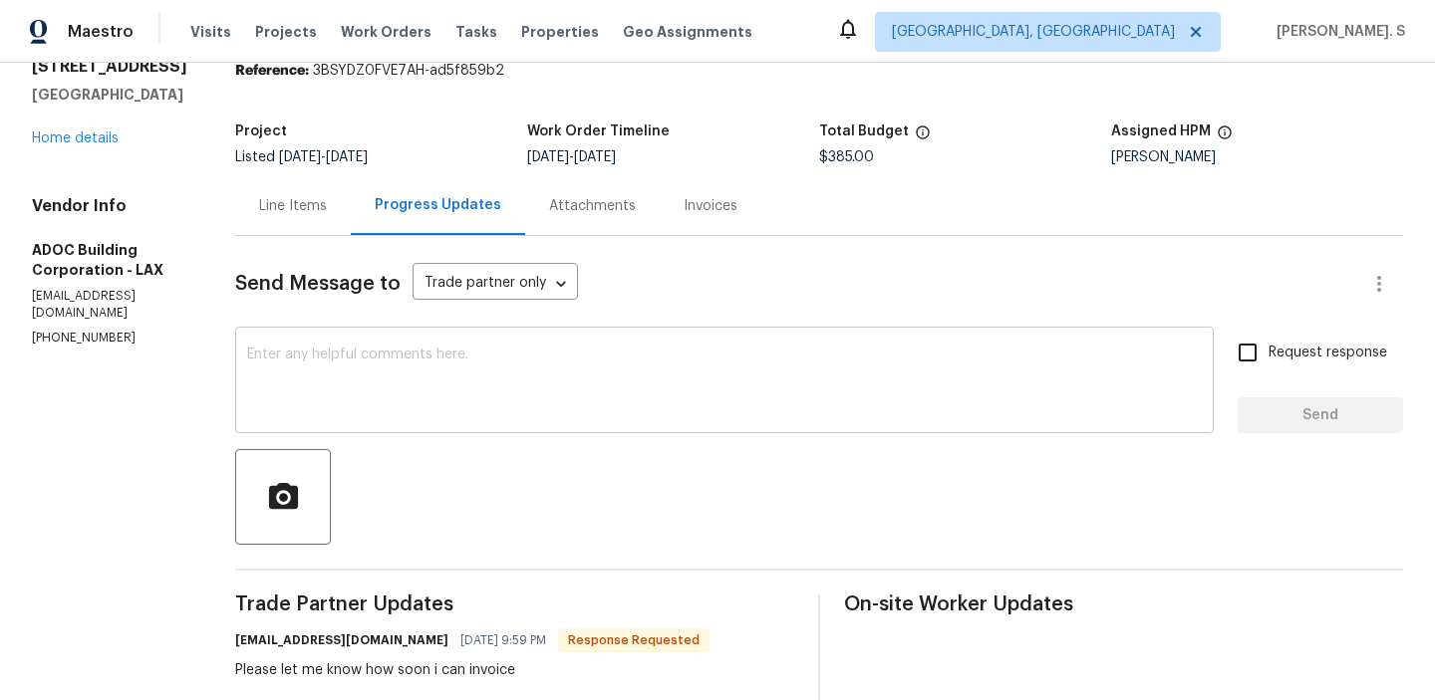
click at [448, 388] on textarea at bounding box center [724, 383] width 954 height 70
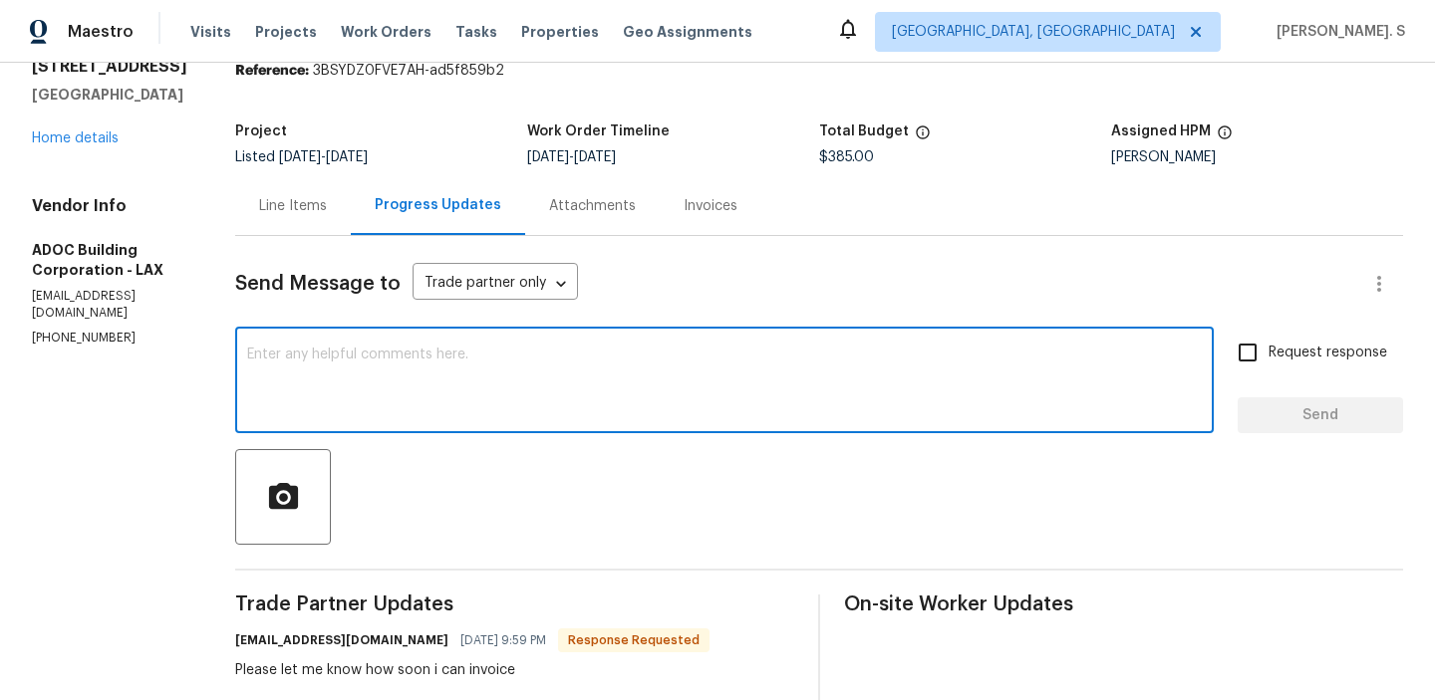
paste textarea "Informed TP (ADOC Building Corporation - LAX) that the BR team has approved the…"
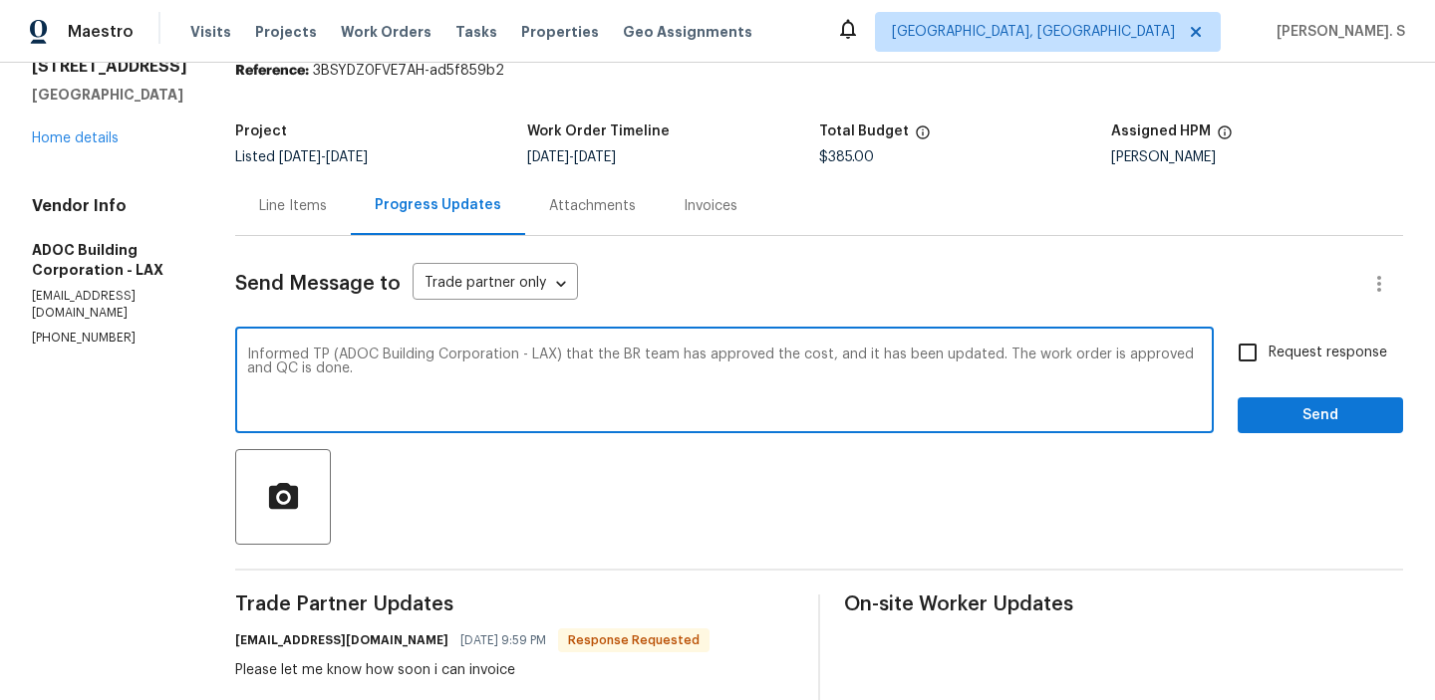
click at [439, 383] on textarea "Informed TP (ADOC Building Corporation - LAX) that the BR team has approved the…" at bounding box center [724, 383] width 954 height 70
drag, startPoint x: 652, startPoint y: 353, endPoint x: 311, endPoint y: 345, distance: 340.8
click at [311, 345] on div "Informed TP (ADOC Building Corporation - LAX) that the BR team has approved the…" at bounding box center [724, 383] width 978 height 102
type textarea "The BR team has approved the cost, and it has been updated. The work order is a…"
click at [1254, 335] on input "Request response" at bounding box center [1247, 353] width 42 height 42
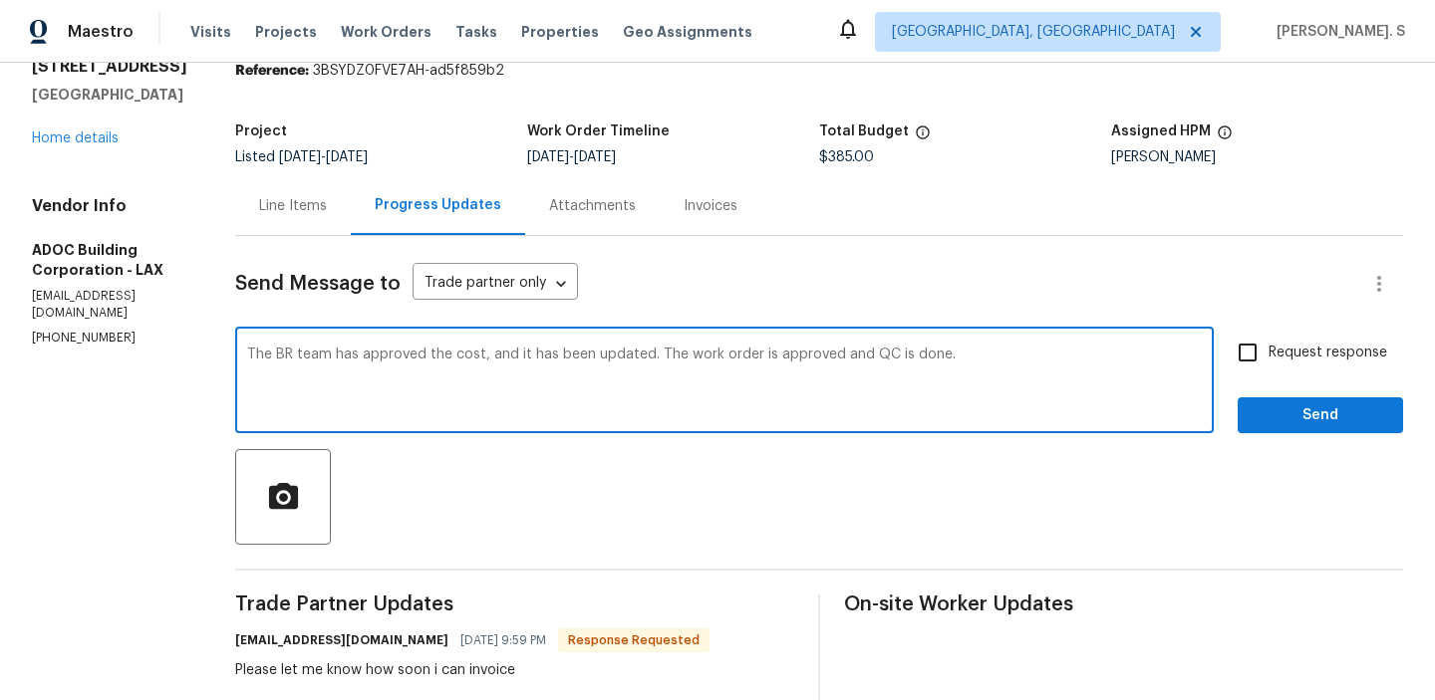
checkbox input "true"
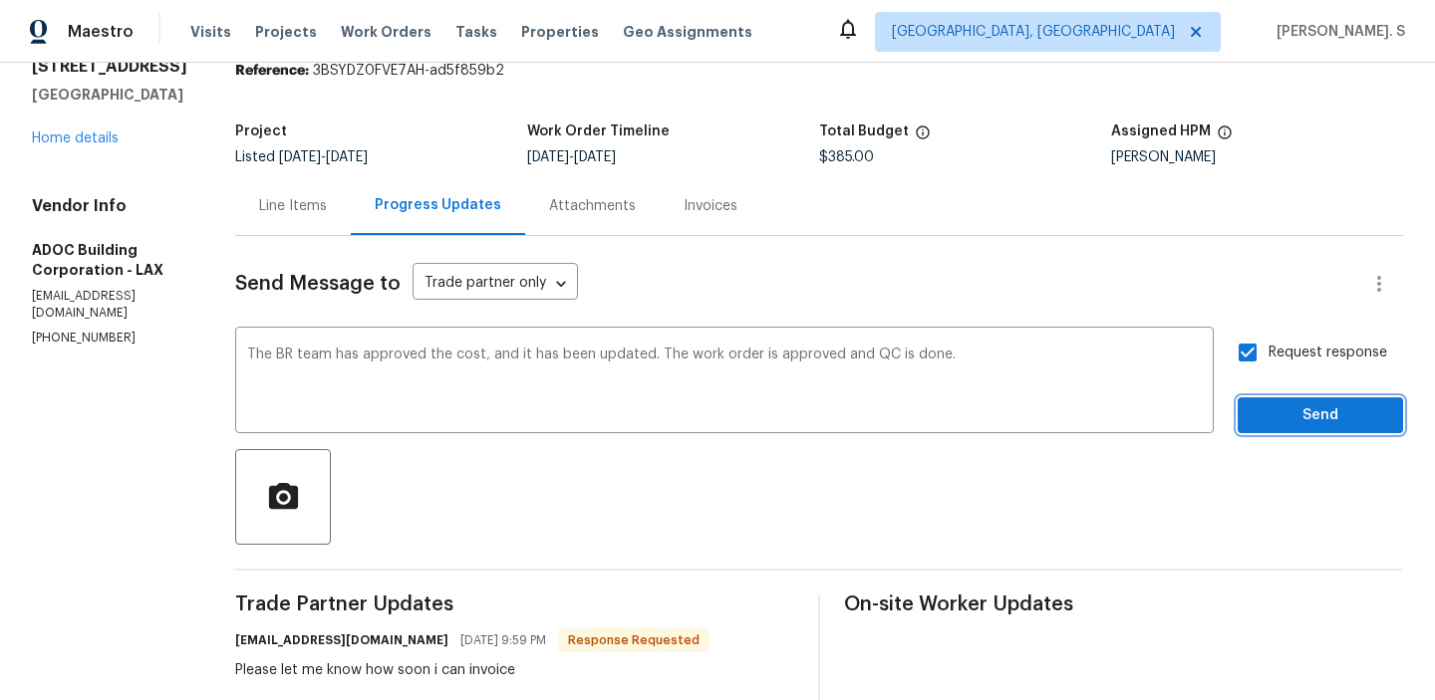
click at [1264, 427] on button "Send" at bounding box center [1319, 416] width 165 height 37
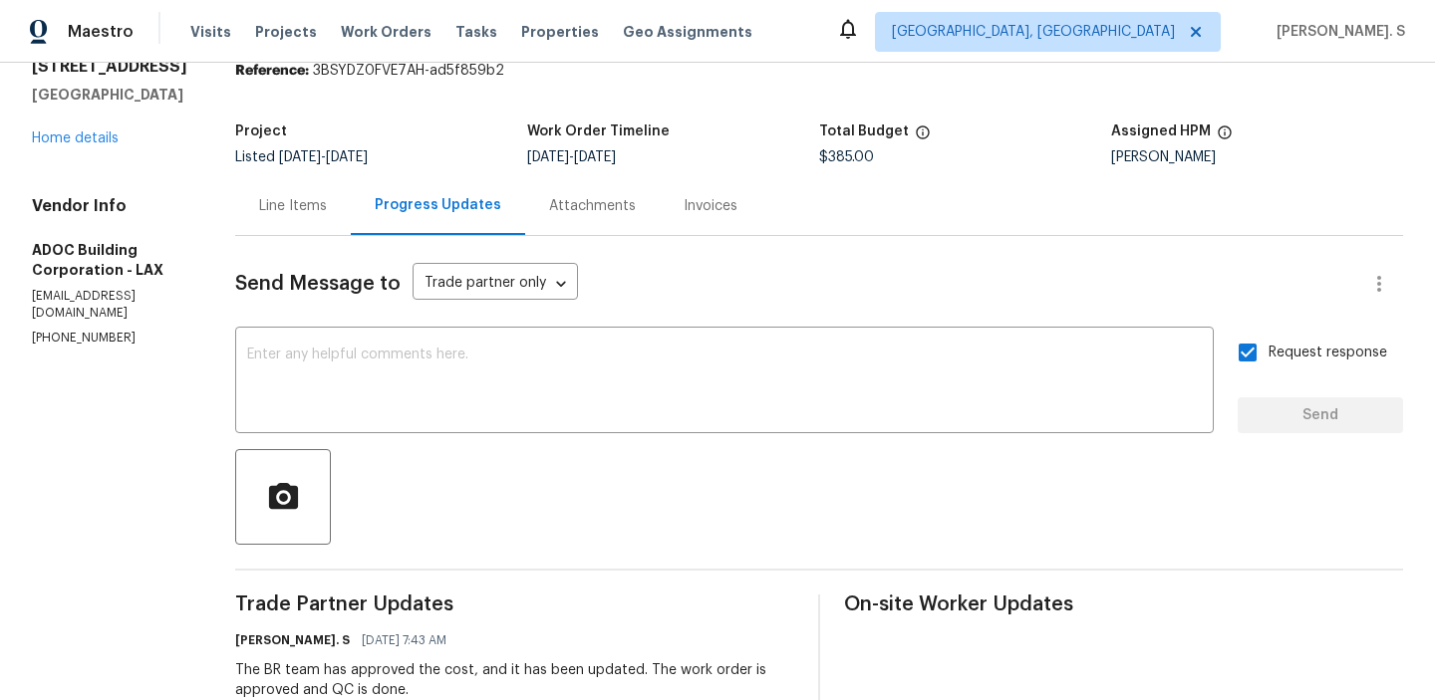
scroll to position [0, 0]
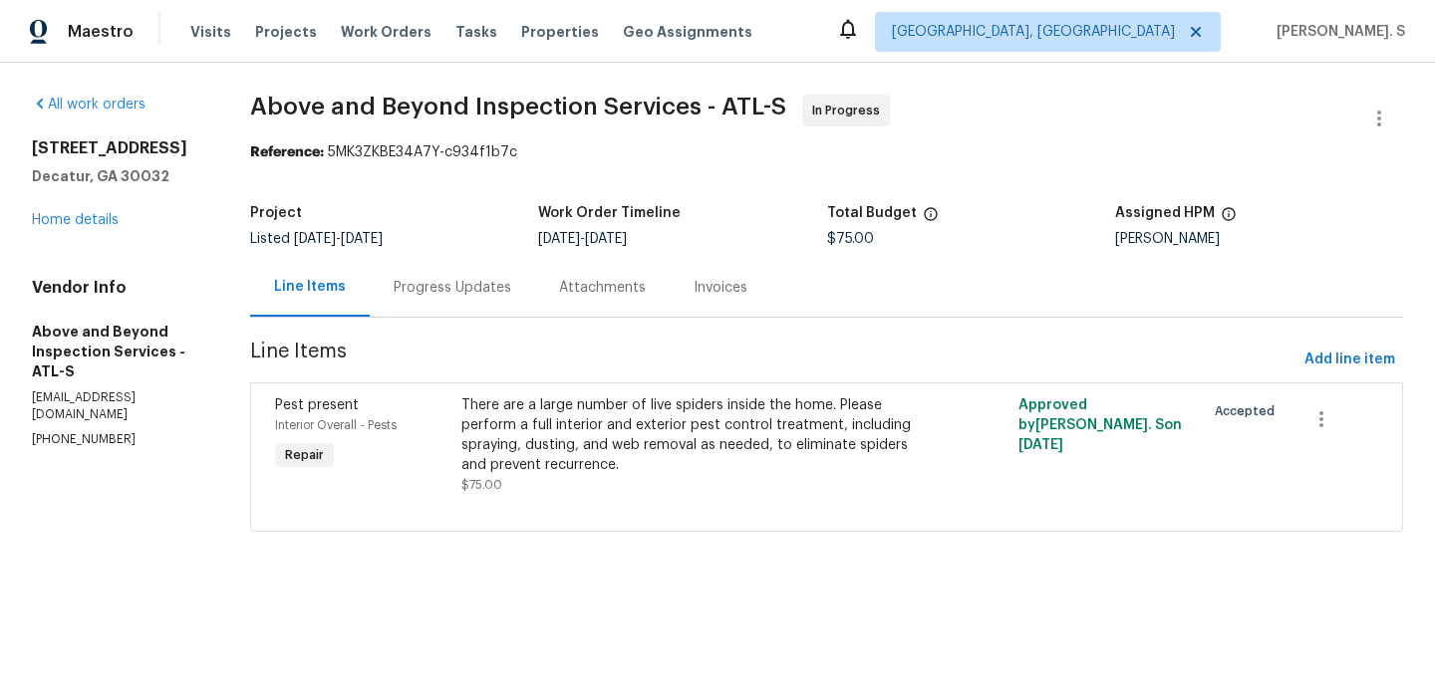
click at [506, 272] on div "Progress Updates" at bounding box center [452, 287] width 165 height 59
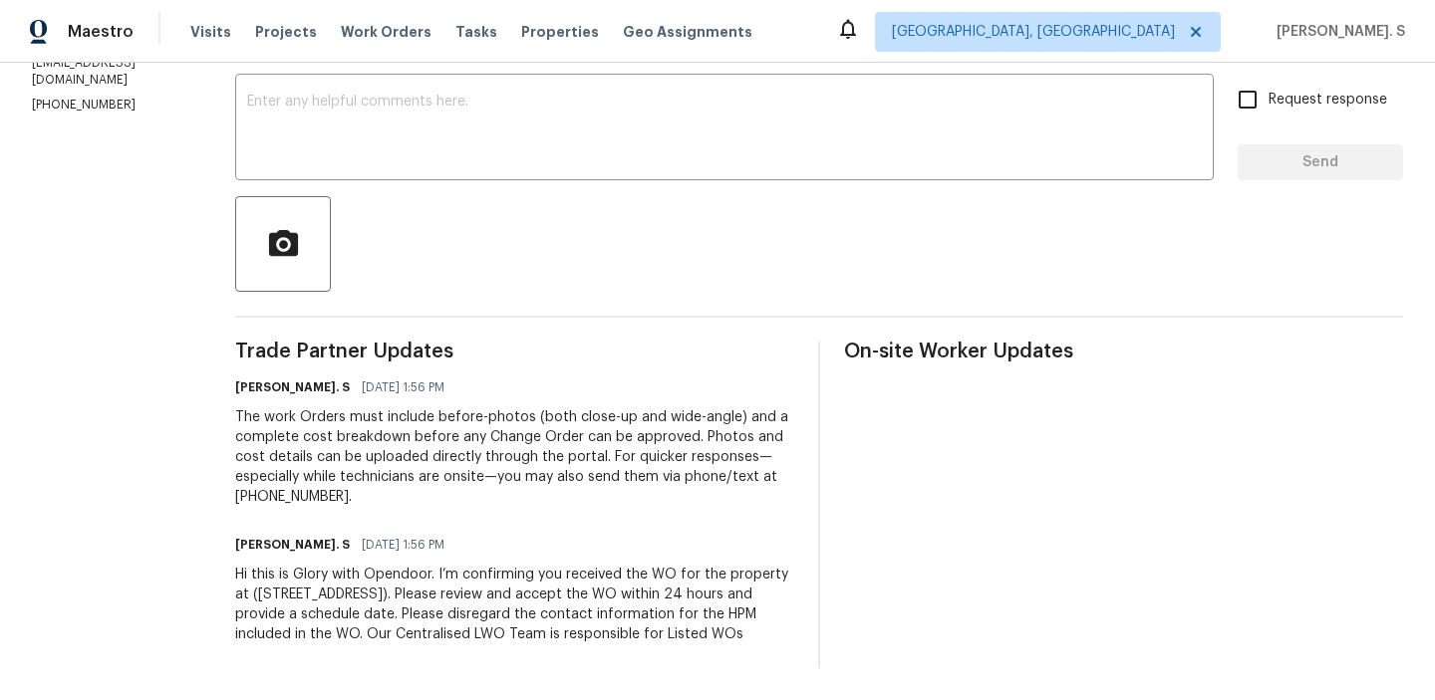
scroll to position [239, 0]
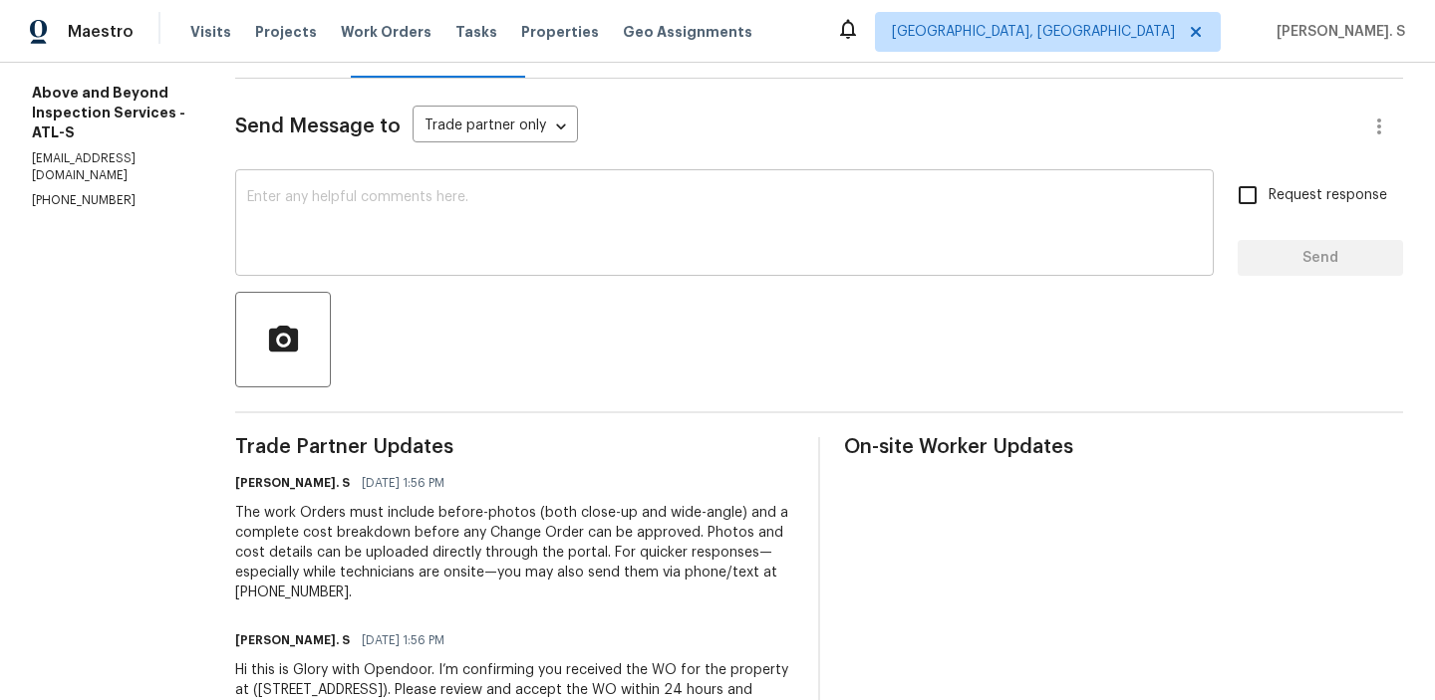
click at [427, 240] on textarea at bounding box center [724, 225] width 954 height 70
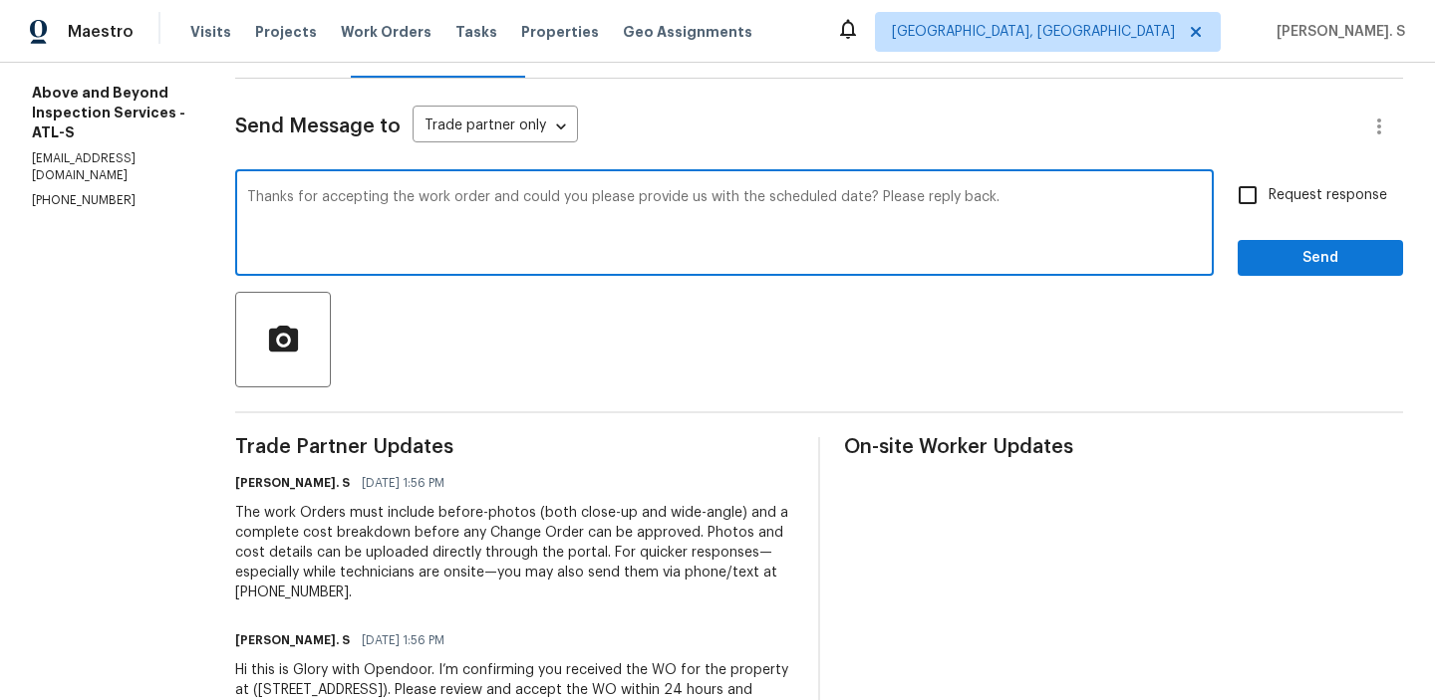
type textarea "Thanks for accepting the work order and could you please provide us with the sc…"
click at [1308, 201] on span "Request response" at bounding box center [1327, 195] width 119 height 21
click at [1268, 201] on input "Request response" at bounding box center [1247, 195] width 42 height 42
checkbox input "true"
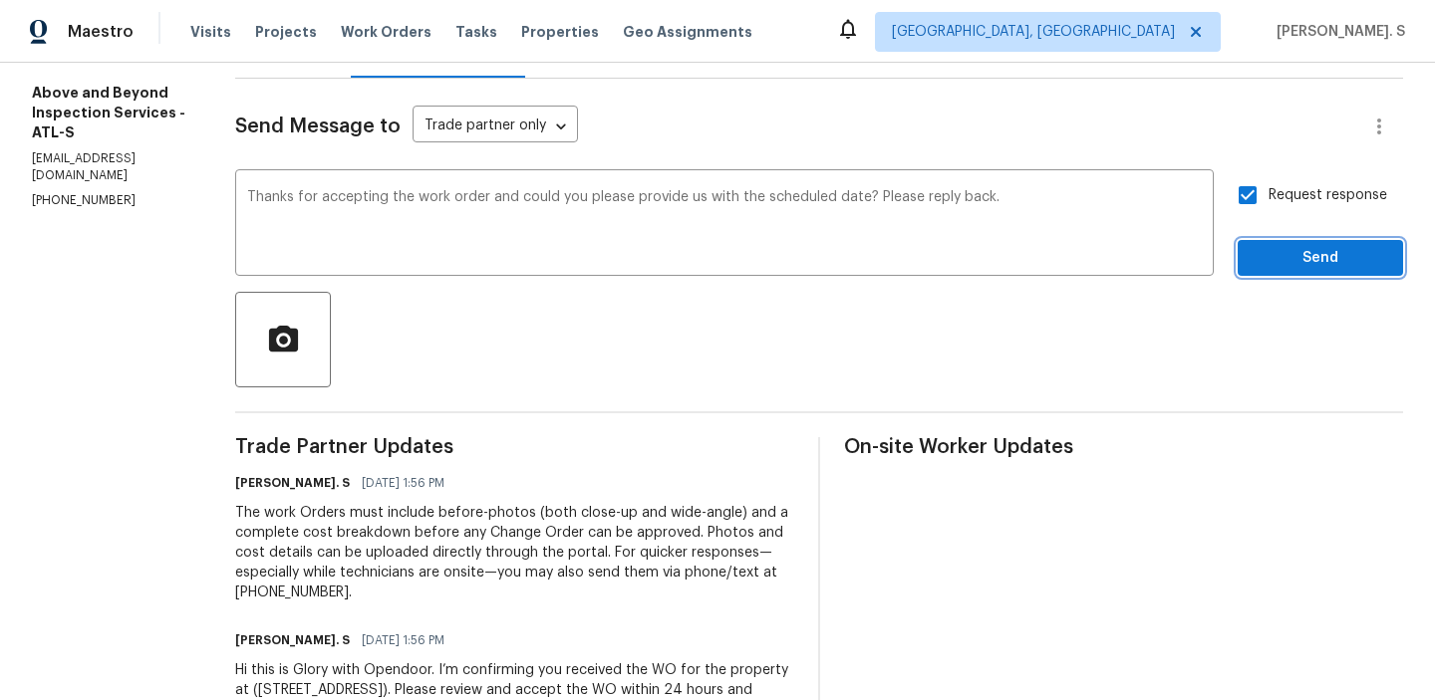
click at [1296, 259] on span "Send" at bounding box center [1320, 258] width 134 height 25
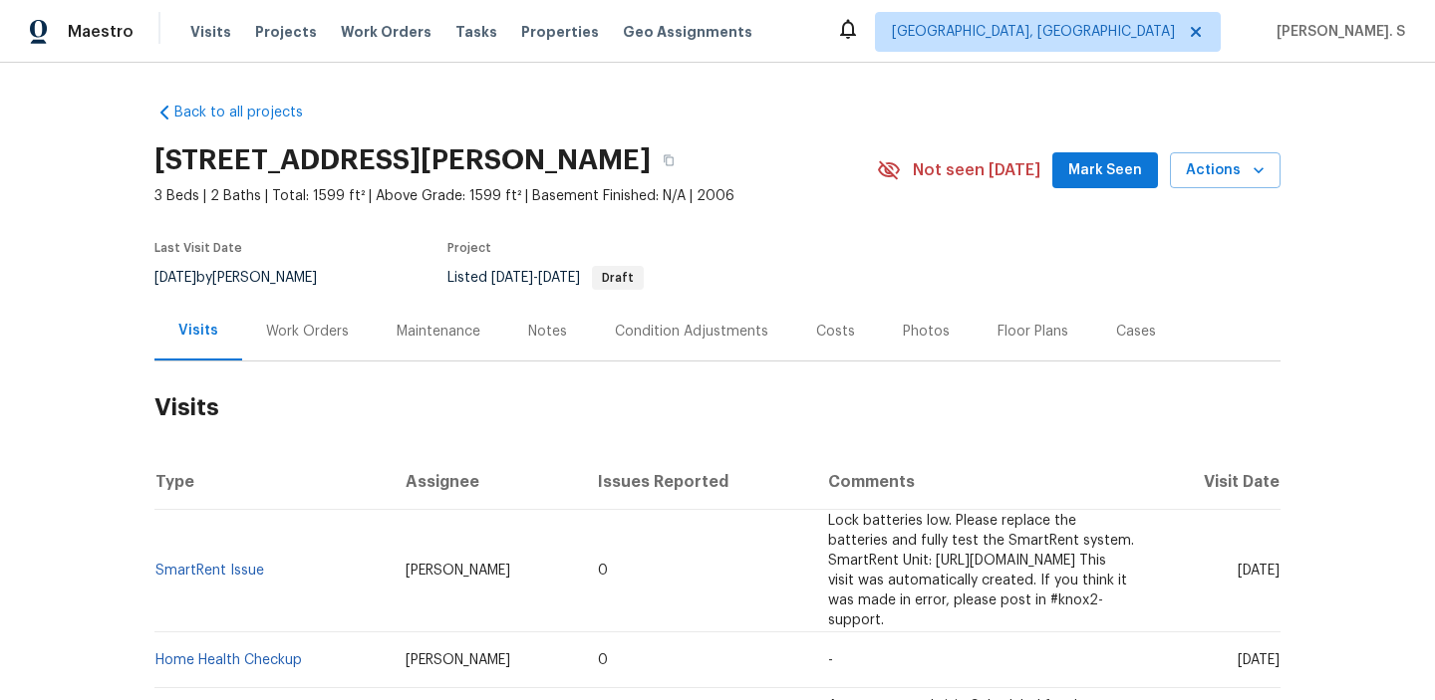
click at [316, 334] on div "Work Orders" at bounding box center [307, 332] width 83 height 20
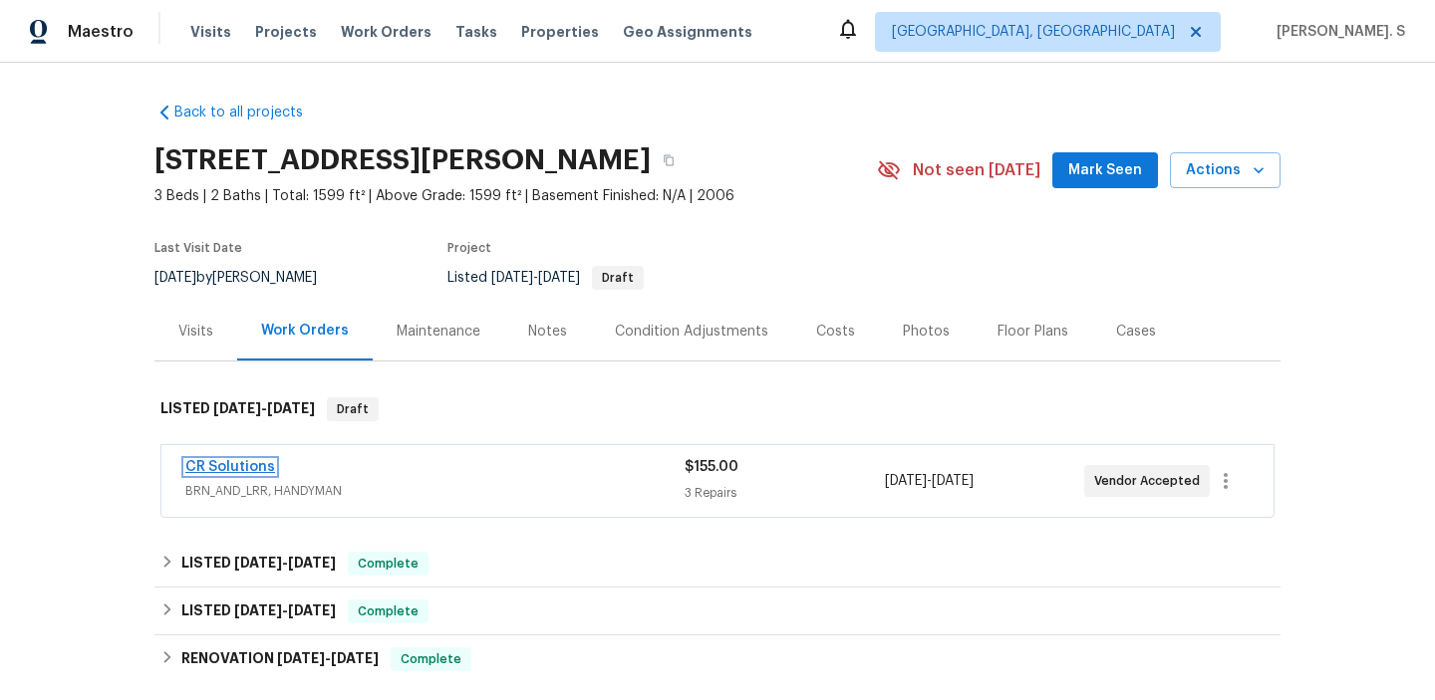
click at [236, 466] on link "CR Solutions" at bounding box center [230, 467] width 90 height 14
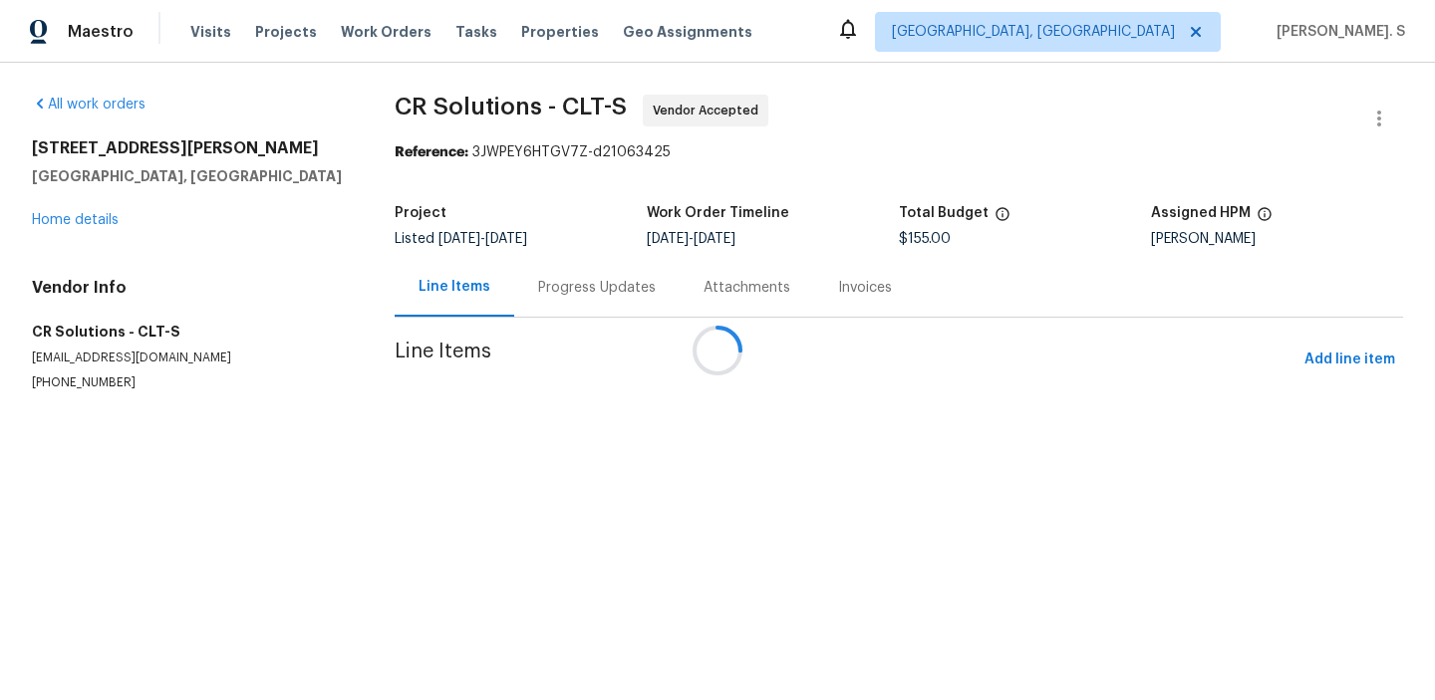
click at [536, 289] on div at bounding box center [717, 350] width 1435 height 700
click at [538, 289] on div "Progress Updates" at bounding box center [597, 288] width 118 height 20
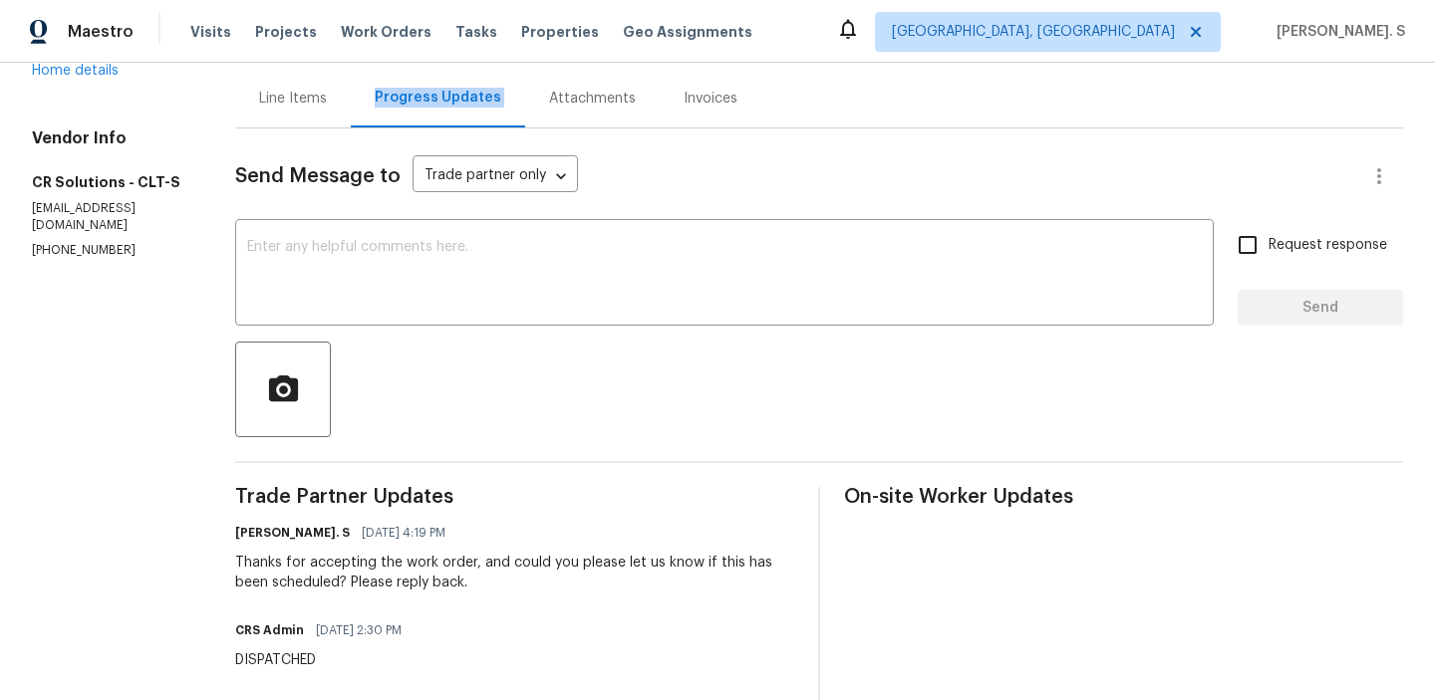
scroll to position [273, 0]
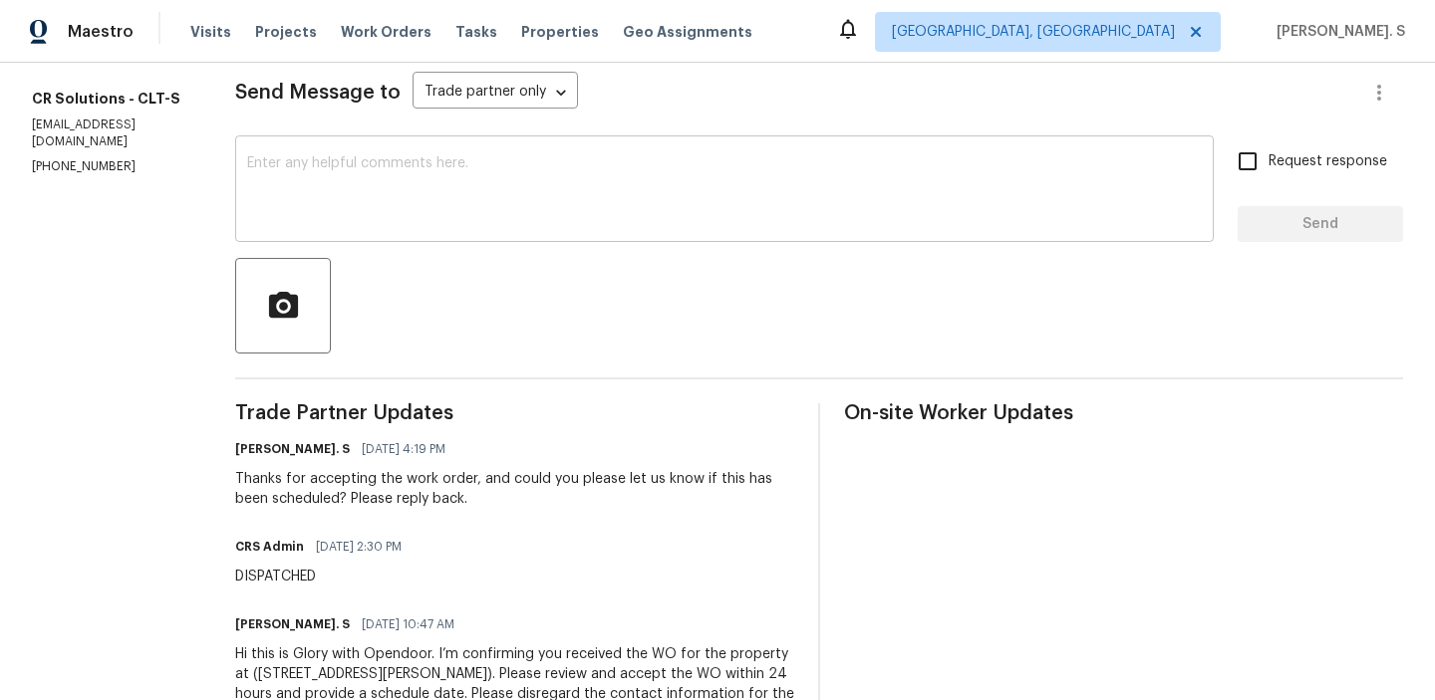
click at [478, 158] on textarea at bounding box center [724, 191] width 954 height 70
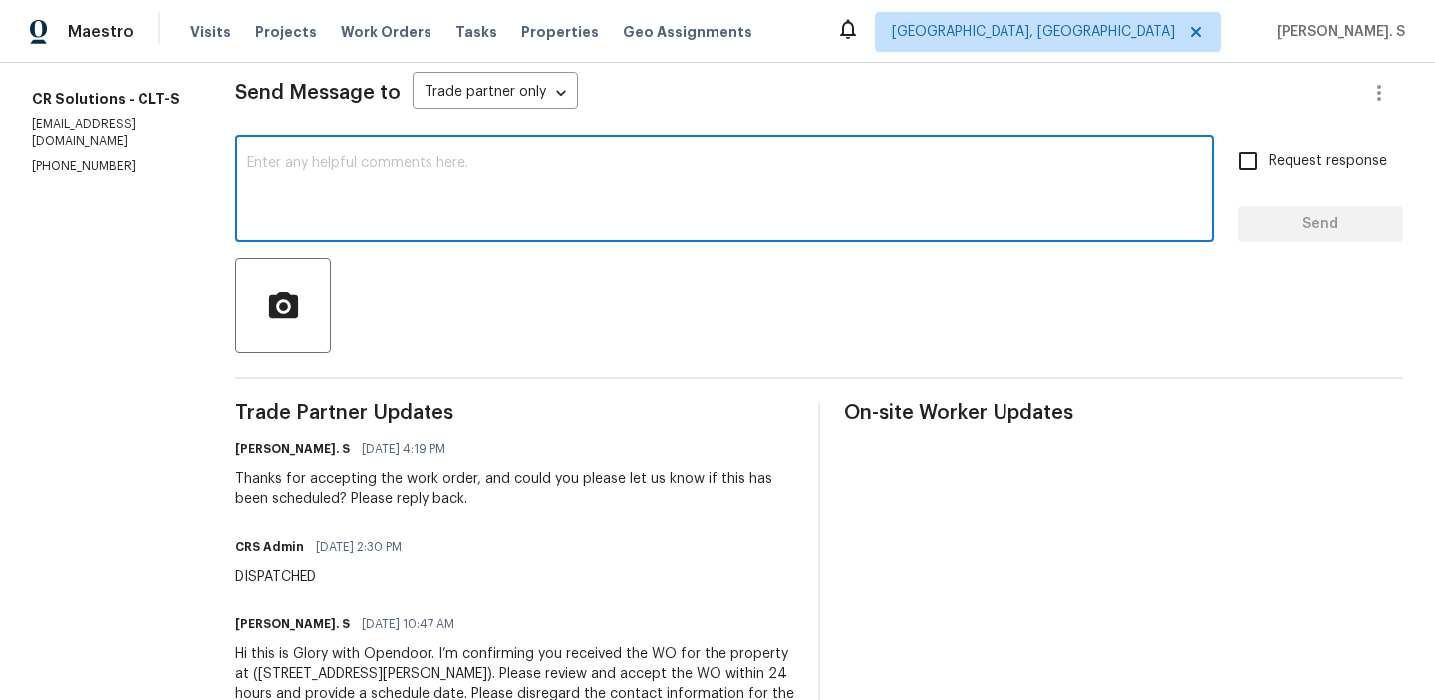
click at [468, 200] on textarea at bounding box center [724, 191] width 954 height 70
paste textarea "May we have an update on the progress of the work order?"
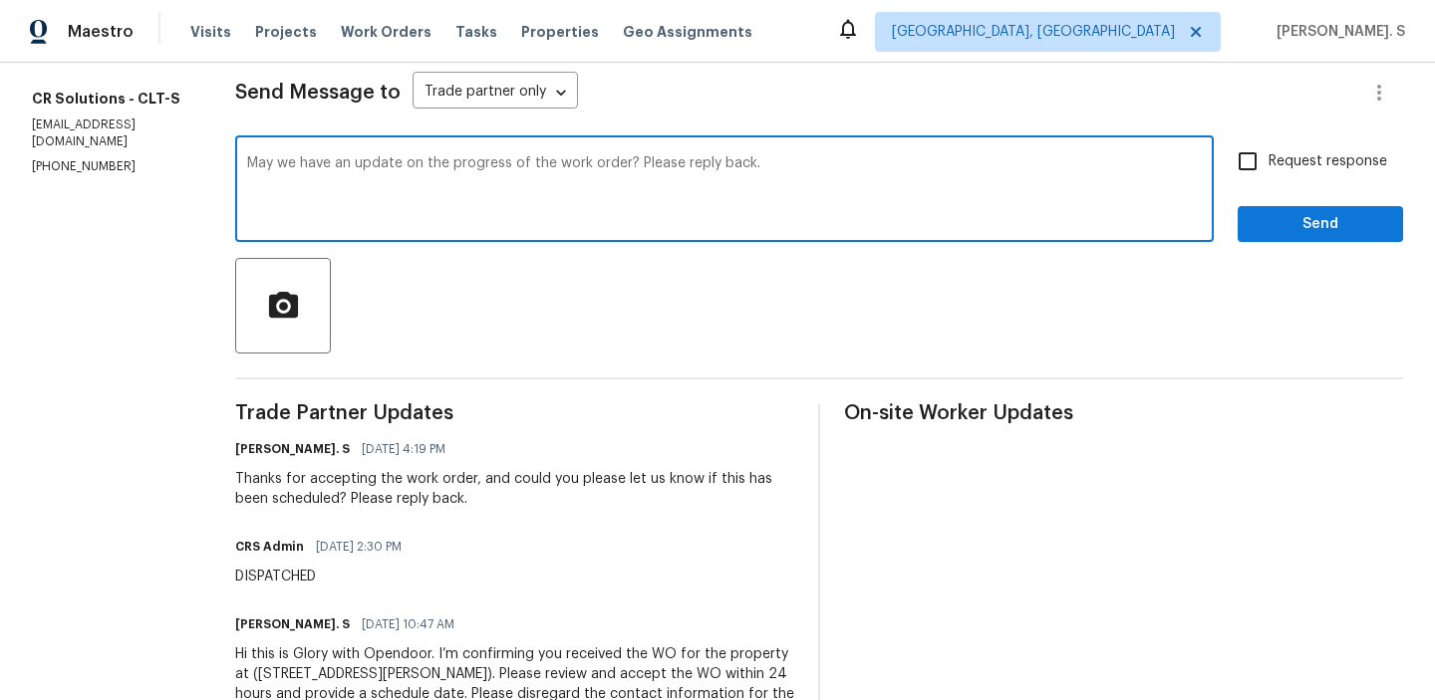
type textarea "May we have an update on the progress of the work order? Please reply back."
click at [1322, 136] on div "Send Message to Trade partner only Trade partner only ​ May we have an update o…" at bounding box center [819, 396] width 1168 height 703
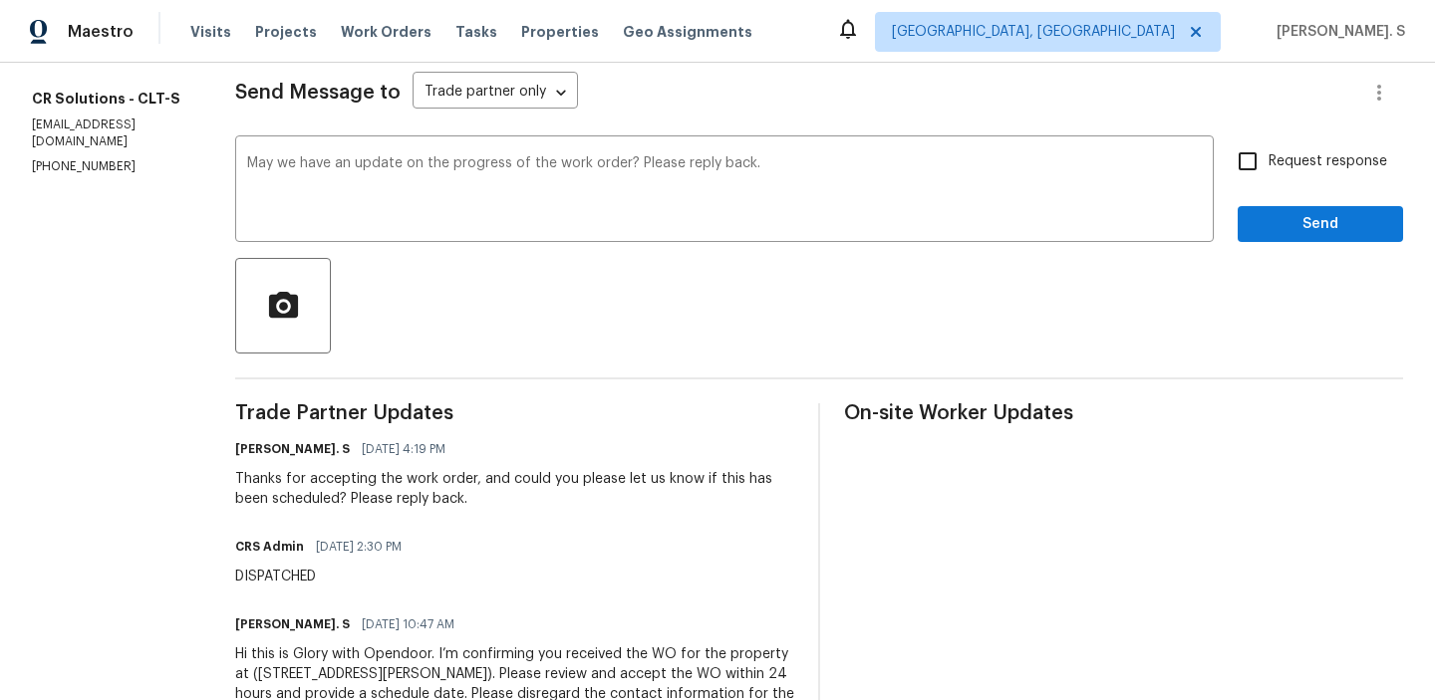
click at [1318, 147] on label "Request response" at bounding box center [1306, 161] width 160 height 42
click at [1268, 147] on input "Request response" at bounding box center [1247, 161] width 42 height 42
checkbox input "true"
click at [1304, 220] on span "Send" at bounding box center [1320, 224] width 134 height 25
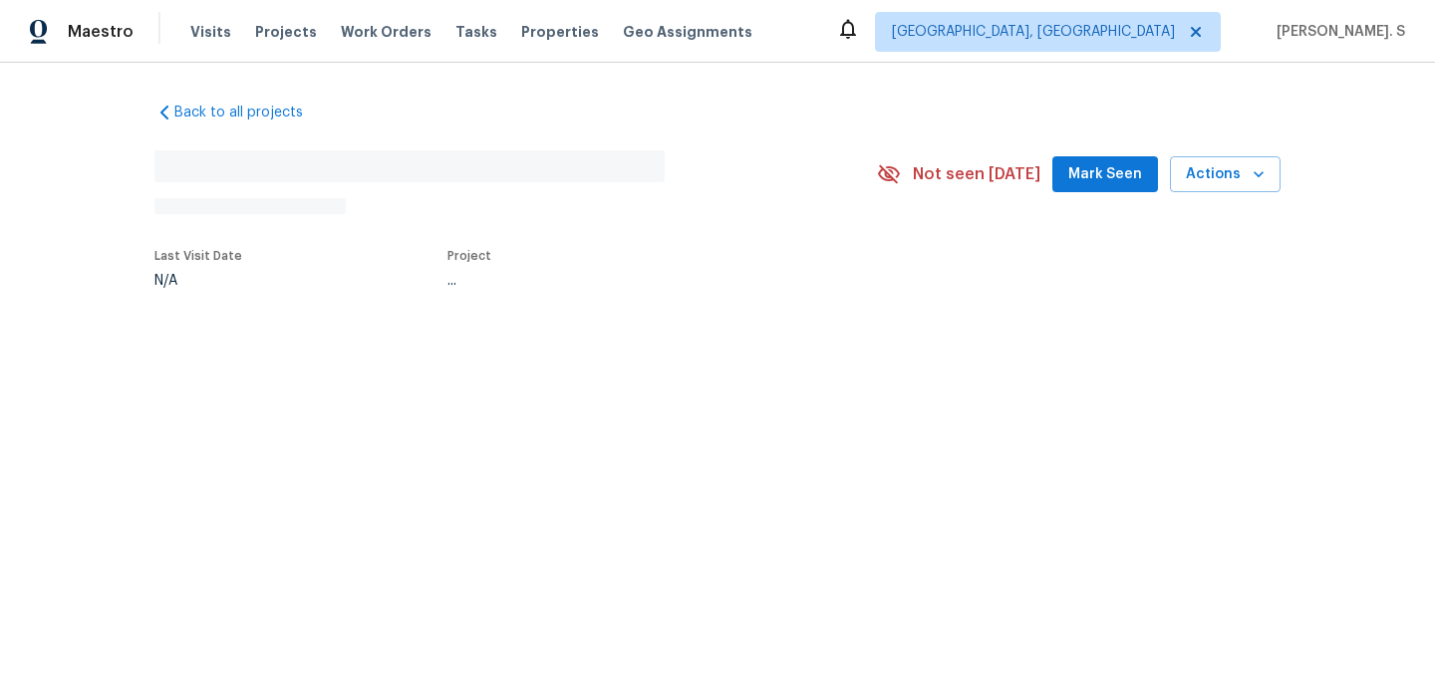
click at [284, 301] on div "Back to all projects No address found N/A Not seen [DATE] Mark Seen Actions Las…" at bounding box center [717, 241] width 1435 height 357
